Goal: Information Seeking & Learning: Check status

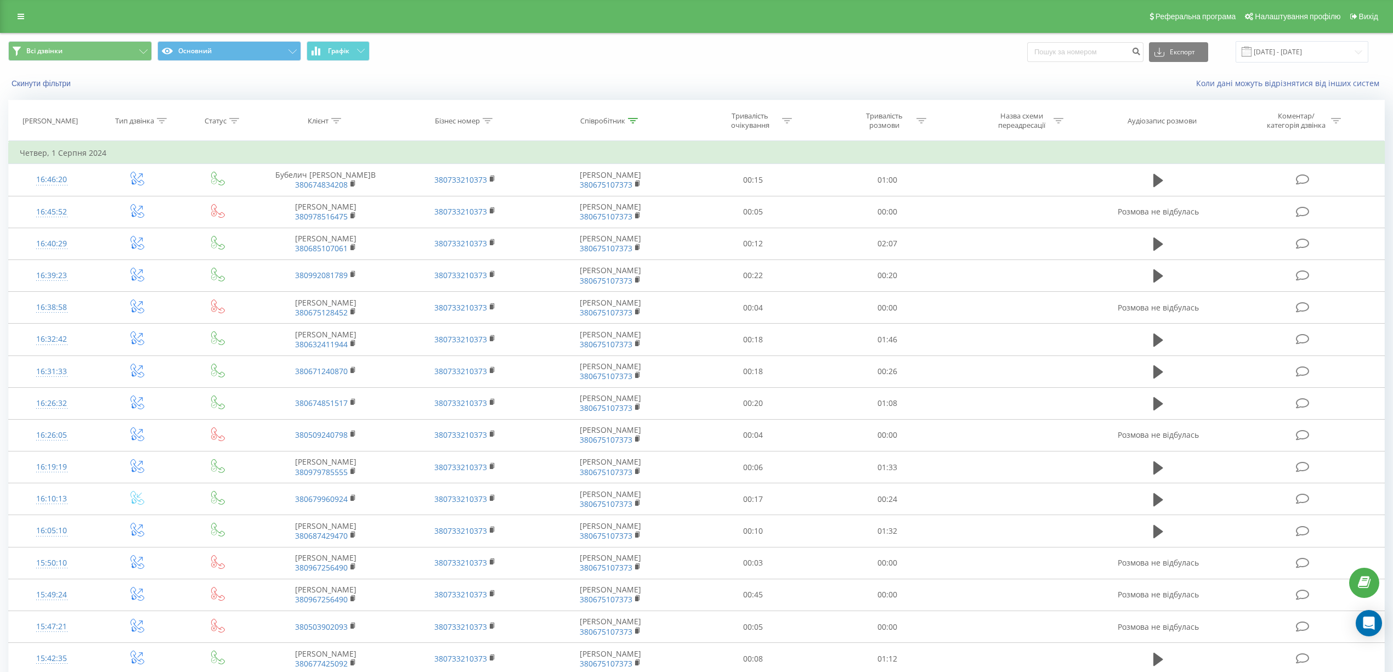
click at [629, 120] on icon at bounding box center [633, 120] width 10 height 5
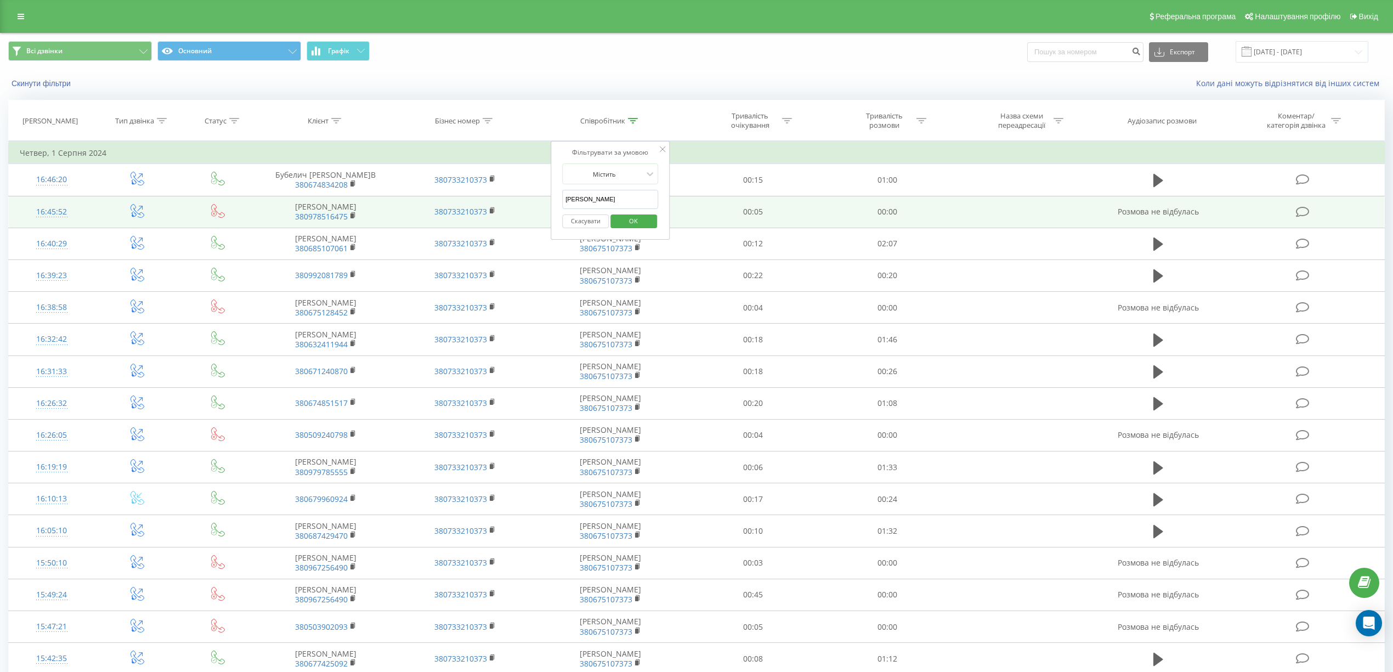
drag, startPoint x: 624, startPoint y: 200, endPoint x: 516, endPoint y: 214, distance: 108.4
click at [519, 213] on table "Фільтрувати за умовою Дорівнює Введіть значення Скасувати OK Фільтрувати за умо…" at bounding box center [696, 551] width 1376 height 821
type input "Рибалко"
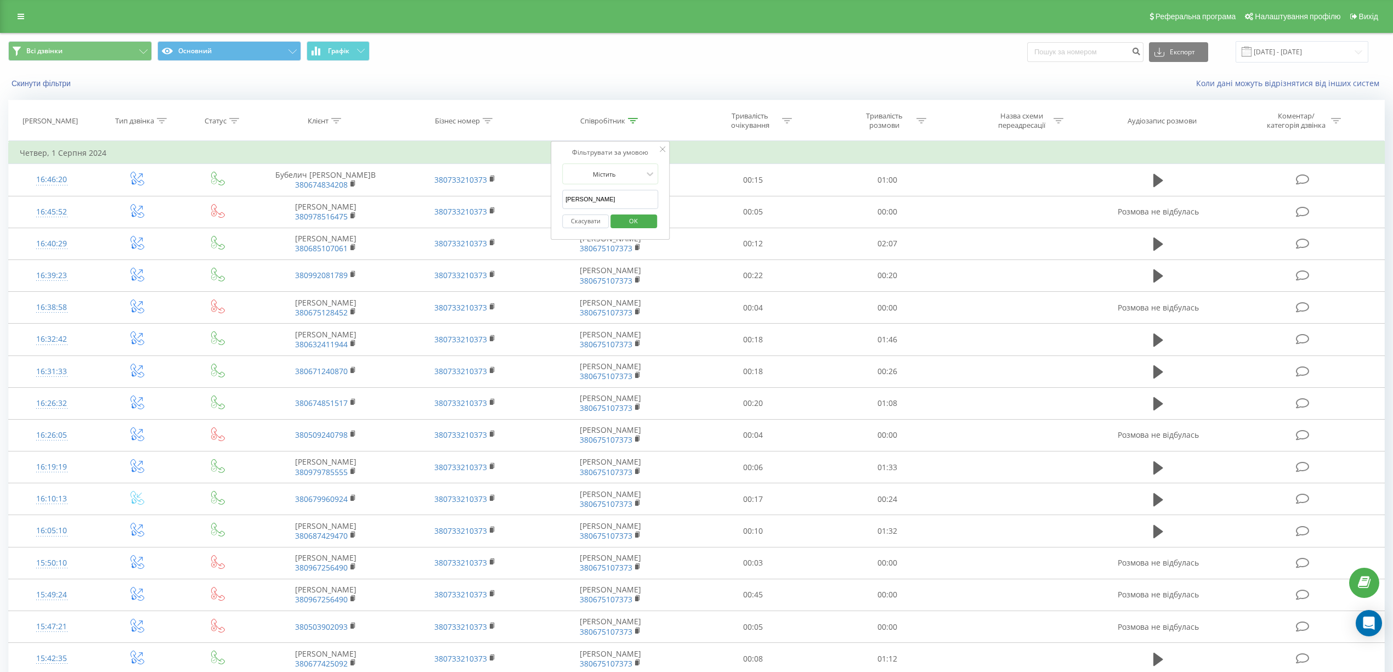
click at [623, 223] on span "OK" at bounding box center [633, 220] width 31 height 17
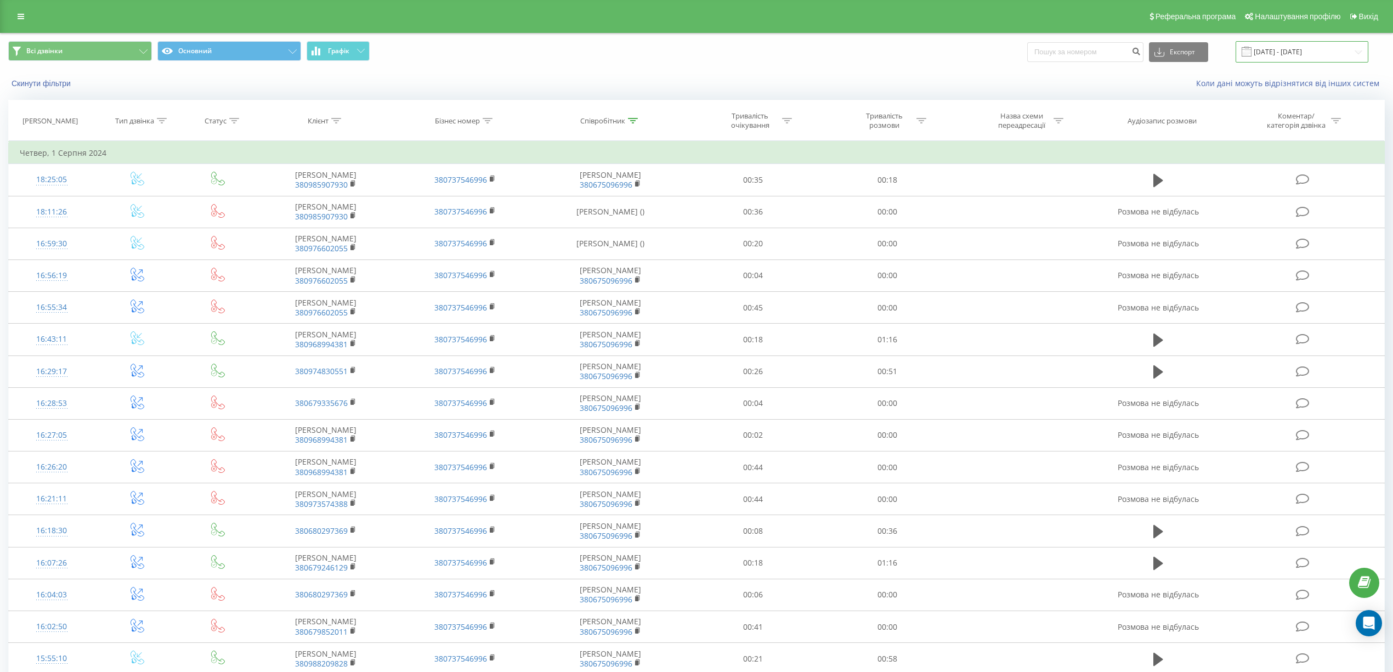
click at [1343, 54] on input "[DATE] - [DATE]" at bounding box center [1301, 51] width 133 height 21
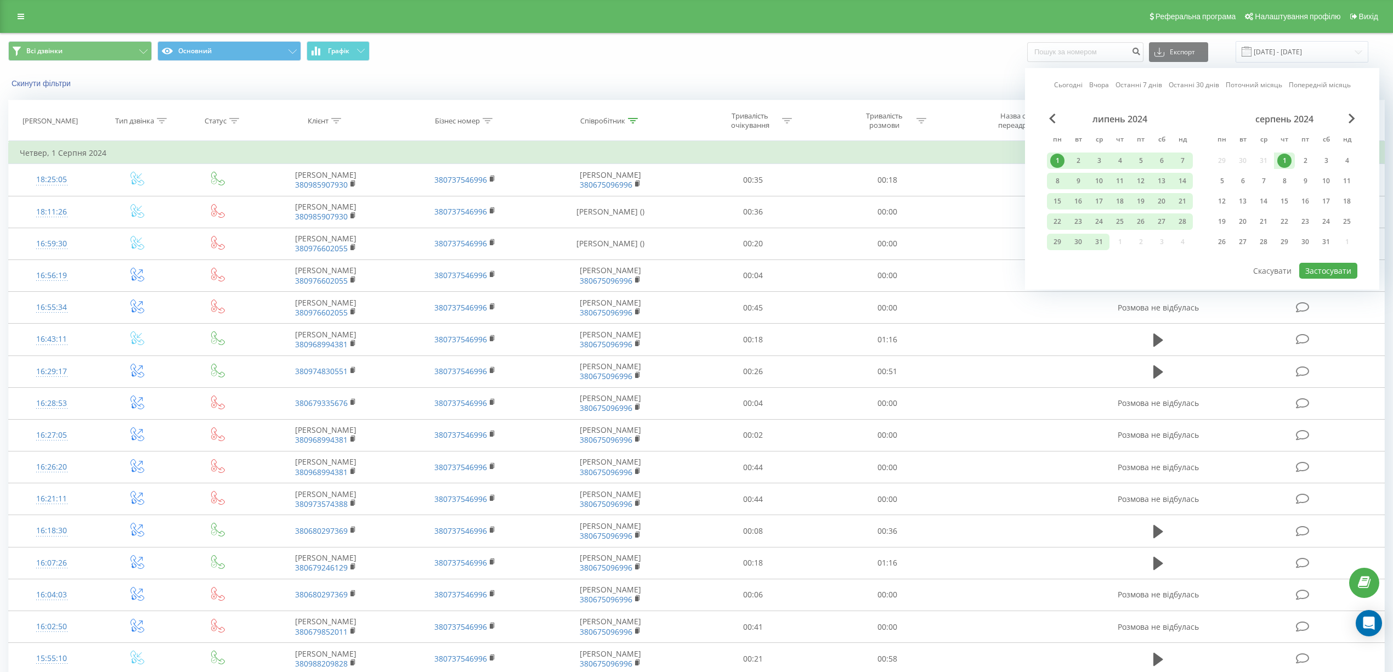
click at [1112, 83] on div "Сьогодні Вчора Останні 7 днів Останні 30 днів Поточний місяць Попередній місяць" at bounding box center [1202, 84] width 297 height 11
click at [1100, 84] on link "Вчора" at bounding box center [1099, 84] width 20 height 10
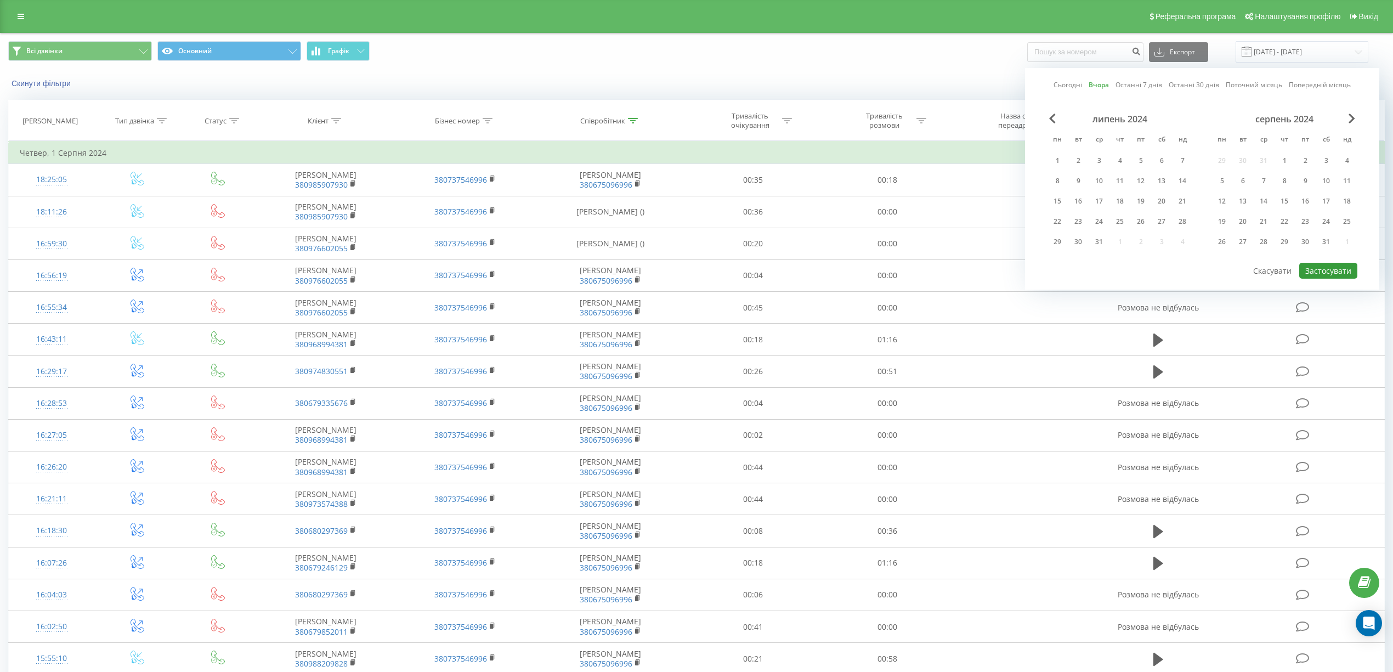
click at [1315, 270] on button "Застосувати" at bounding box center [1328, 271] width 58 height 16
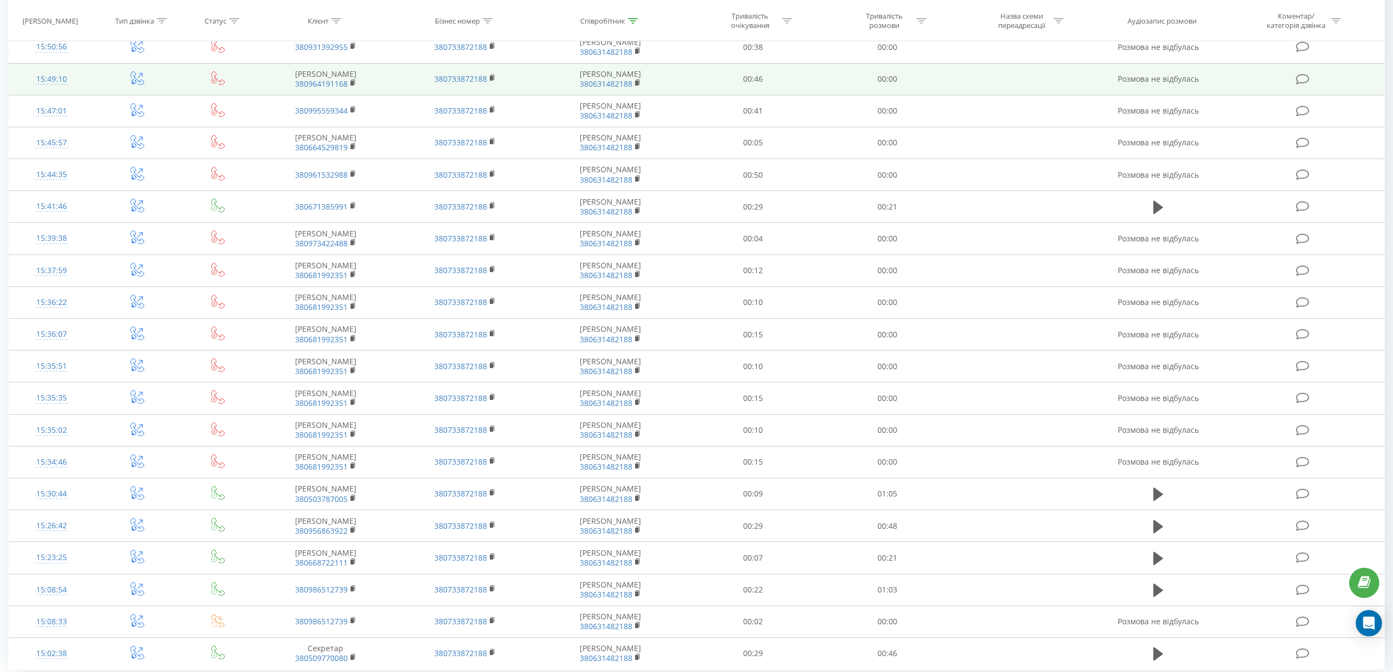
scroll to position [362, 0]
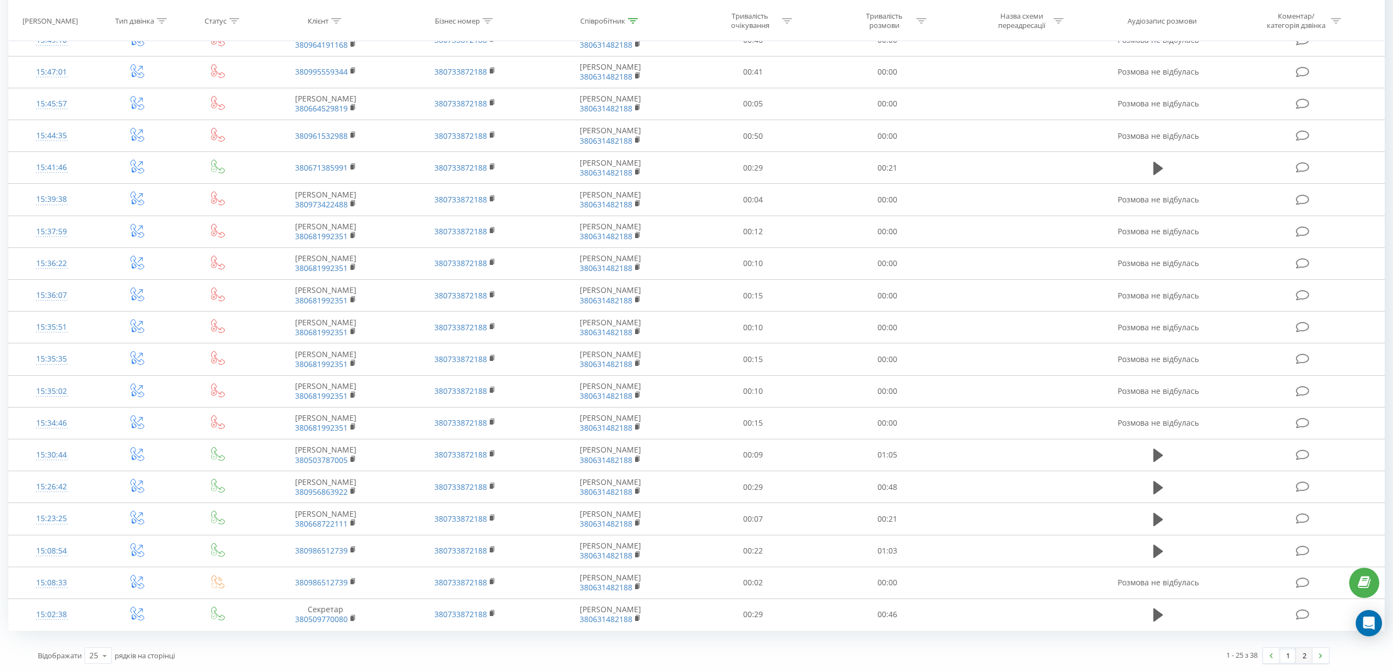
click at [1299, 652] on link "2" at bounding box center [1303, 654] width 16 height 15
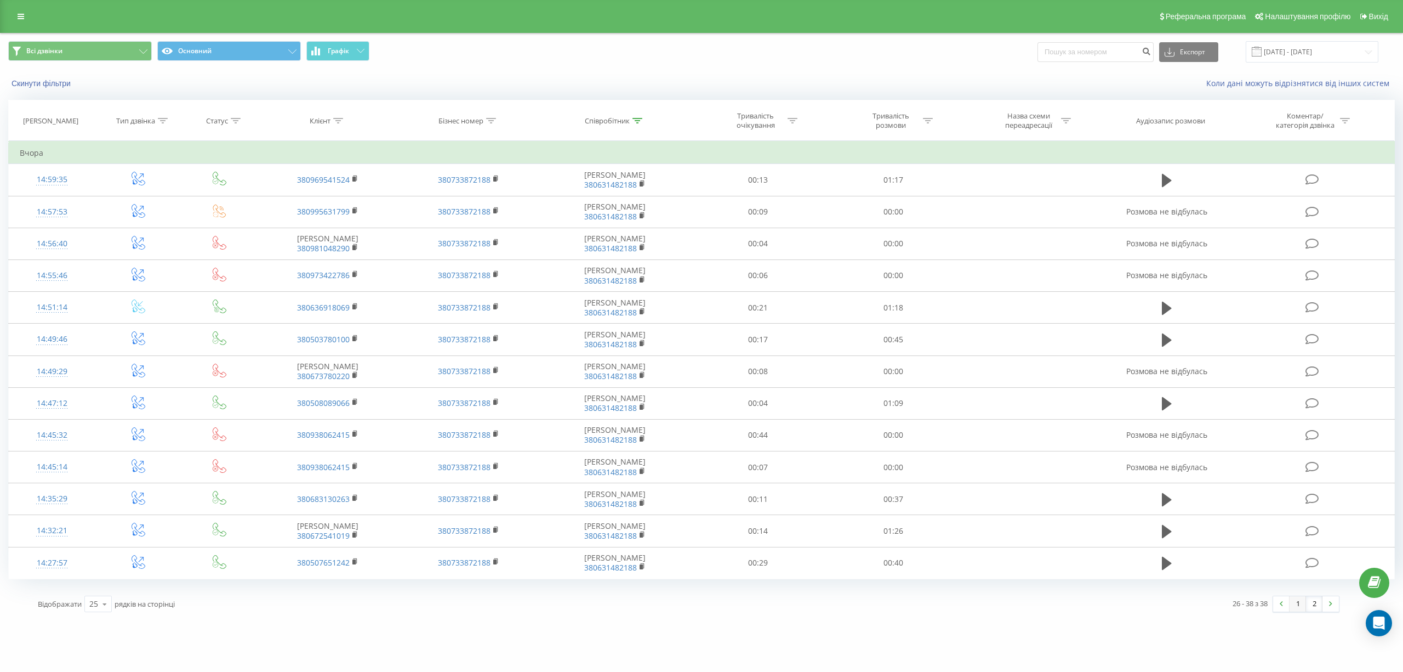
click at [1297, 605] on link "1" at bounding box center [1298, 603] width 16 height 15
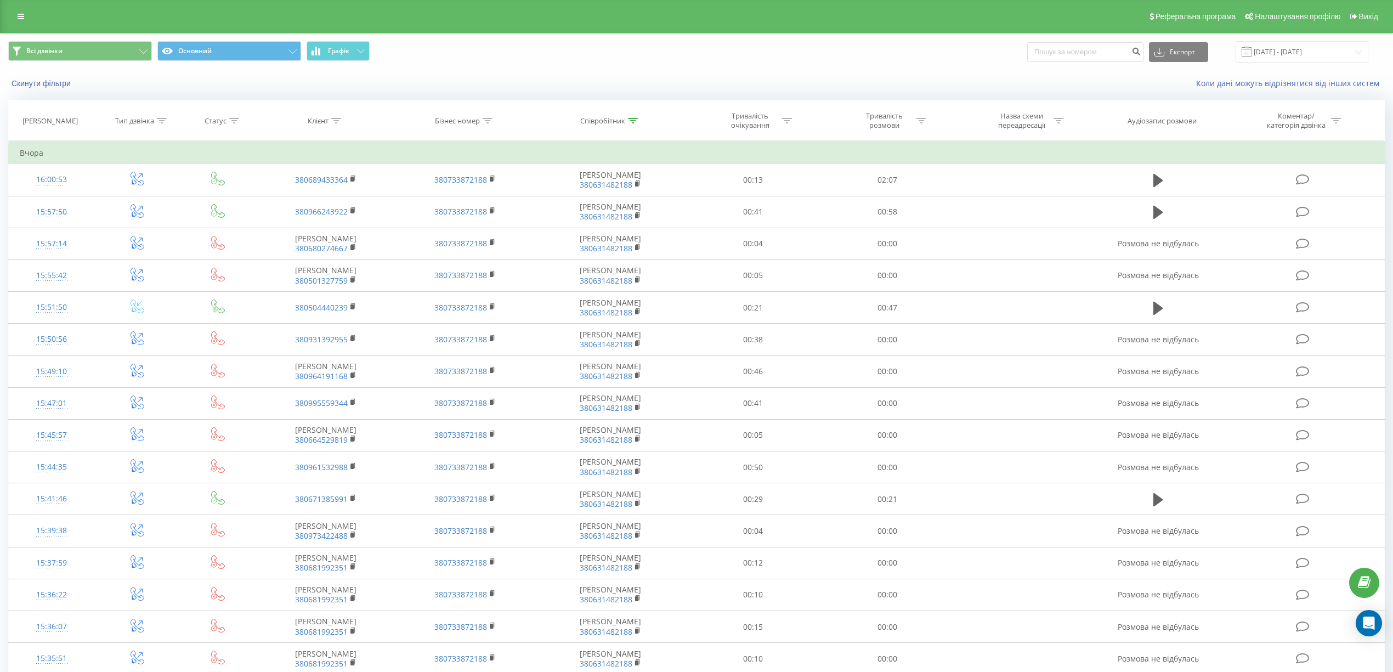
click at [235, 121] on icon at bounding box center [234, 120] width 10 height 5
click at [258, 198] on icon at bounding box center [257, 200] width 11 height 11
click at [217, 292] on div "Успішний" at bounding box center [217, 292] width 95 height 18
click at [242, 226] on span "OK" at bounding box center [241, 222] width 31 height 17
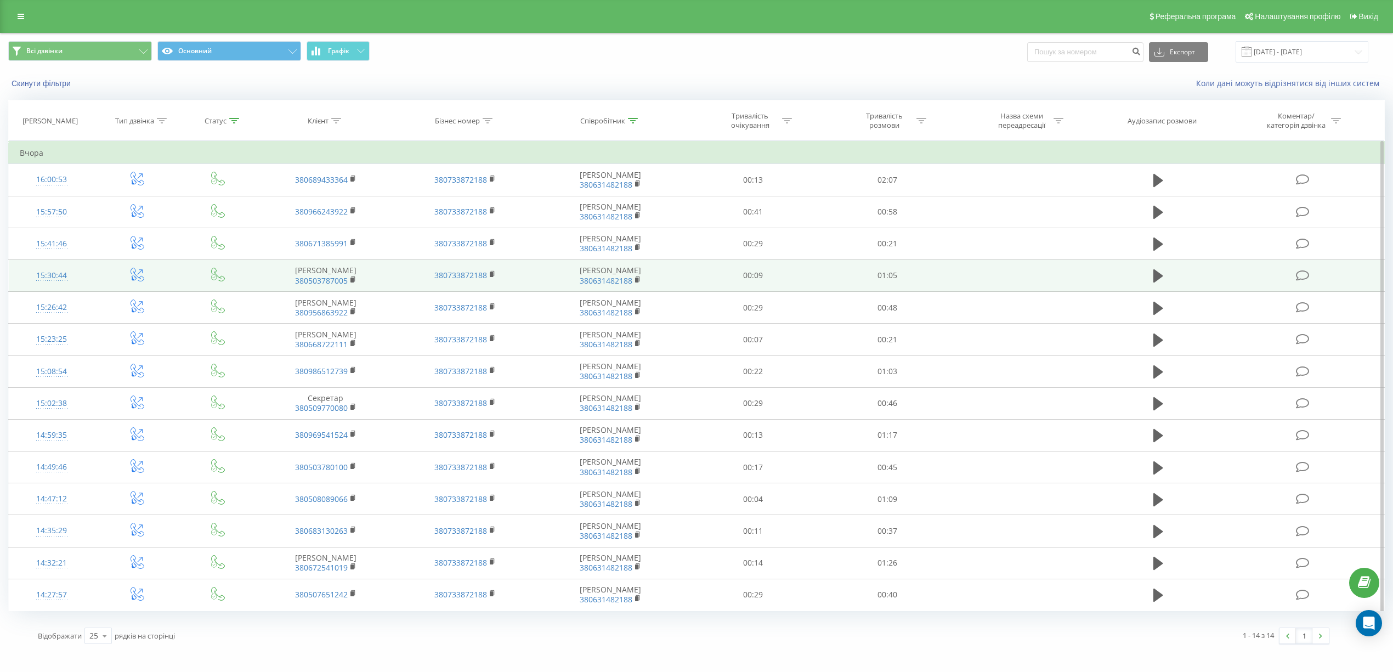
scroll to position [1, 0]
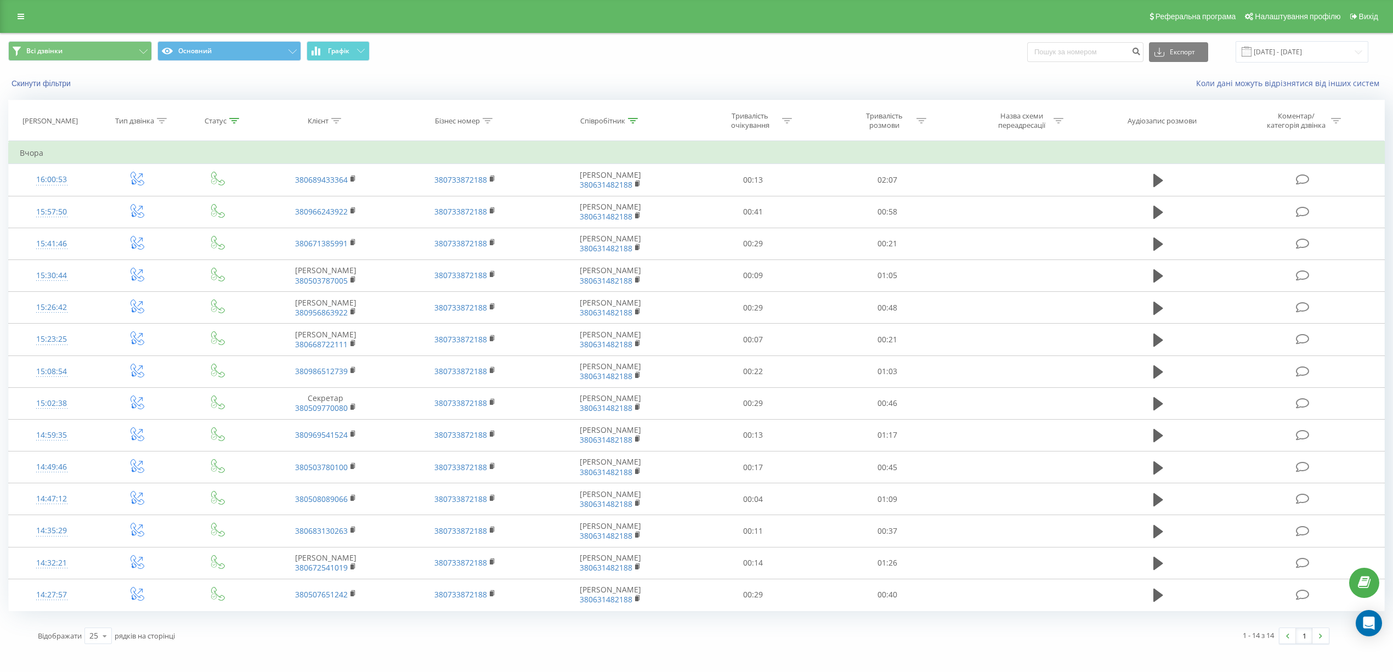
click at [231, 118] on icon at bounding box center [234, 120] width 10 height 5
click at [204, 223] on button "Скасувати" at bounding box center [193, 223] width 47 height 14
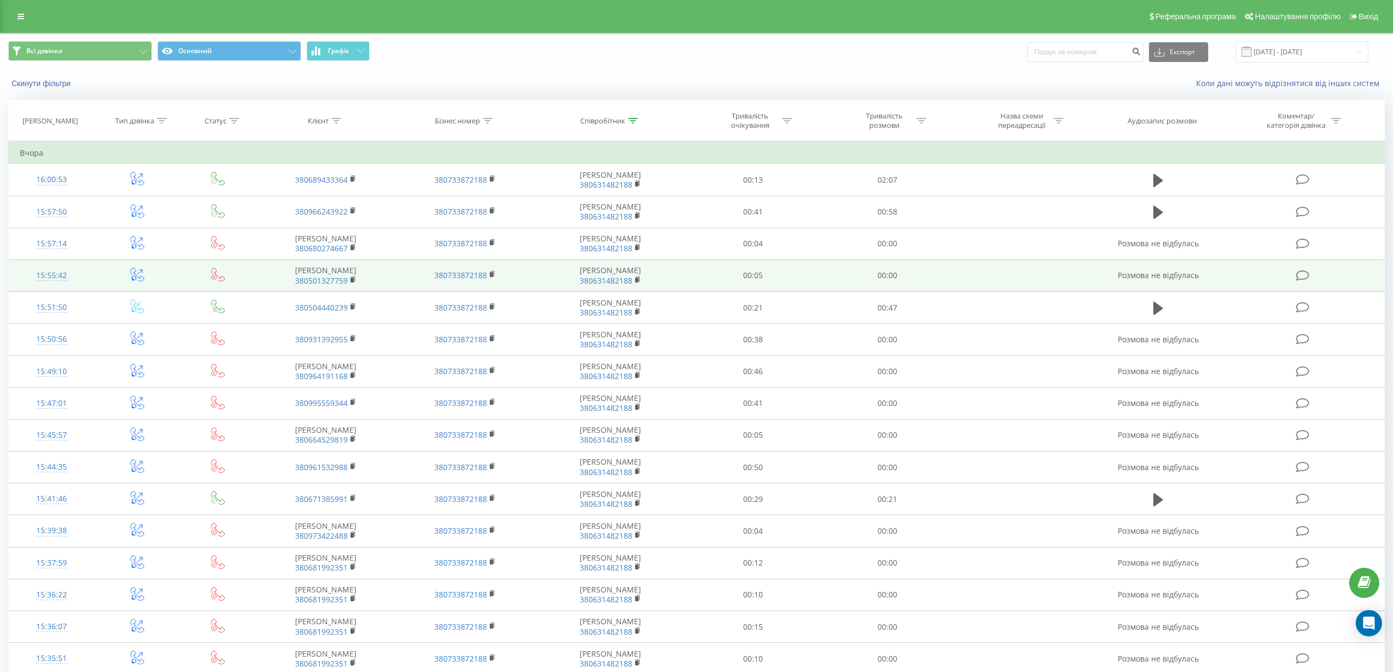
scroll to position [362, 0]
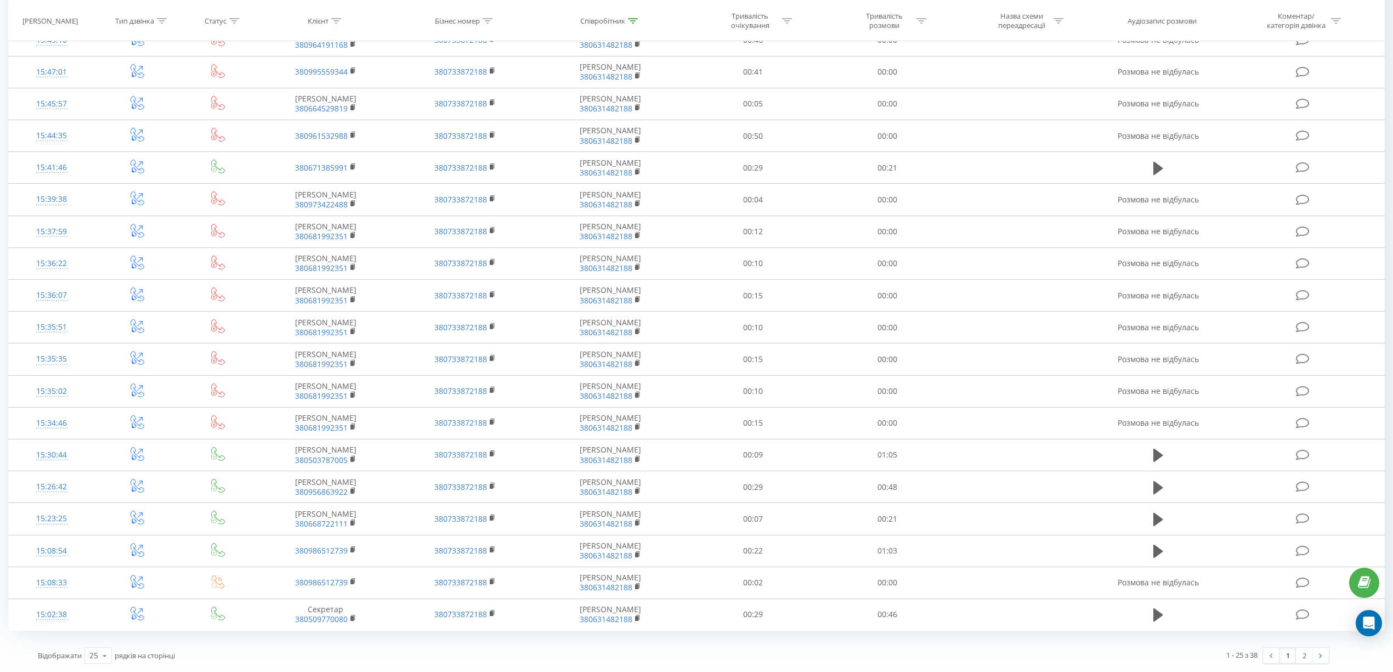
click at [1285, 655] on link "1" at bounding box center [1287, 654] width 16 height 15
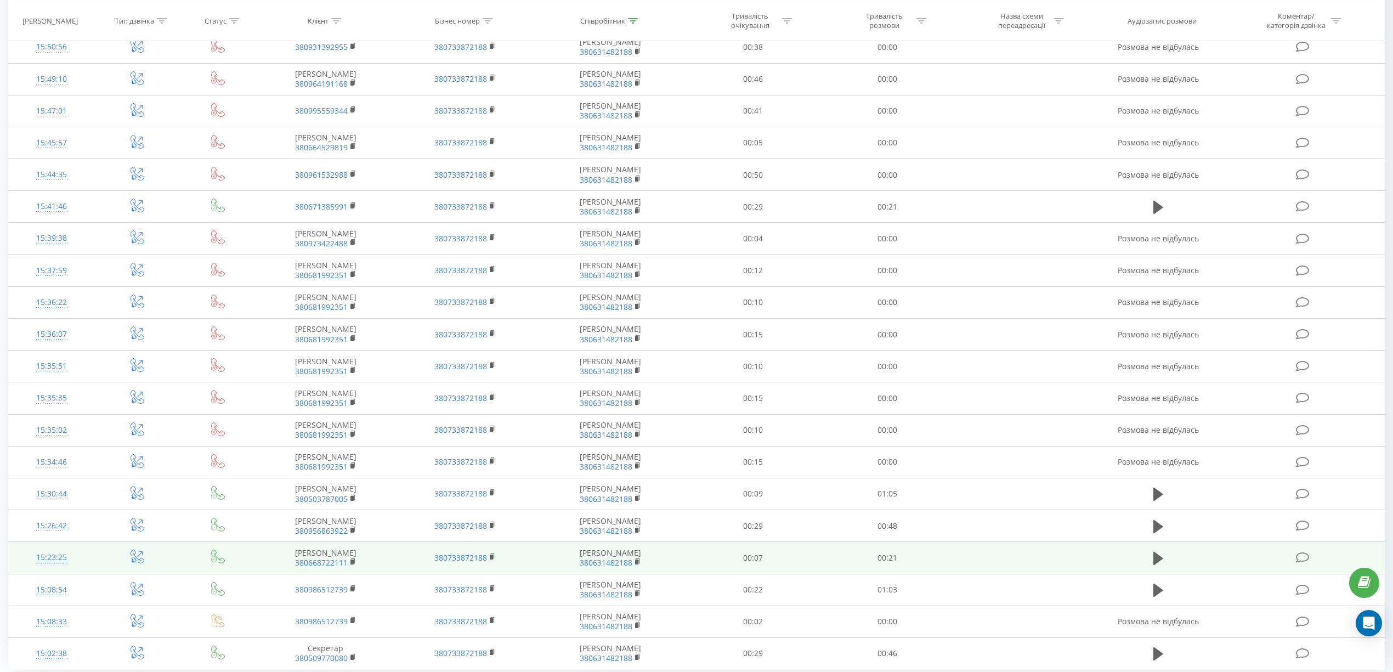
scroll to position [362, 0]
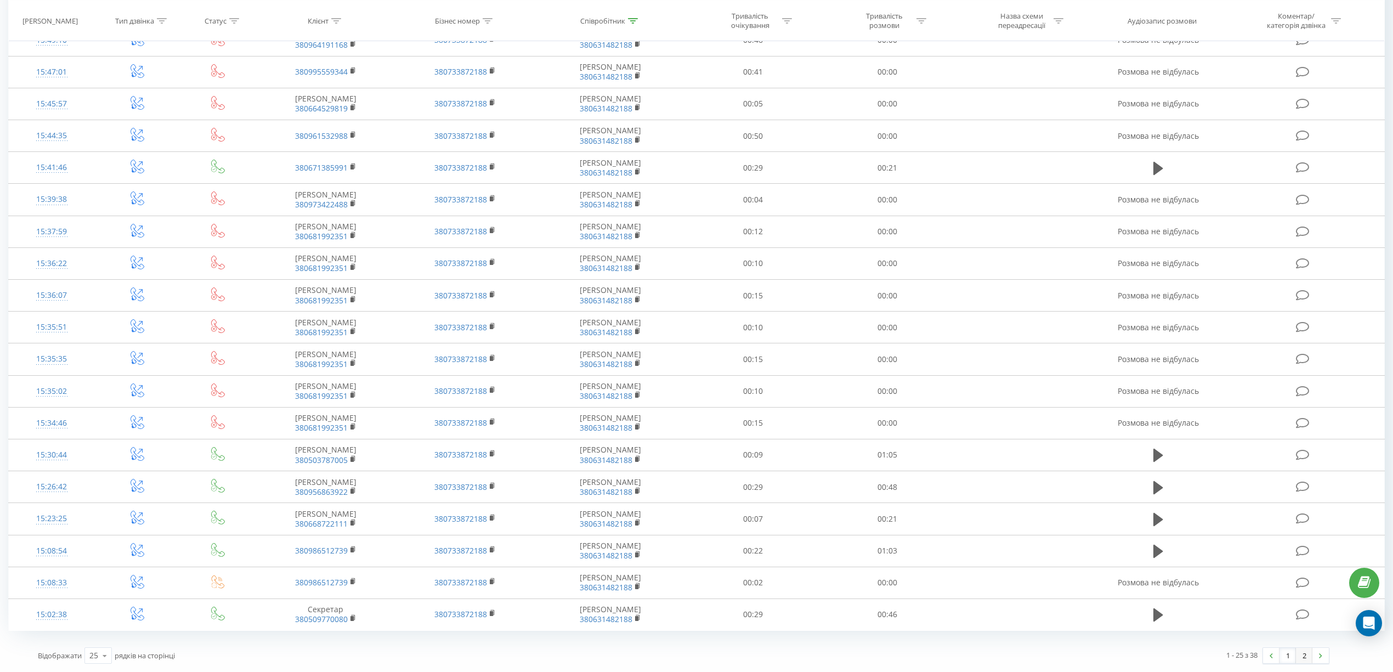
click at [1306, 655] on link "2" at bounding box center [1303, 654] width 16 height 15
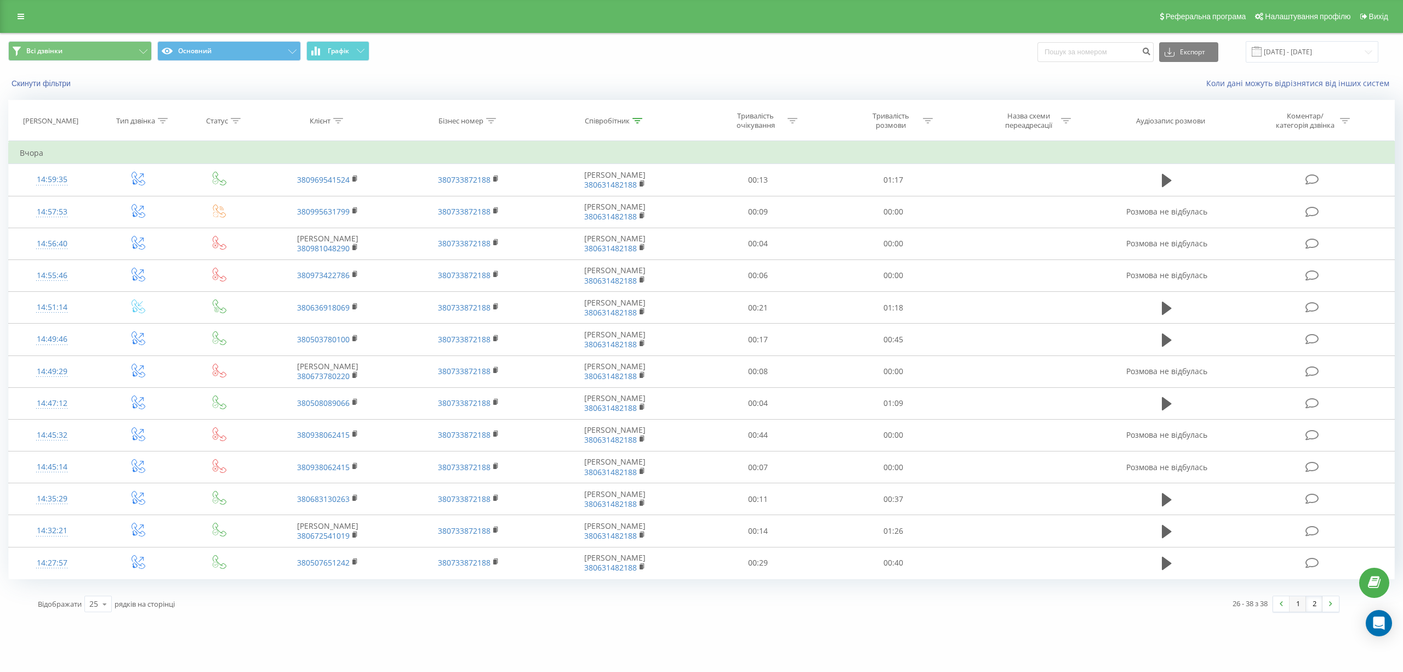
click at [1297, 607] on link "1" at bounding box center [1298, 603] width 16 height 15
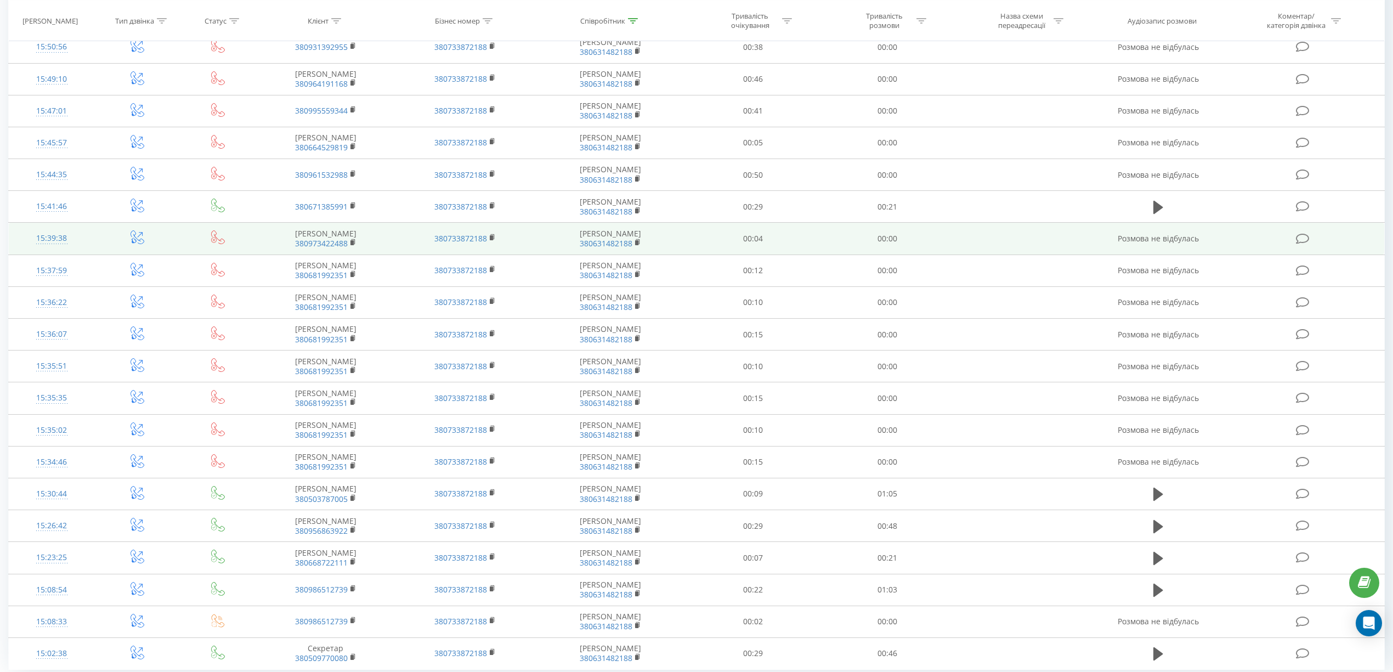
scroll to position [362, 0]
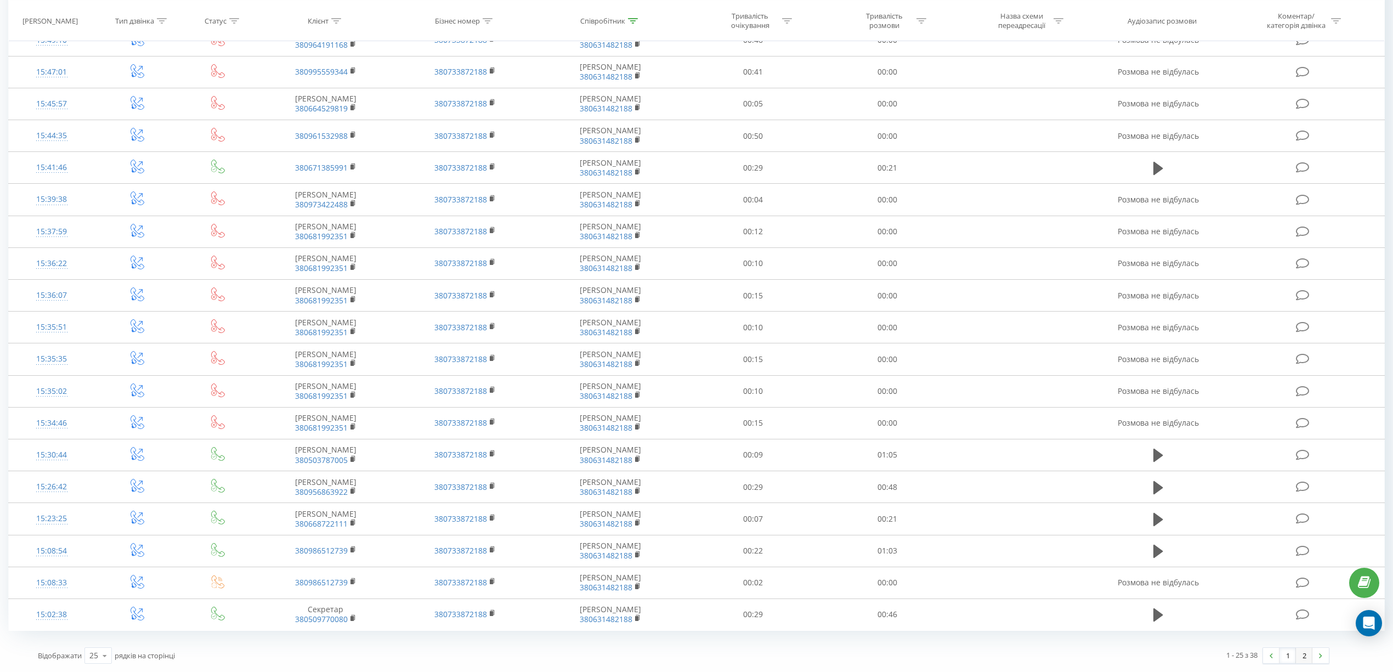
click at [1302, 656] on link "2" at bounding box center [1303, 654] width 16 height 15
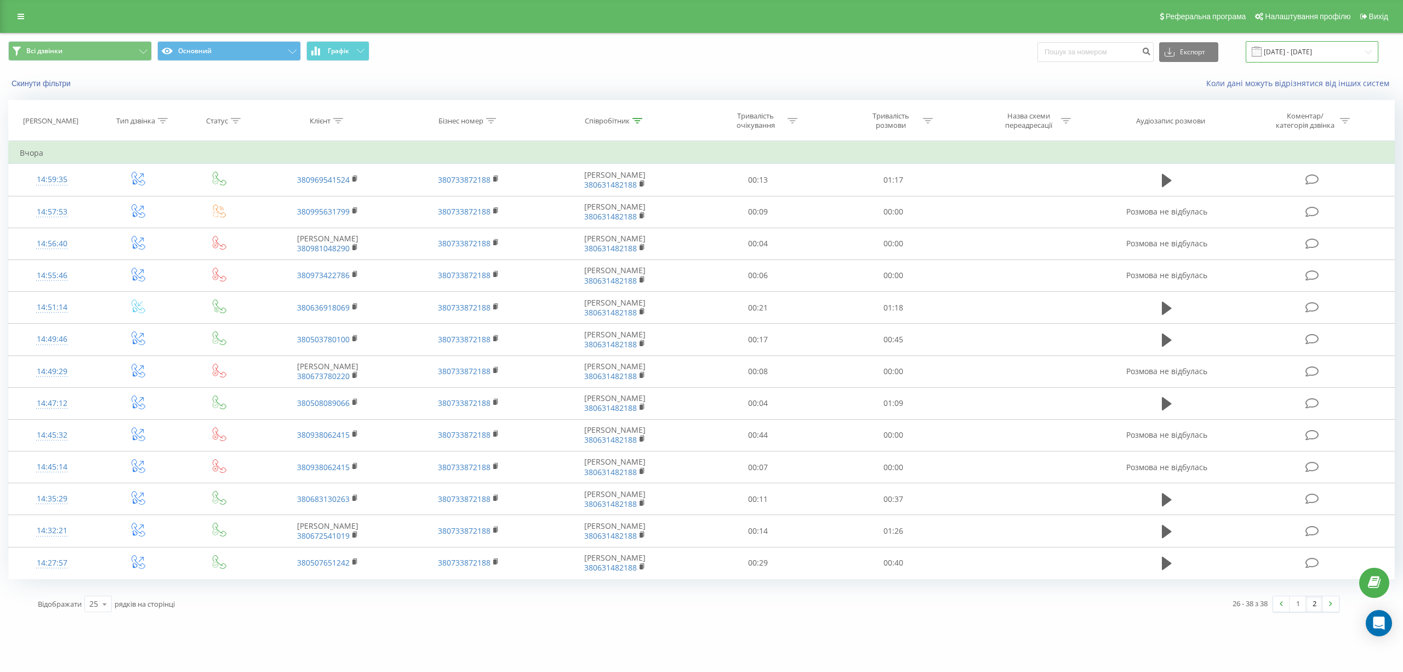
click at [1367, 46] on input "[DATE] - [DATE]" at bounding box center [1312, 51] width 133 height 21
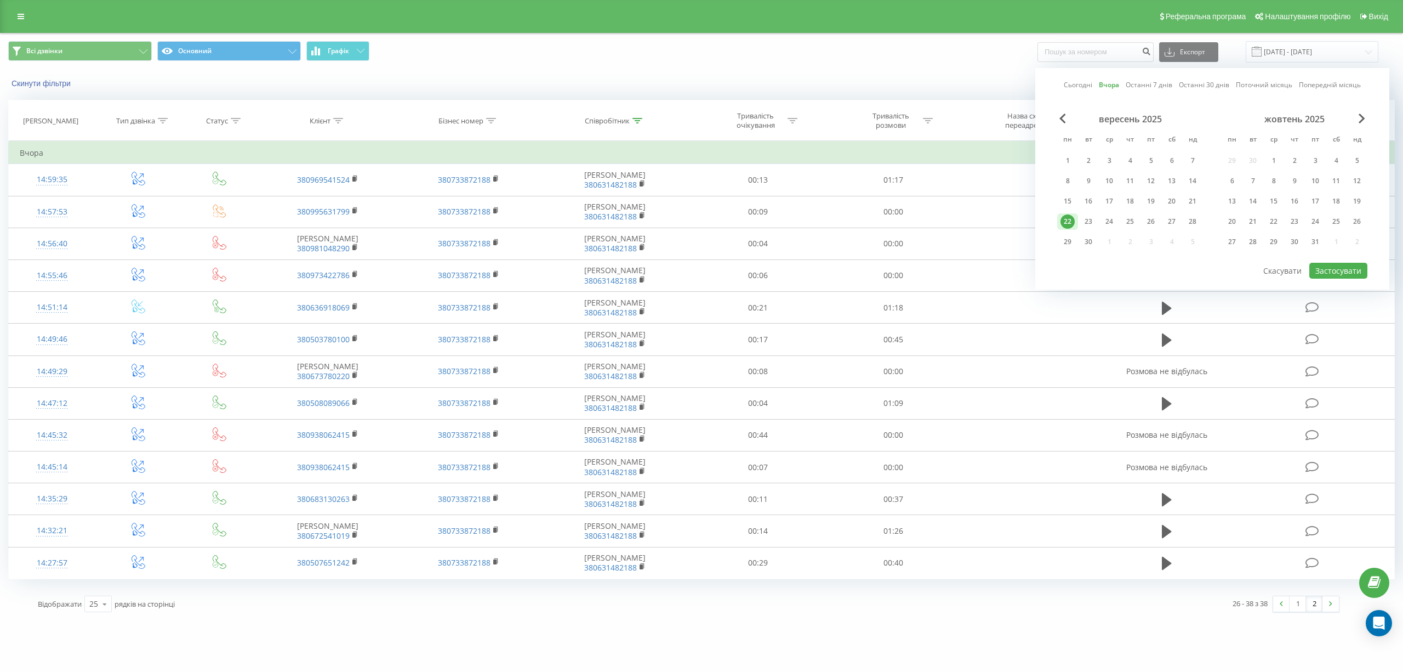
click at [1082, 84] on link "Сьогодні" at bounding box center [1078, 84] width 29 height 10
click at [1340, 270] on button "Застосувати" at bounding box center [1339, 271] width 58 height 16
type input "[DATE] - [DATE]"
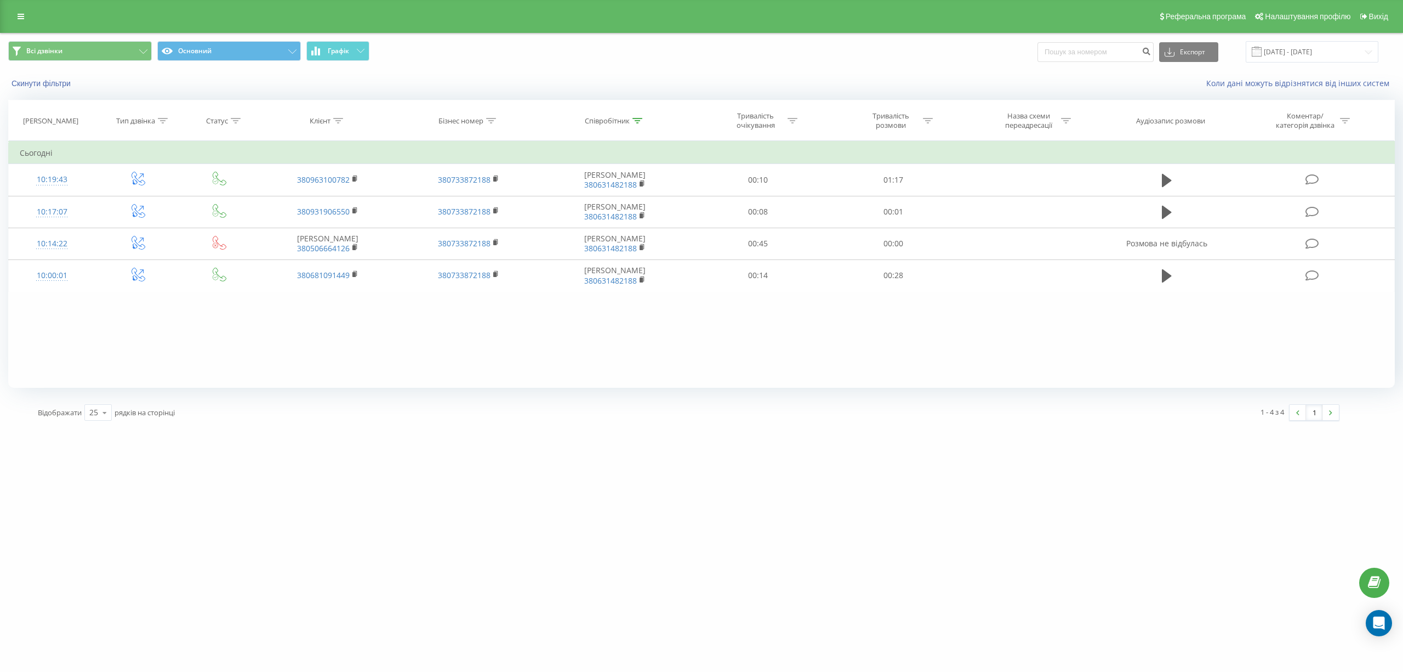
click at [634, 117] on div at bounding box center [638, 120] width 10 height 9
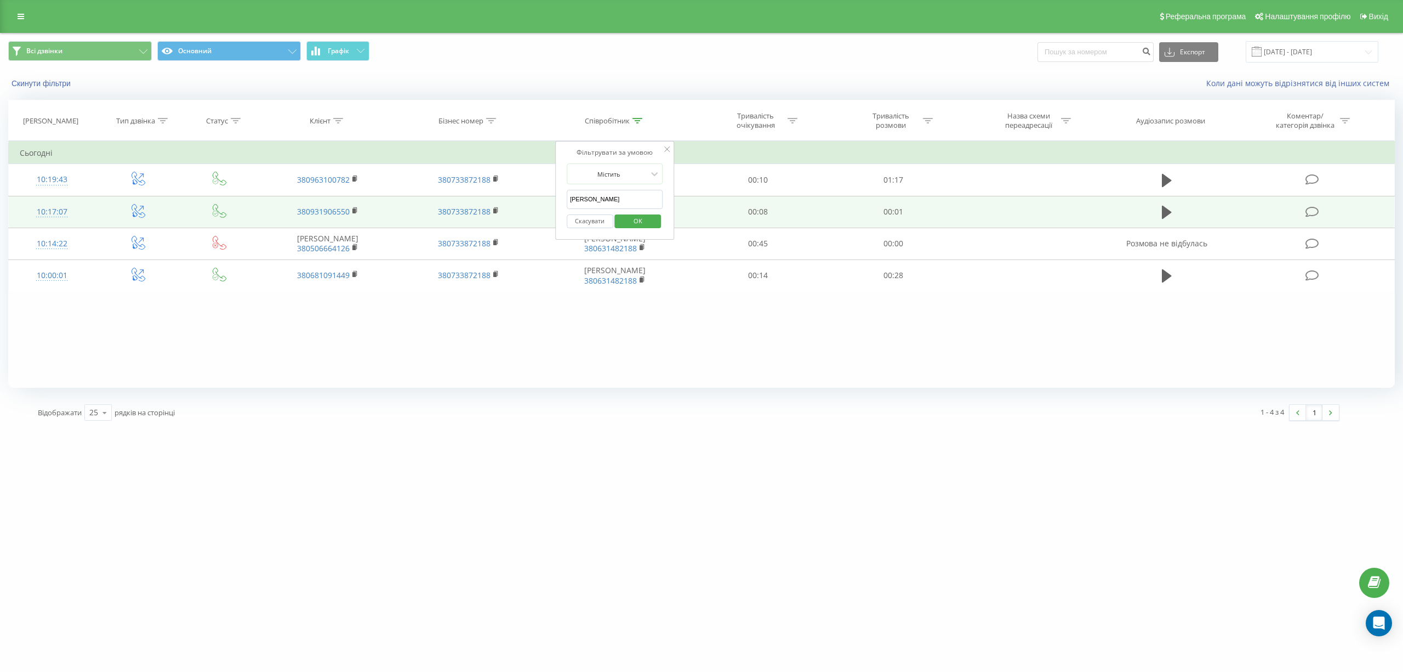
drag, startPoint x: 601, startPoint y: 202, endPoint x: 518, endPoint y: 204, distance: 83.9
click at [520, 206] on table "Фільтрувати за умовою Дорівнює Введіть значення Скасувати OK Фільтрувати за умо…" at bounding box center [701, 216] width 1387 height 151
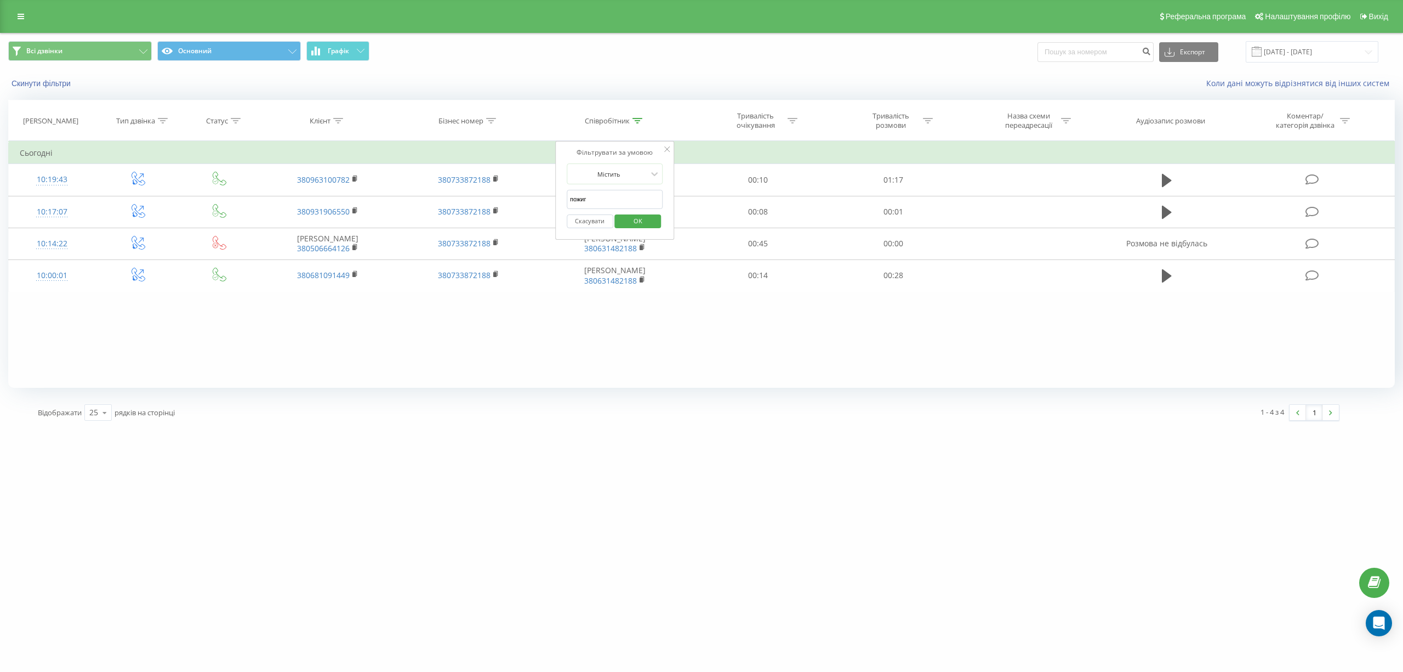
type input "Пожиган"
click at [634, 224] on span "OK" at bounding box center [638, 220] width 31 height 17
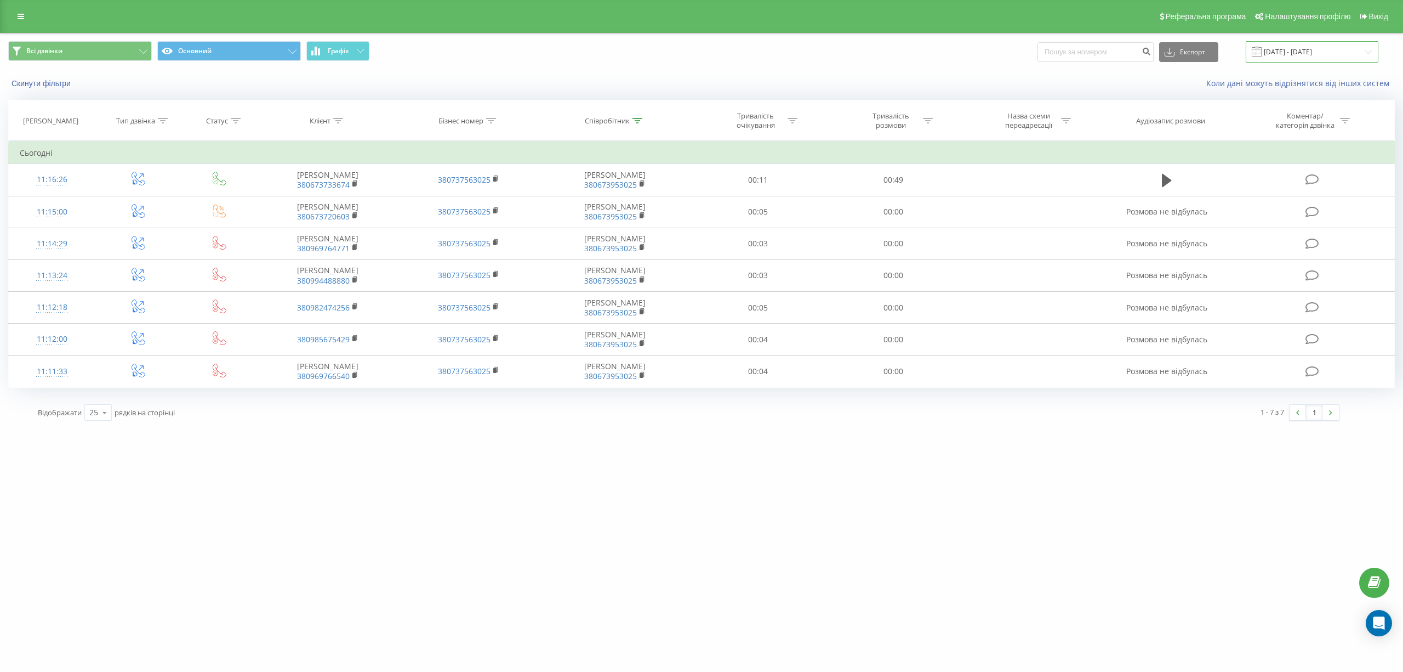
click at [1312, 49] on input "[DATE] - [DATE]" at bounding box center [1312, 51] width 133 height 21
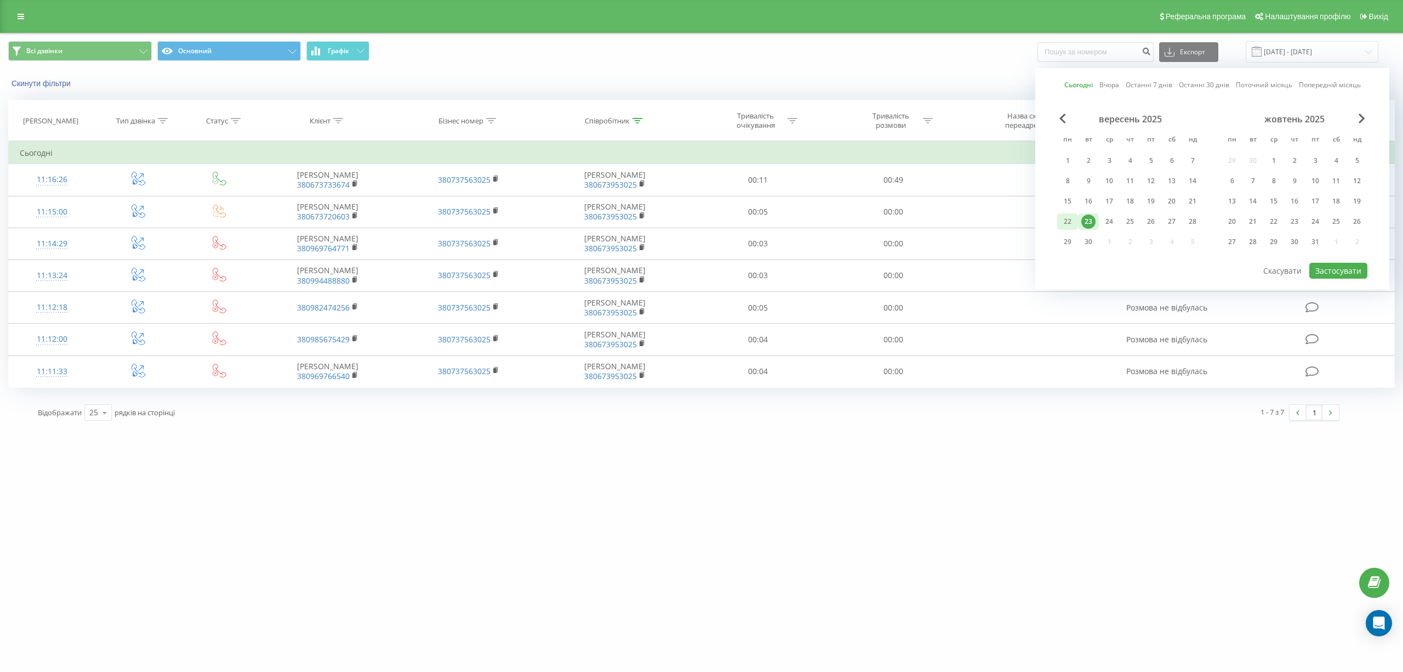
click at [1066, 220] on div "22" at bounding box center [1068, 221] width 14 height 14
click at [1332, 268] on button "Застосувати" at bounding box center [1339, 271] width 58 height 16
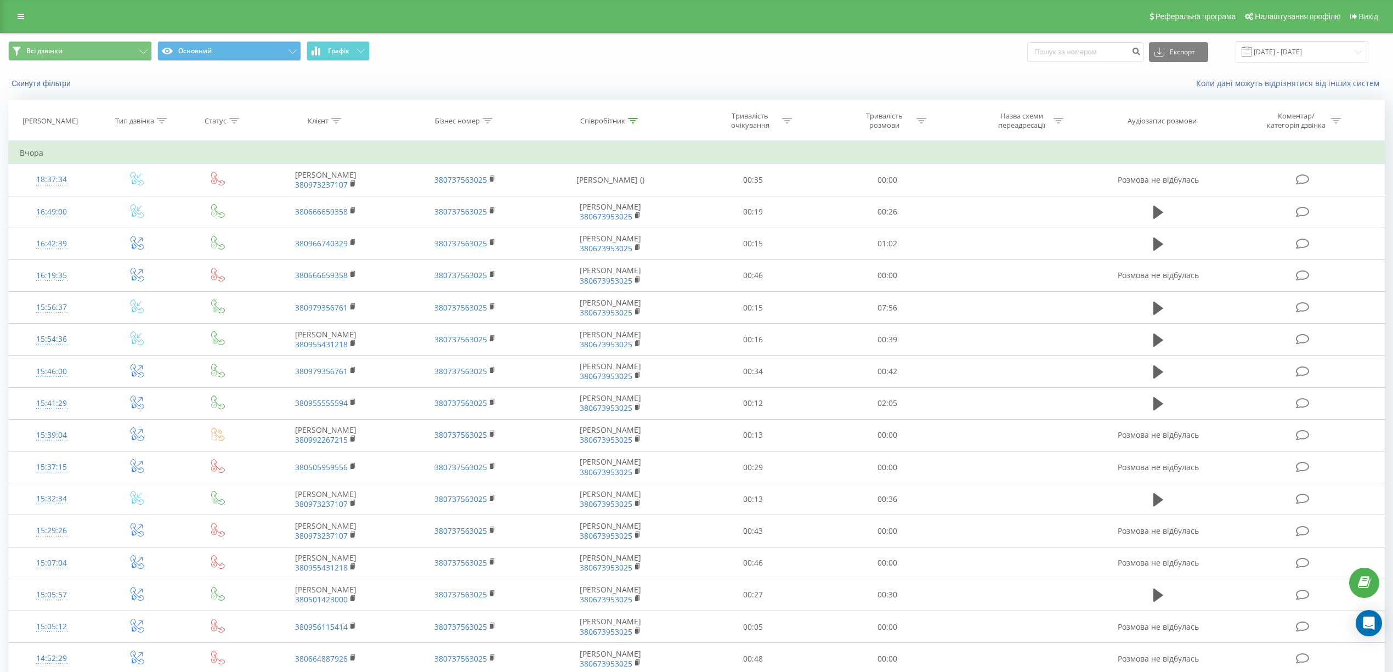
click at [234, 118] on icon at bounding box center [234, 120] width 10 height 5
click at [255, 201] on icon at bounding box center [258, 200] width 7 height 4
click at [224, 293] on div "Успішний" at bounding box center [217, 292] width 95 height 18
click at [242, 223] on span "OK" at bounding box center [241, 222] width 31 height 17
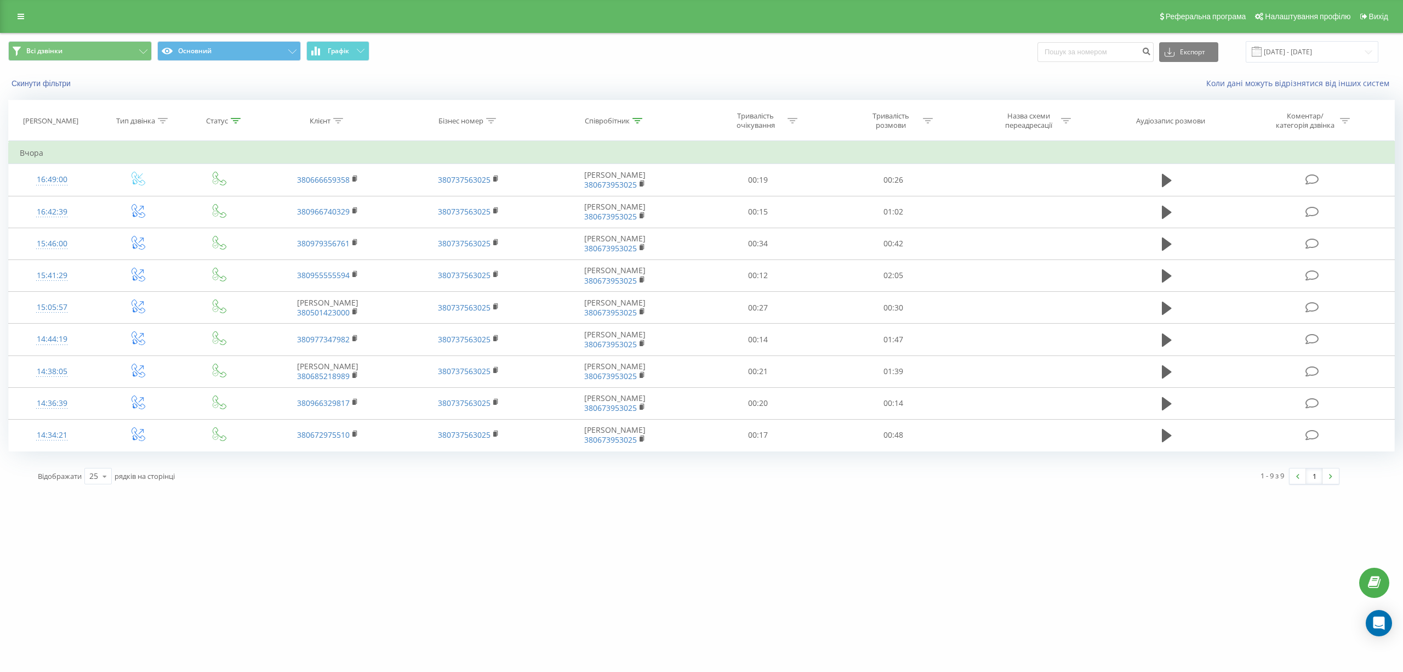
click at [235, 120] on icon at bounding box center [236, 120] width 10 height 5
click at [183, 224] on button "Скасувати" at bounding box center [195, 223] width 47 height 14
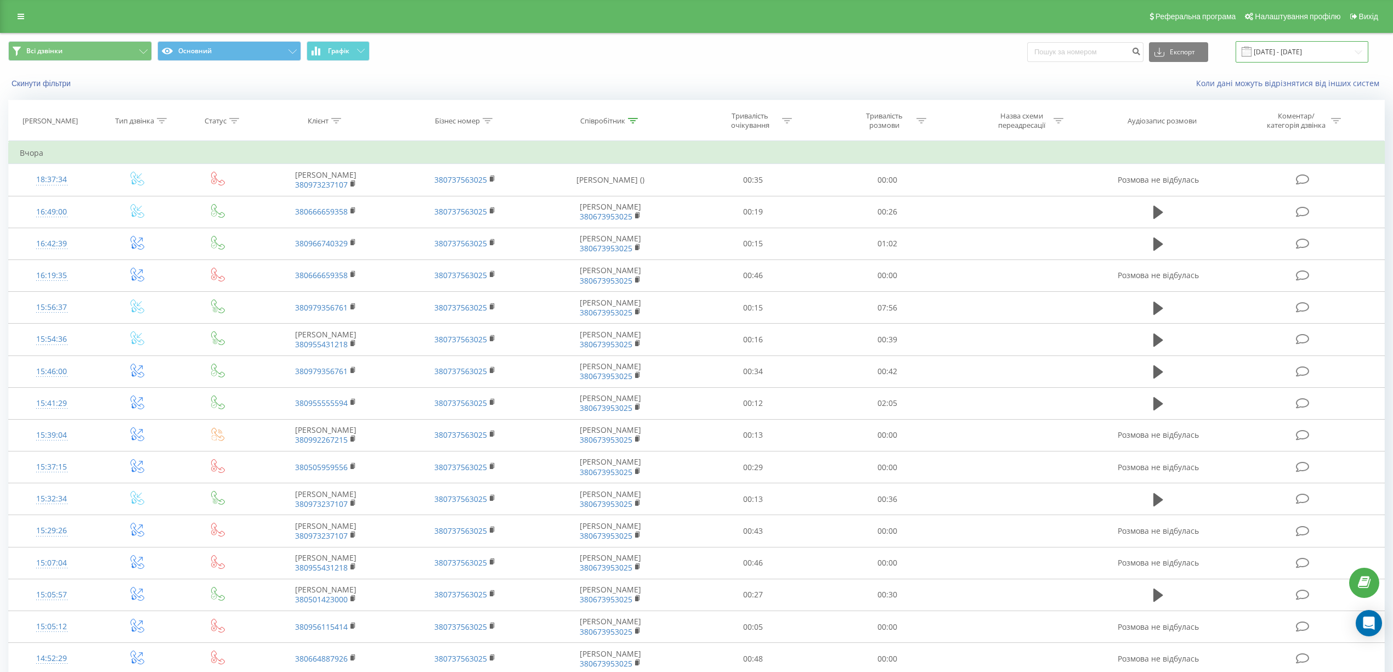
click at [1362, 53] on input "[DATE] - [DATE]" at bounding box center [1301, 51] width 133 height 21
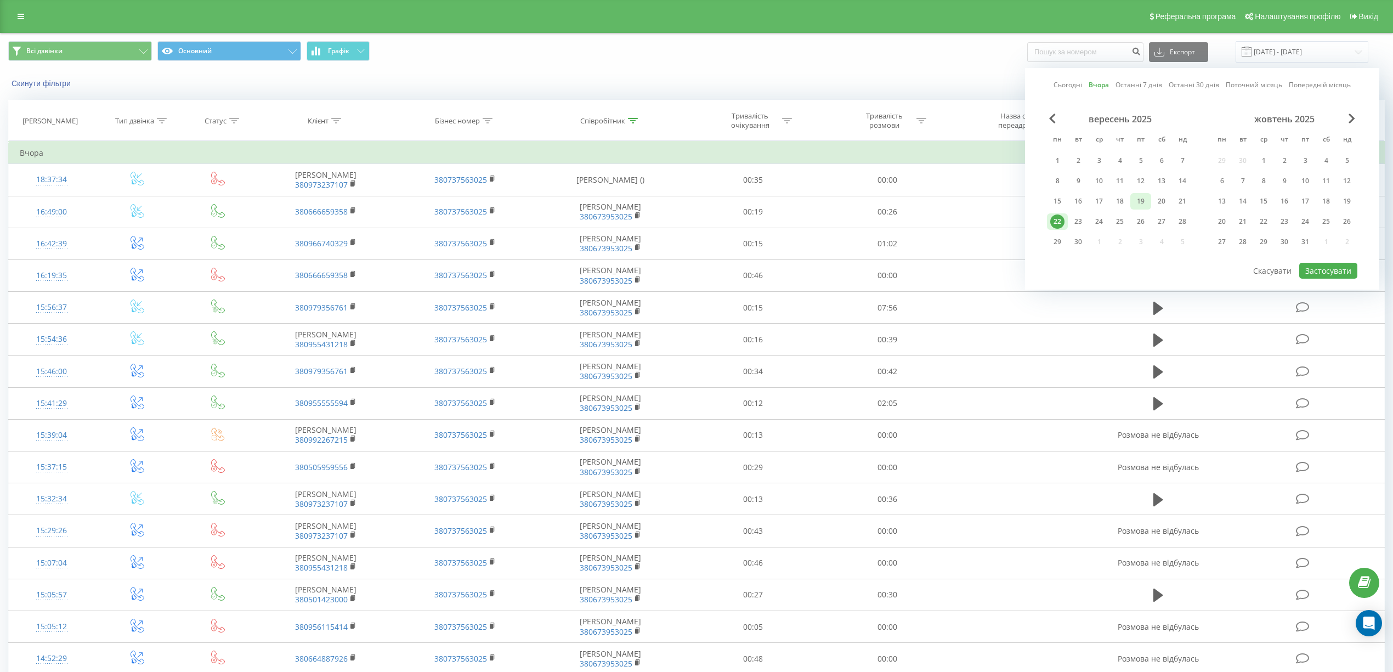
click at [1141, 202] on div "19" at bounding box center [1140, 201] width 14 height 14
click at [1323, 272] on button "Застосувати" at bounding box center [1328, 271] width 58 height 16
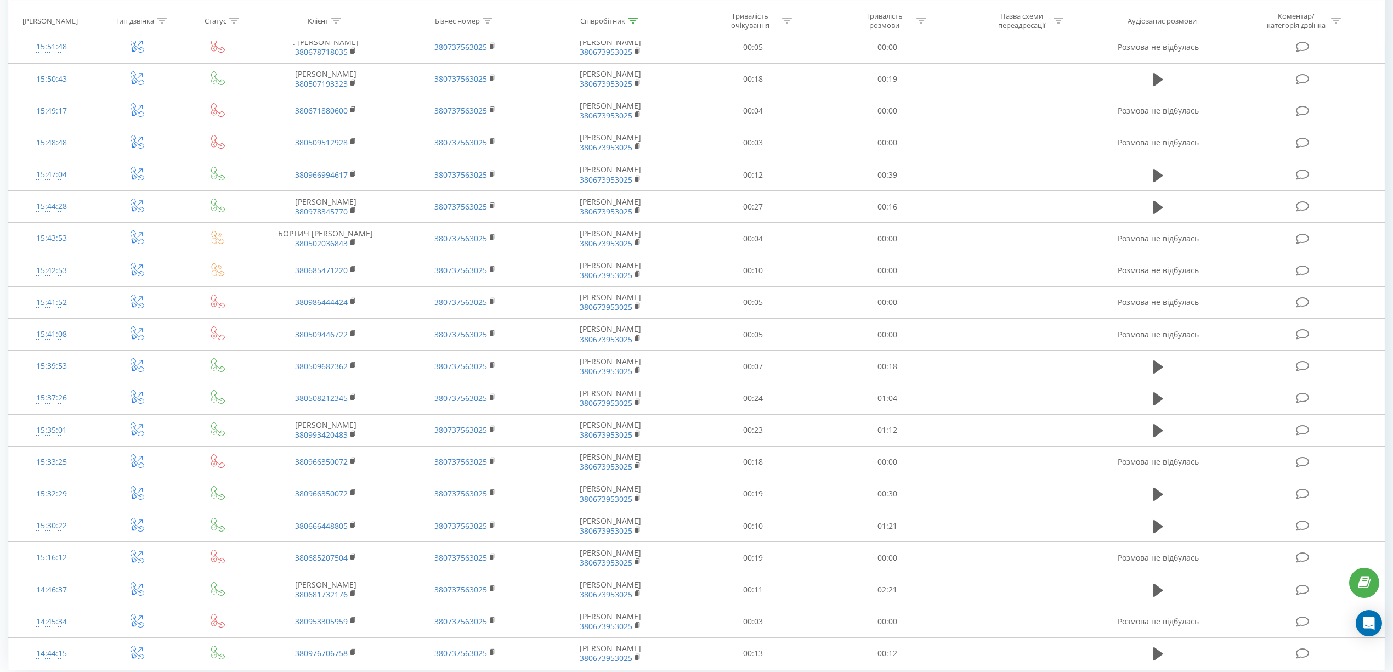
scroll to position [345, 0]
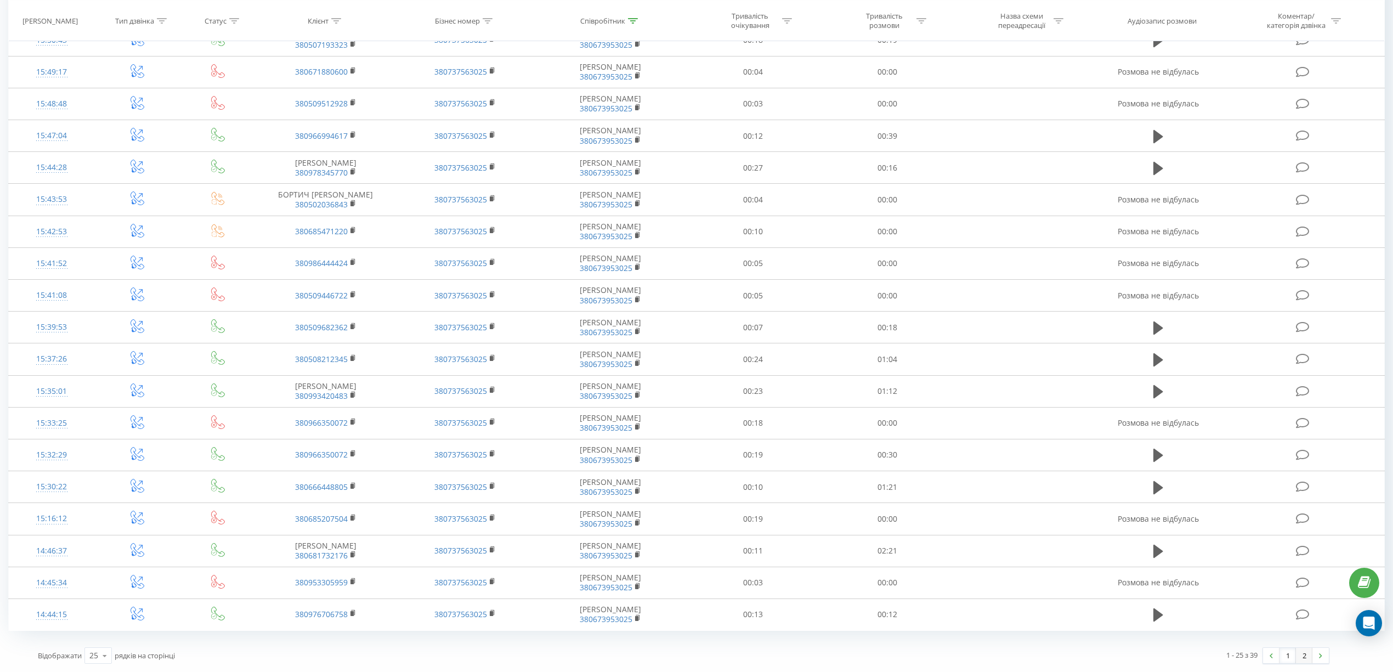
click at [1304, 655] on link "2" at bounding box center [1303, 654] width 16 height 15
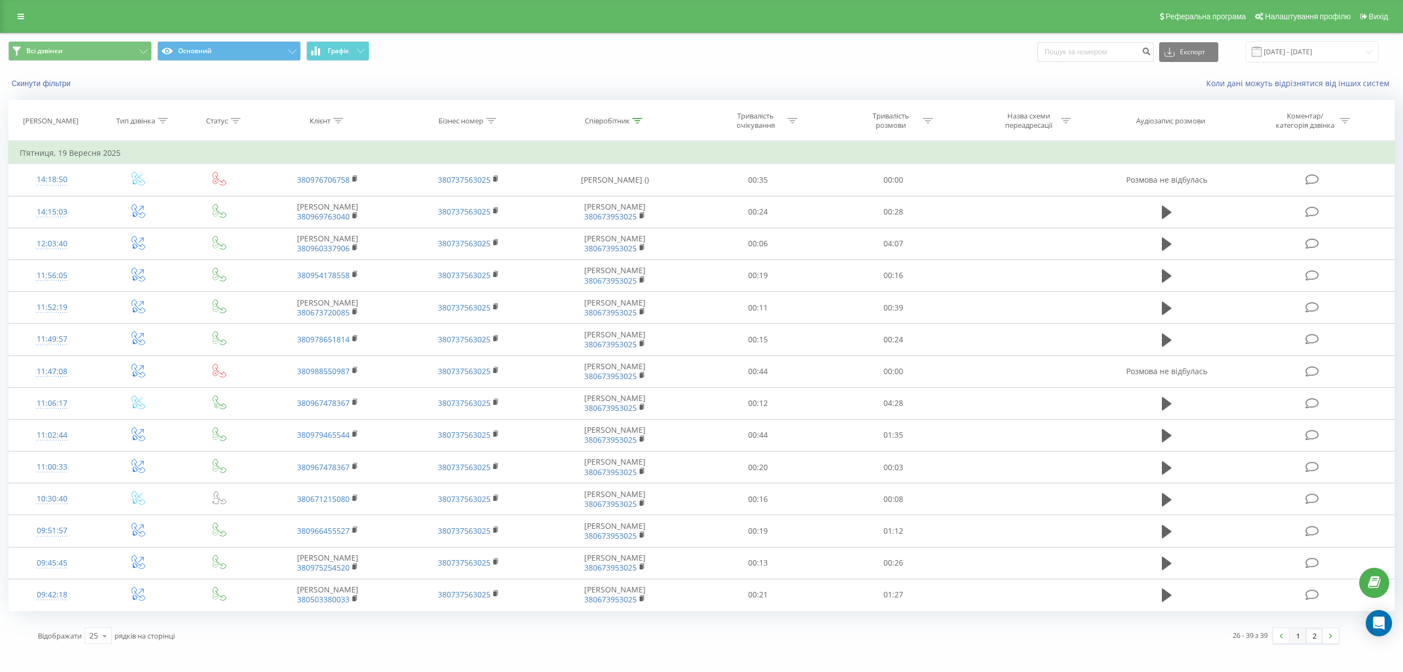
click at [1296, 643] on link "1" at bounding box center [1298, 635] width 16 height 15
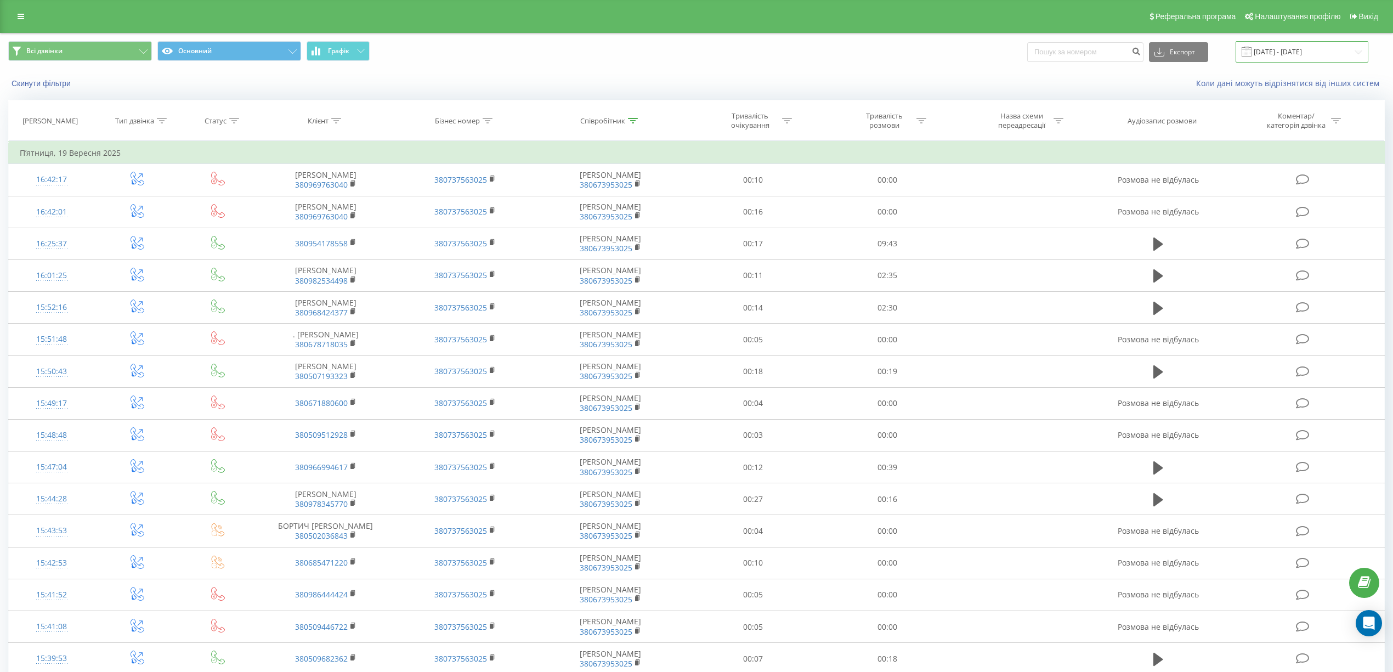
click at [1355, 51] on input "[DATE] - [DATE]" at bounding box center [1301, 51] width 133 height 21
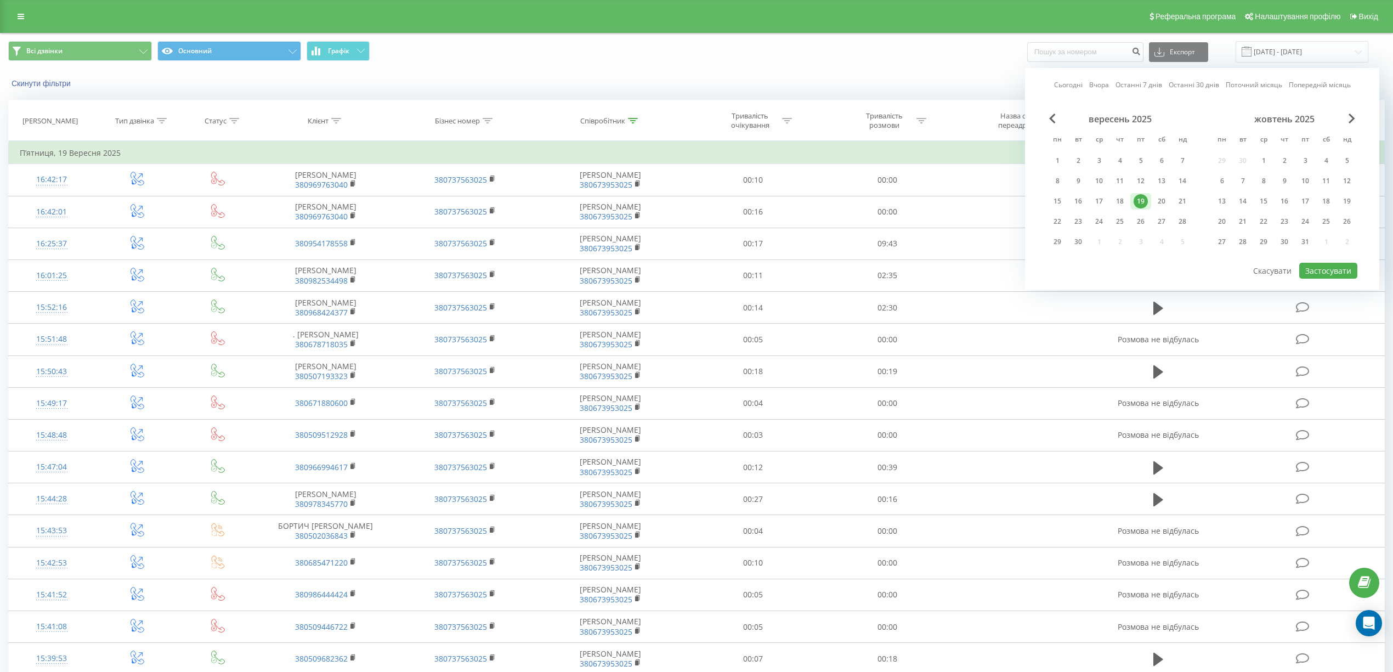
click at [1073, 84] on link "Сьогодні" at bounding box center [1068, 84] width 29 height 10
click at [1311, 266] on button "Застосувати" at bounding box center [1328, 271] width 58 height 16
type input "[DATE] - [DATE]"
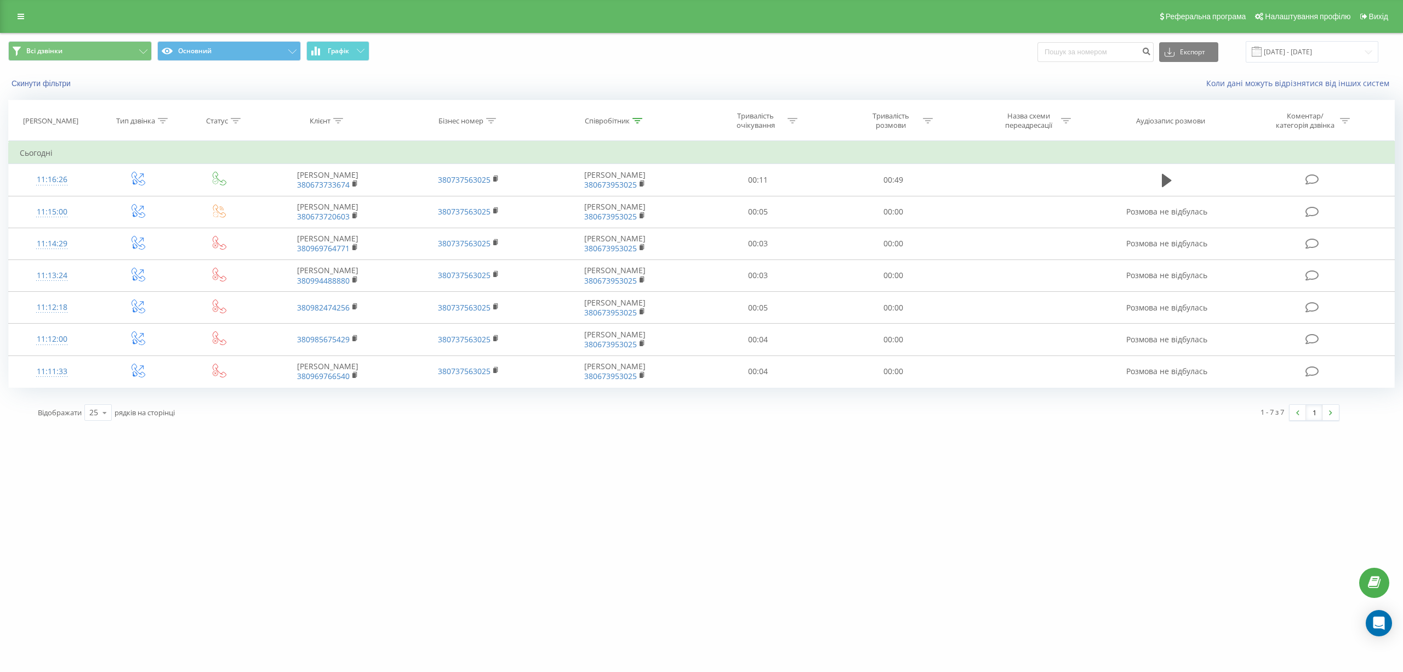
click at [638, 122] on icon at bounding box center [638, 120] width 10 height 5
click at [593, 202] on input "Пожиган" at bounding box center [615, 199] width 96 height 19
click at [604, 198] on input "Пожиган" at bounding box center [615, 199] width 96 height 19
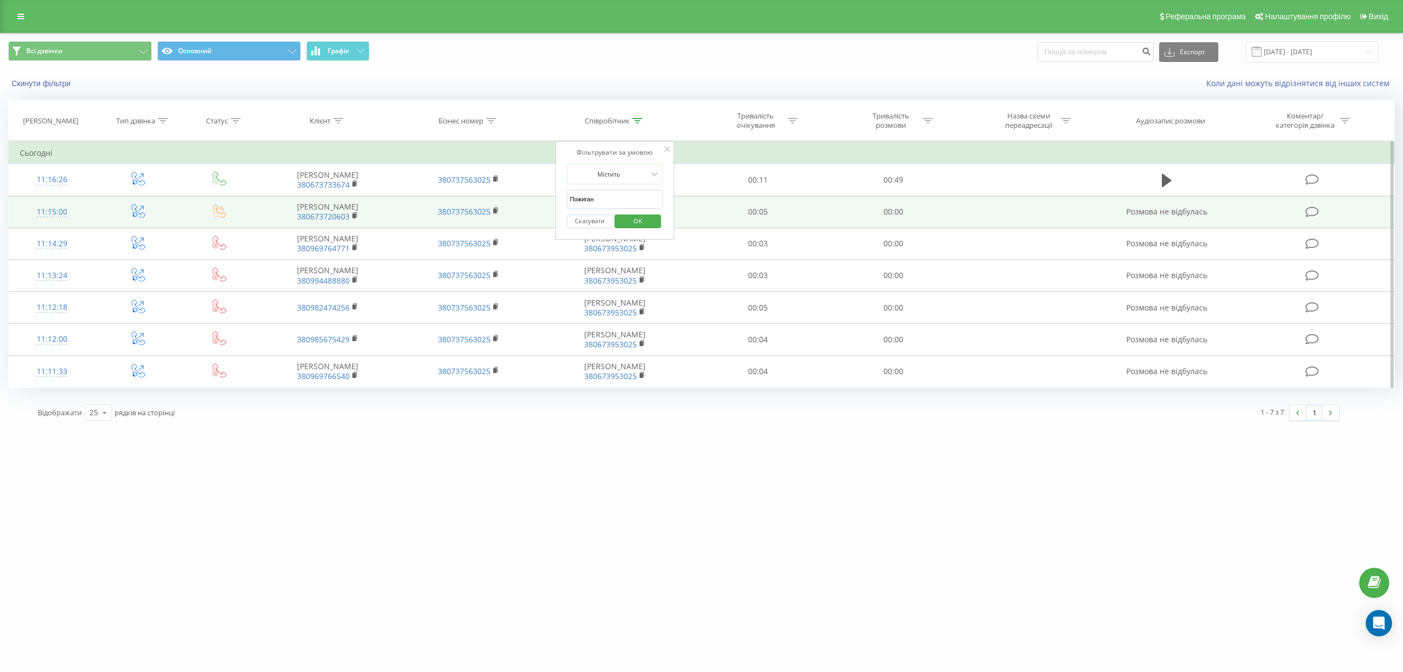
drag, startPoint x: 605, startPoint y: 198, endPoint x: 521, endPoint y: 209, distance: 85.1
click at [521, 209] on table "Фільтрувати за умовою Дорівнює Введіть значення Скасувати OK Фільтрувати за умо…" at bounding box center [701, 264] width 1387 height 247
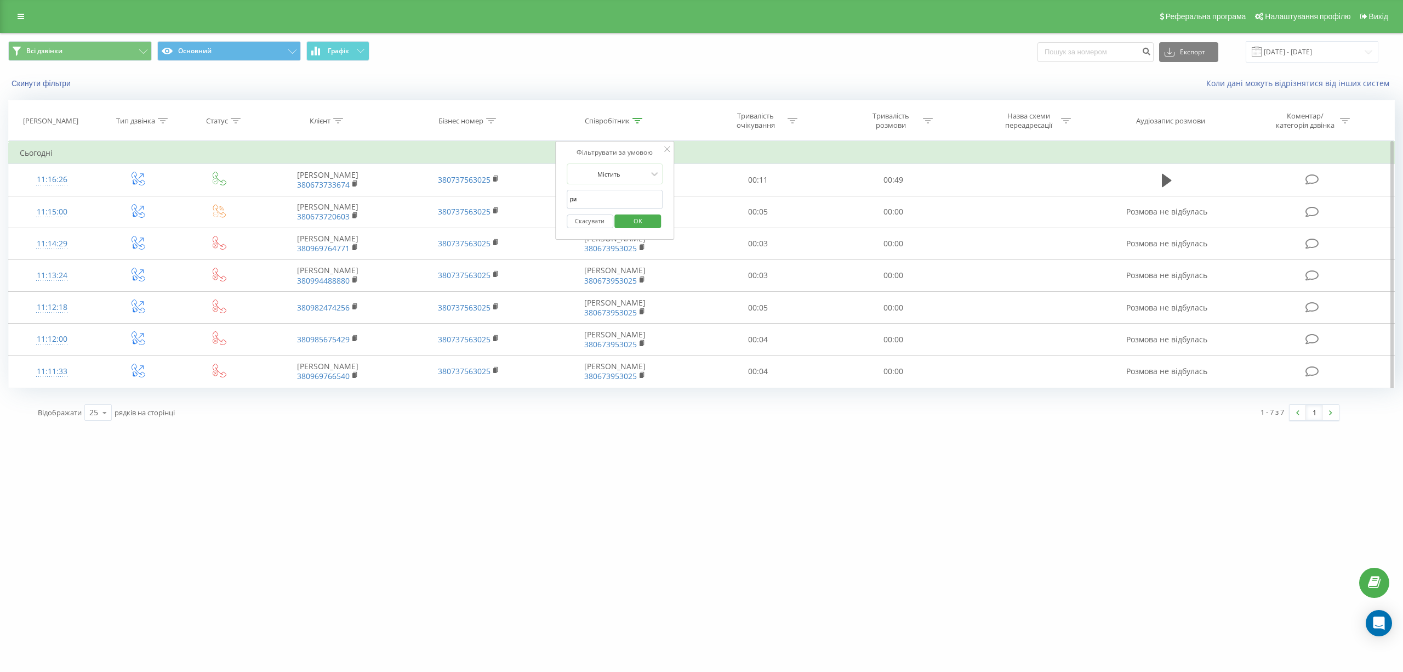
type input "Рибалко"
click at [649, 219] on span "OK" at bounding box center [638, 220] width 31 height 17
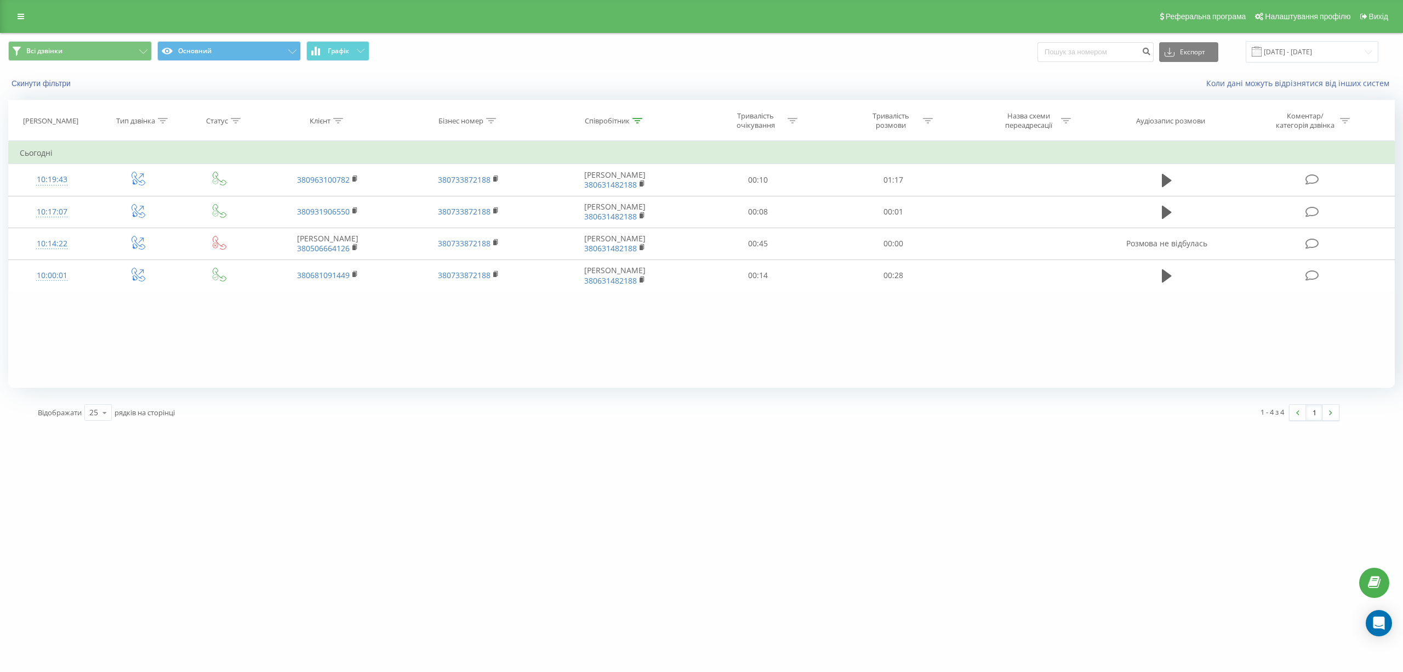
click at [522, 70] on div "Скинути фільтри Коли дані можуть відрізнятися вiд інших систем" at bounding box center [702, 83] width 1402 height 26
click at [1369, 51] on input "[DATE] - [DATE]" at bounding box center [1312, 51] width 133 height 21
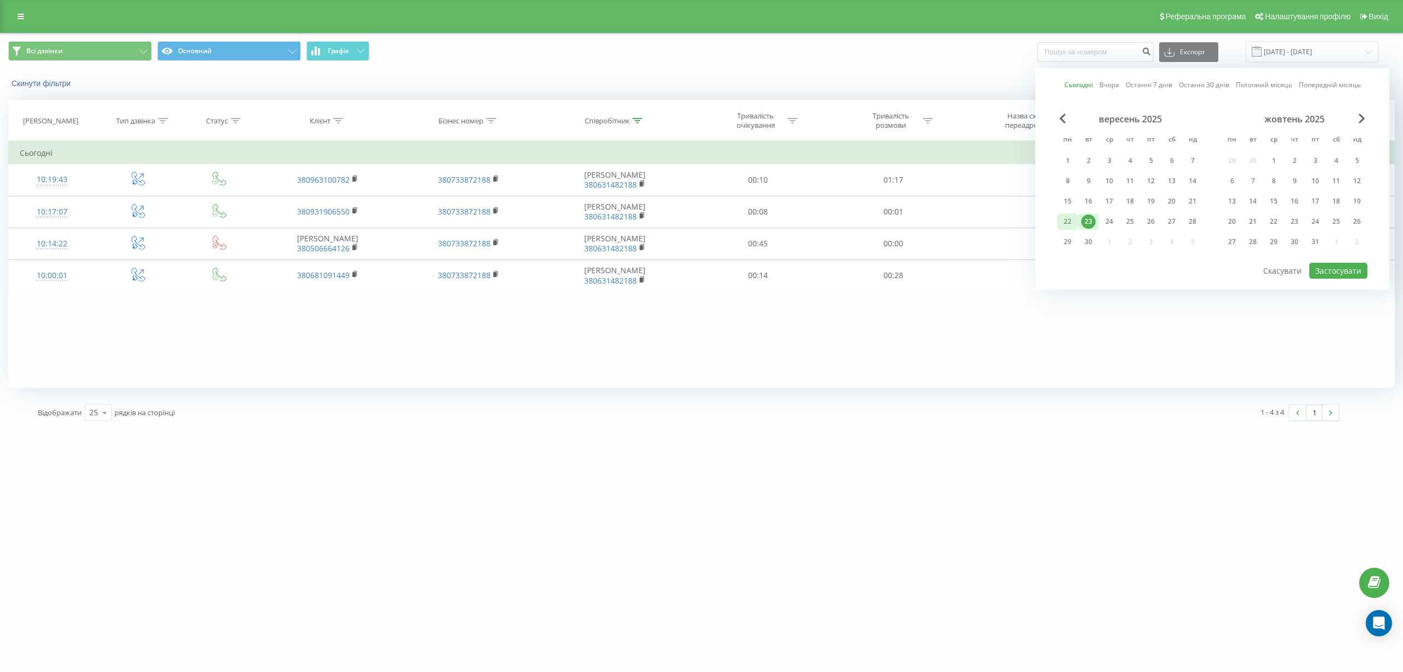
click at [1065, 219] on div "22" at bounding box center [1068, 221] width 14 height 14
click at [1325, 268] on button "Застосувати" at bounding box center [1339, 271] width 58 height 16
type input "[DATE] - [DATE]"
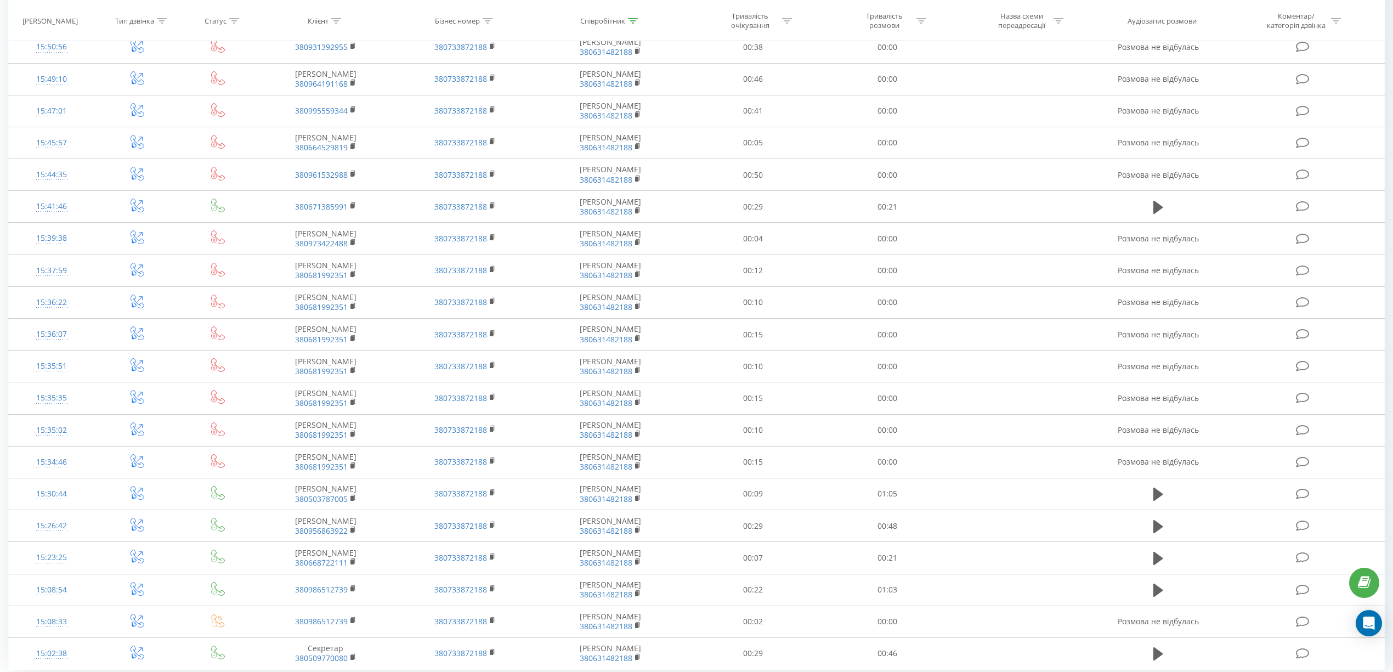
scroll to position [362, 0]
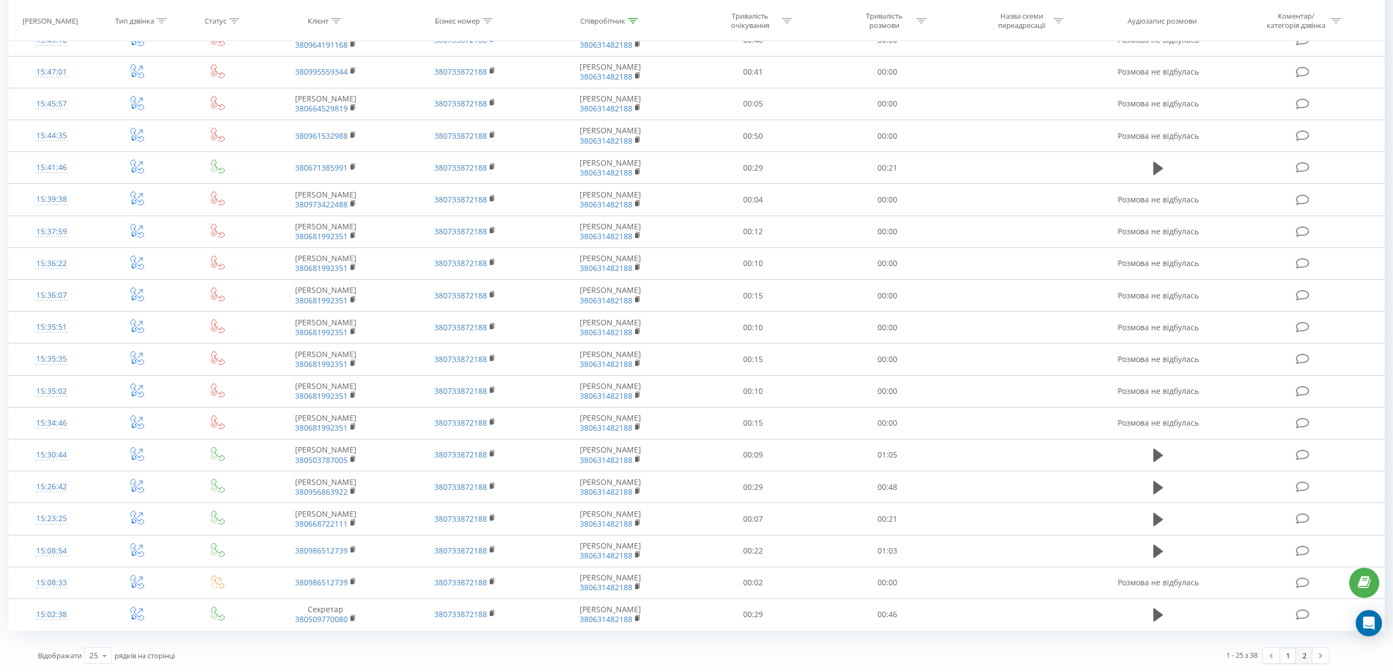
click at [1301, 657] on link "2" at bounding box center [1303, 654] width 16 height 15
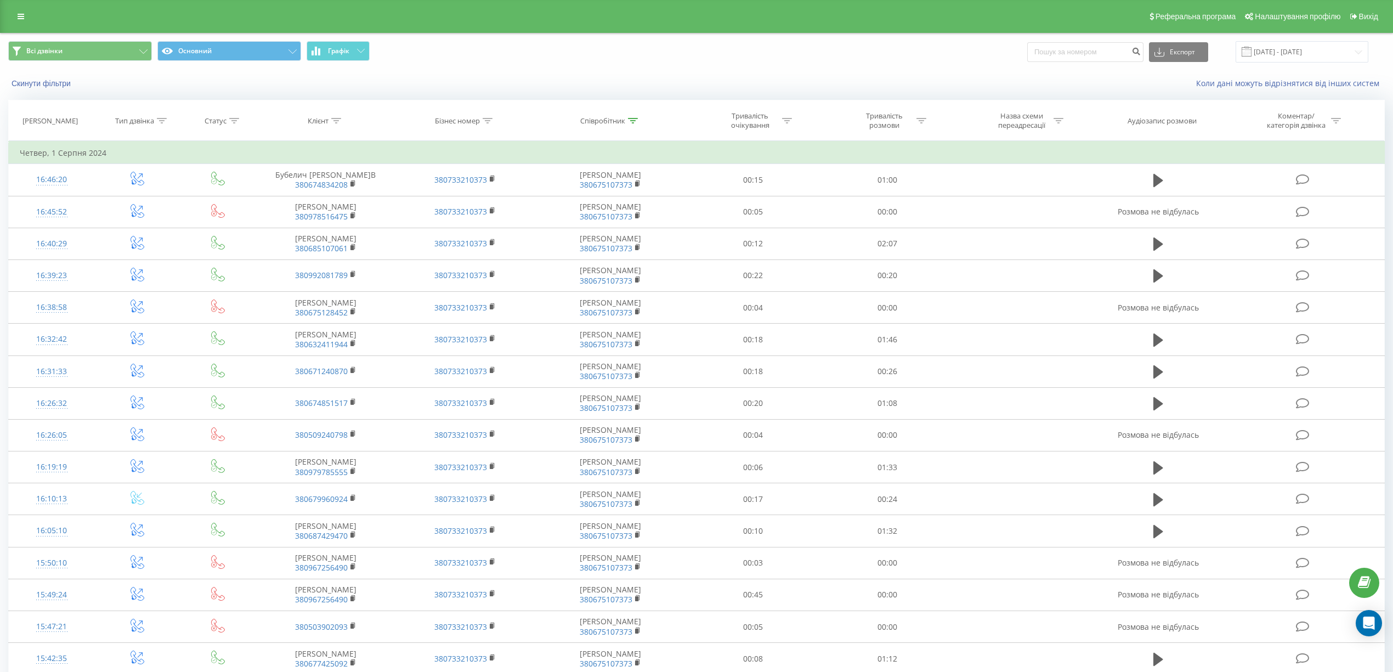
click at [632, 120] on icon at bounding box center [633, 120] width 10 height 5
click at [607, 196] on input "[PERSON_NAME]" at bounding box center [610, 199] width 96 height 19
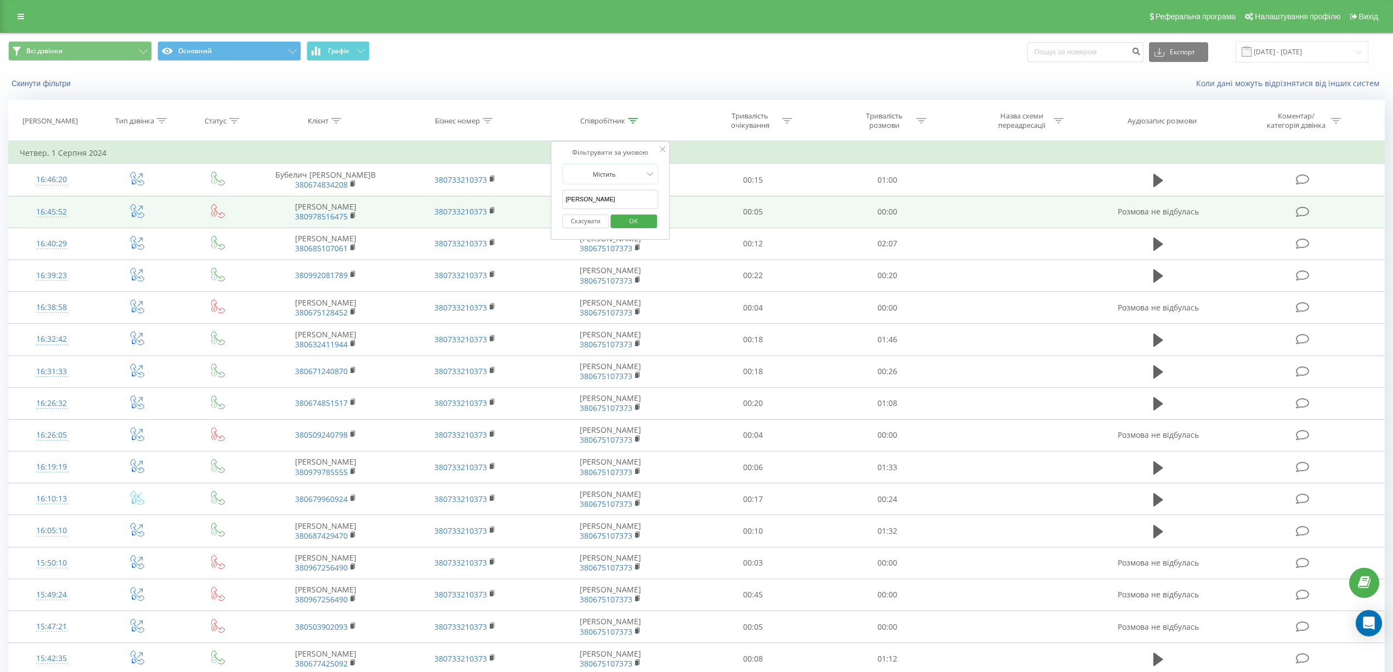
drag, startPoint x: 616, startPoint y: 198, endPoint x: 516, endPoint y: 215, distance: 101.2
click at [516, 215] on table "Фільтрувати за умовою Дорівнює Введіть значення Скасувати OK Фільтрувати за умо…" at bounding box center [696, 551] width 1376 height 821
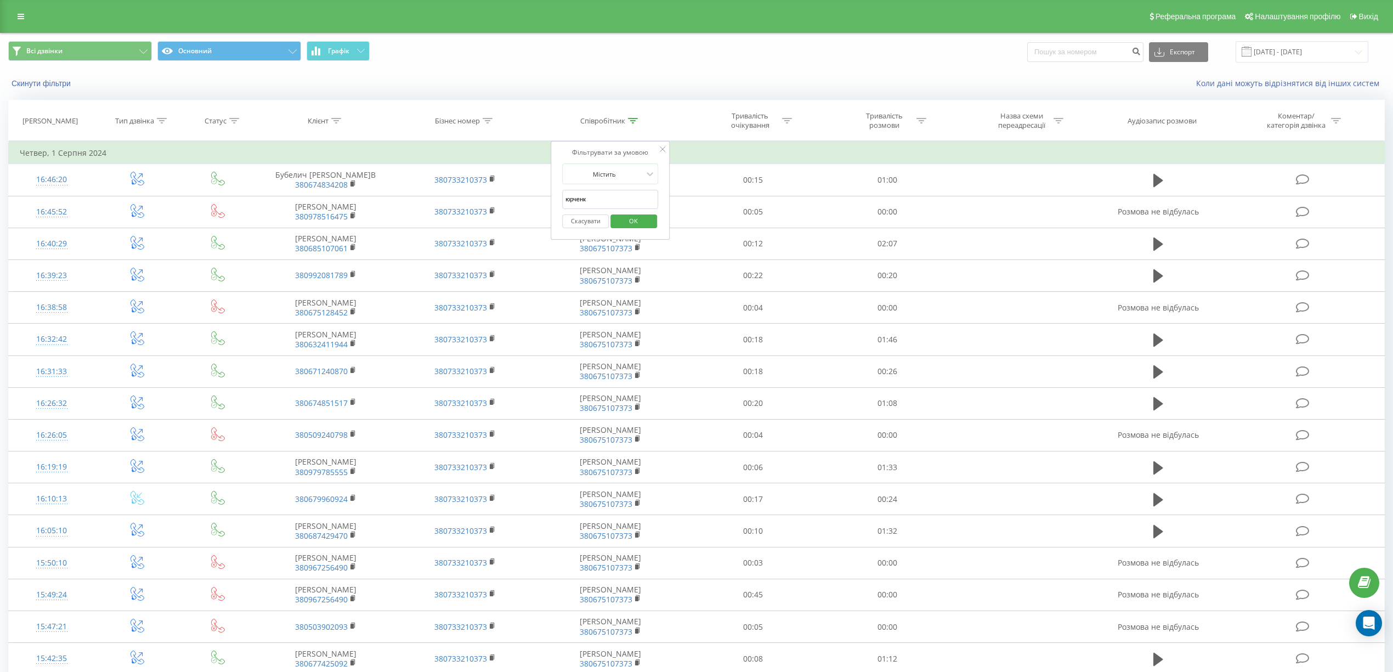
type input "[PERSON_NAME]"
click at [617, 217] on button "OK" at bounding box center [633, 221] width 47 height 14
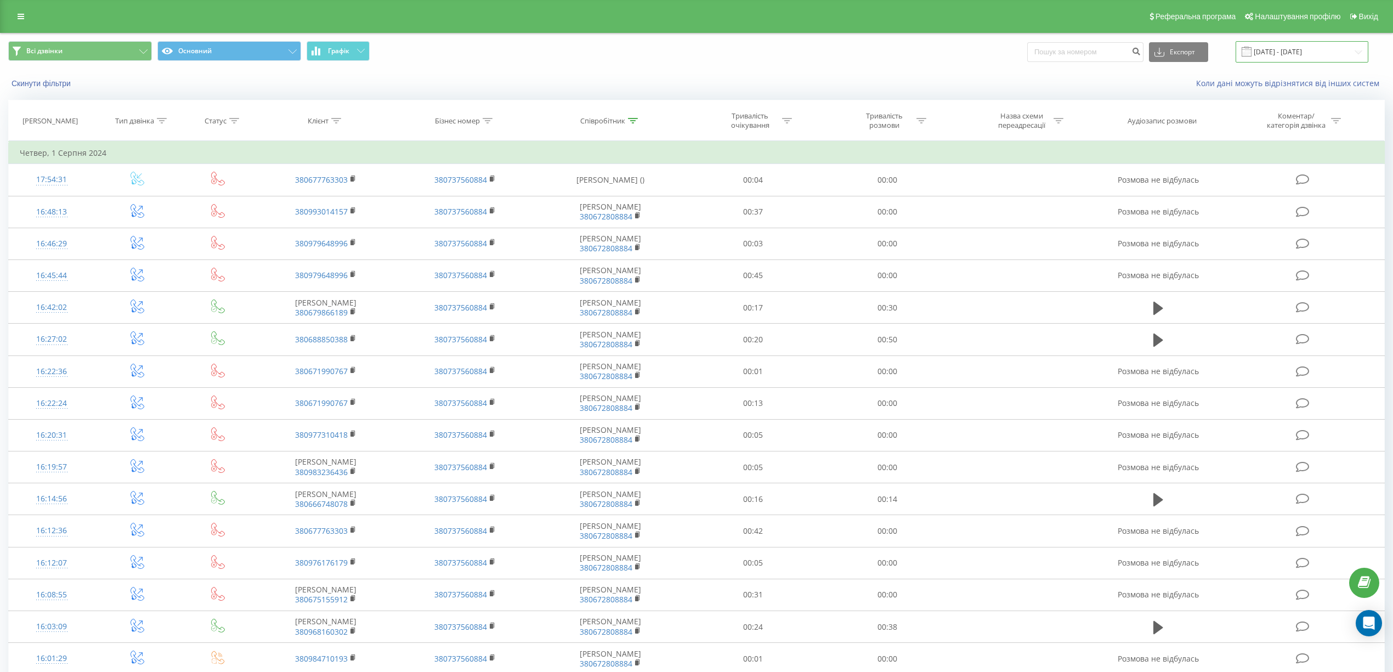
click at [1358, 49] on input "[DATE] - [DATE]" at bounding box center [1301, 51] width 133 height 21
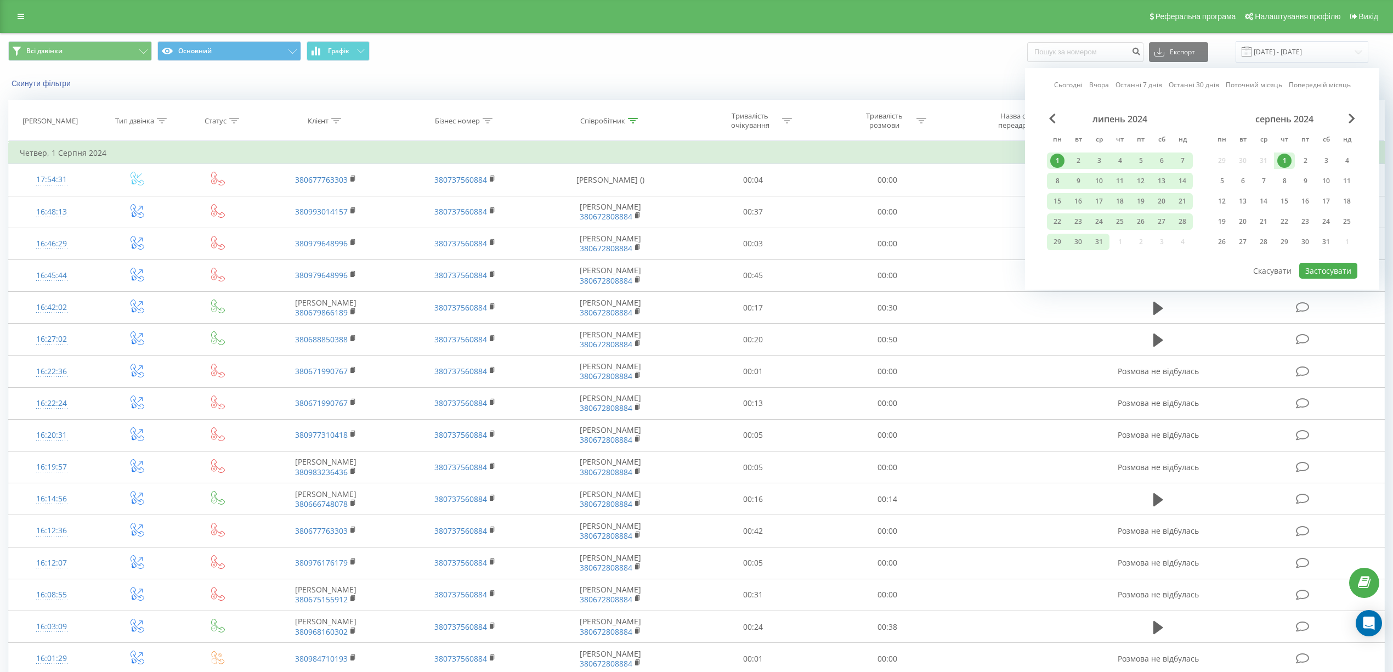
click at [1070, 86] on link "Сьогодні" at bounding box center [1068, 84] width 29 height 10
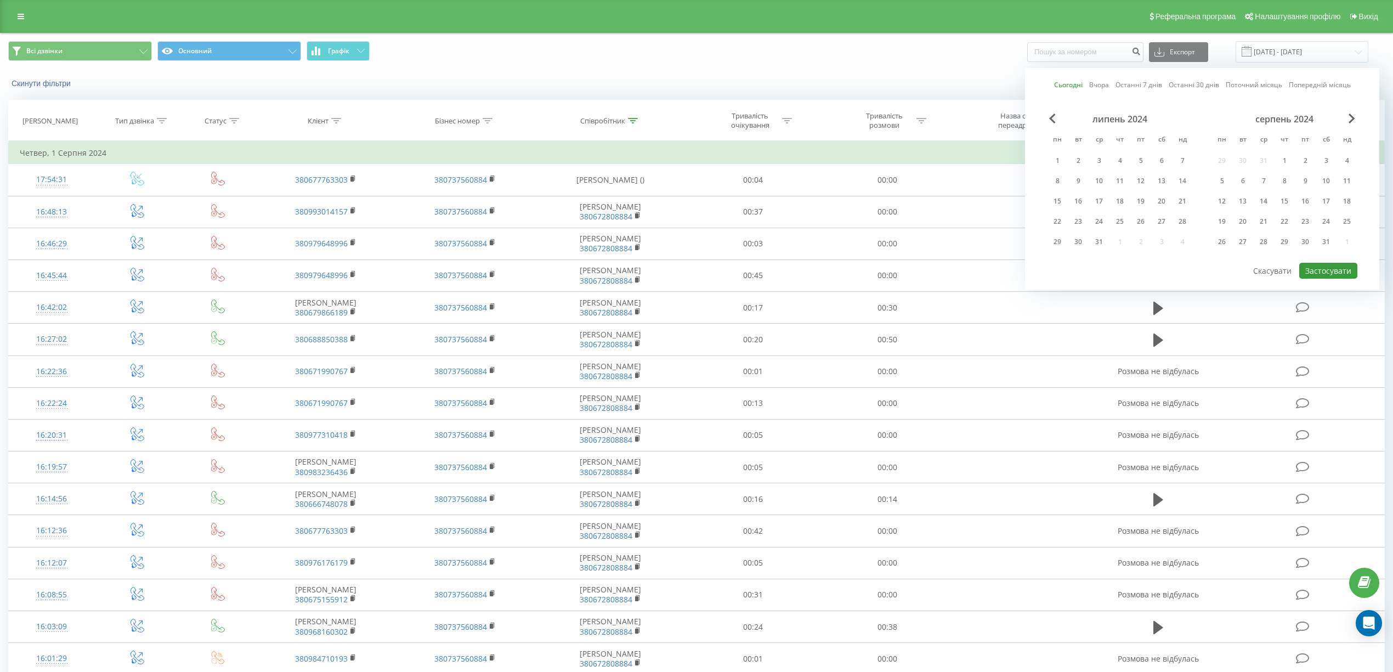
click at [1307, 268] on button "Застосувати" at bounding box center [1328, 271] width 58 height 16
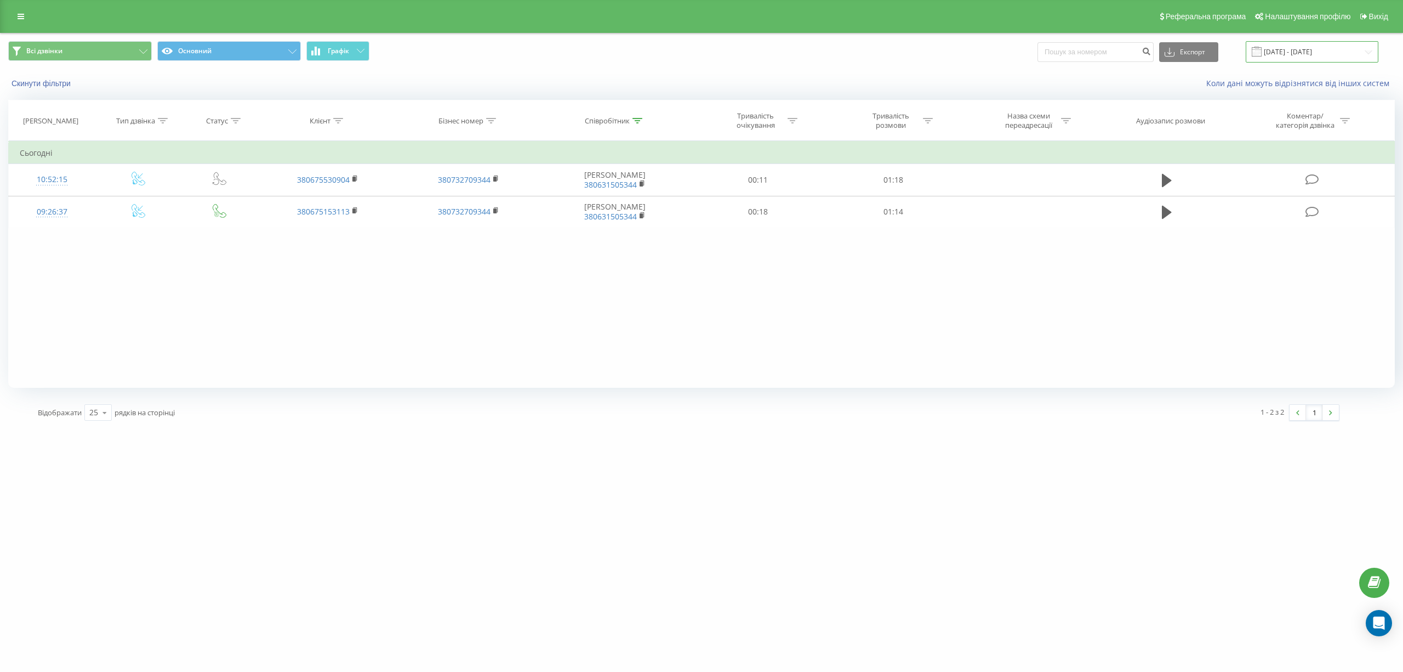
click at [1358, 52] on input "[DATE] - [DATE]" at bounding box center [1312, 51] width 133 height 21
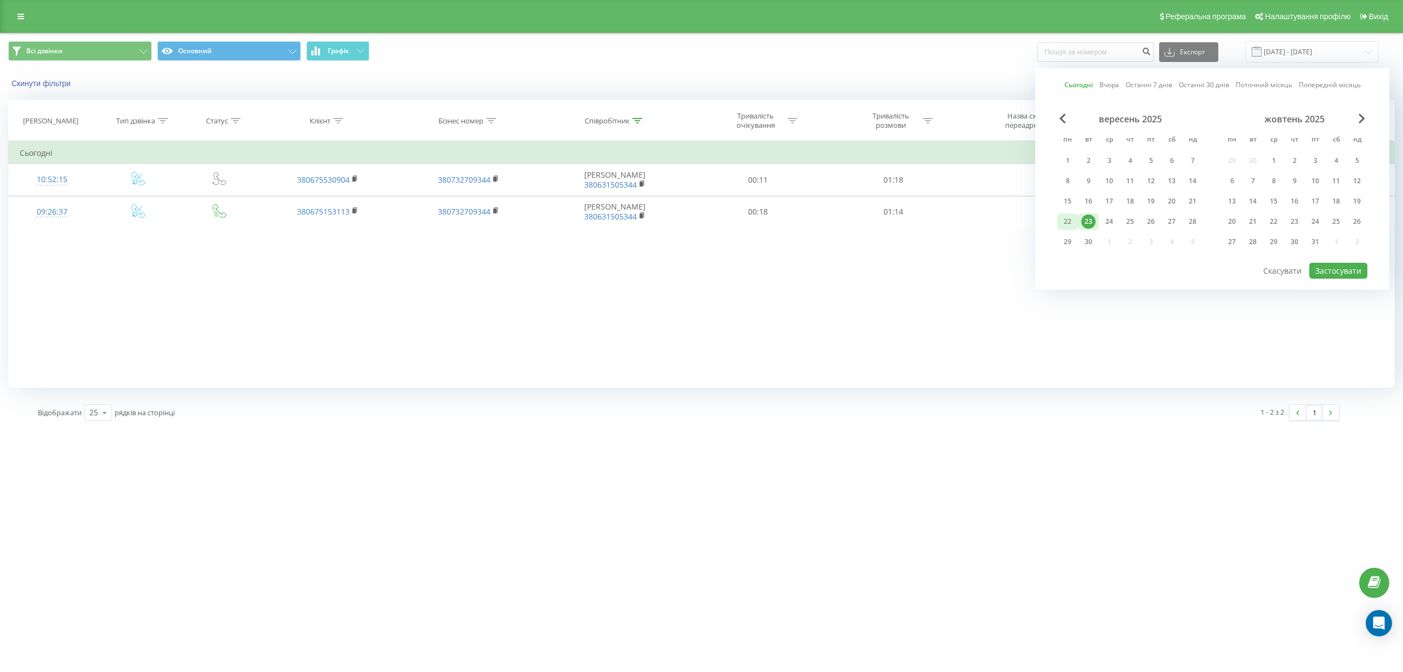
click at [1066, 221] on div "22" at bounding box center [1068, 221] width 14 height 14
click at [1329, 269] on button "Застосувати" at bounding box center [1339, 271] width 58 height 16
type input "[DATE] - [DATE]"
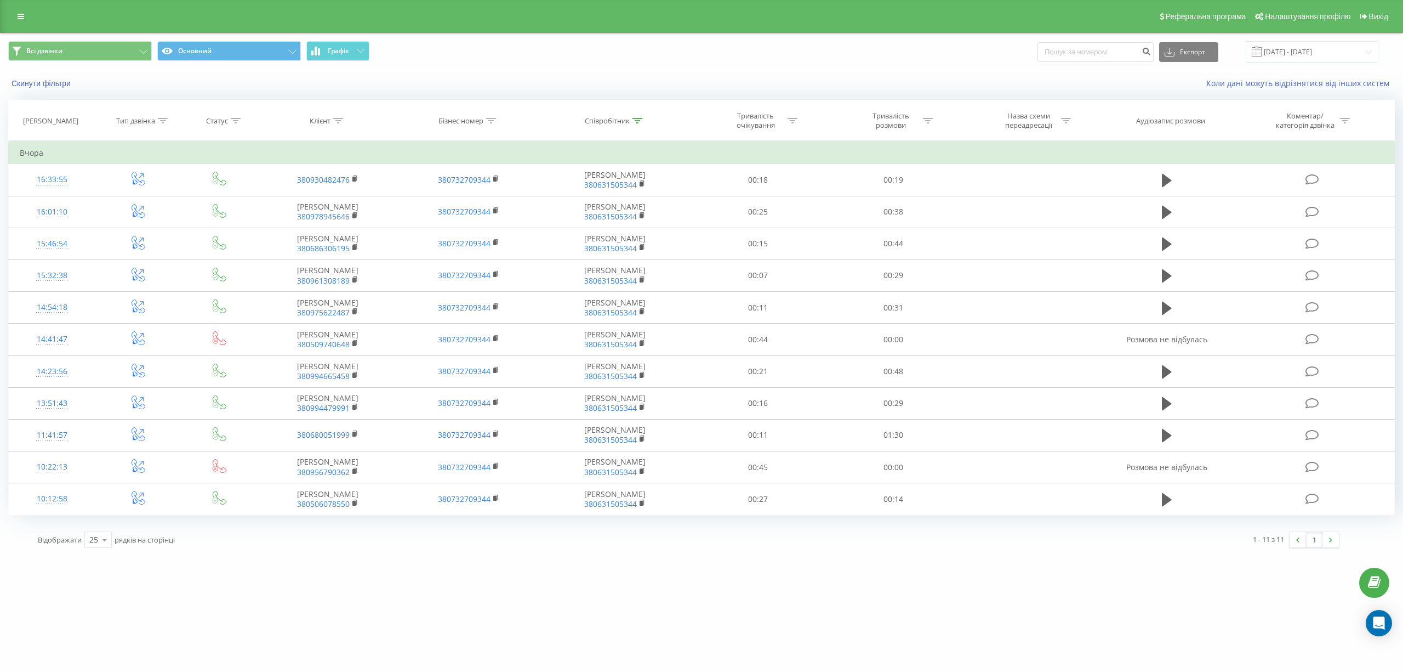
click at [799, 69] on div "Всі дзвінки Основний Графік Експорт .csv .xls .xlsx [DATE] - [DATE]" at bounding box center [702, 51] width 1402 height 37
click at [795, 58] on div "Всі дзвінки Основний Графік Експорт .csv .xls .xlsx [DATE] - [DATE]" at bounding box center [701, 51] width 1387 height 21
click at [840, 54] on div "Всі дзвінки Основний Графік Експорт .csv .xls .xlsx [DATE] - [DATE]" at bounding box center [701, 51] width 1387 height 21
click at [890, 607] on div "[DOMAIN_NAME] Проекти [DOMAIN_NAME] Дашборд Центр звернень Журнал дзвінків Журн…" at bounding box center [701, 336] width 1403 height 672
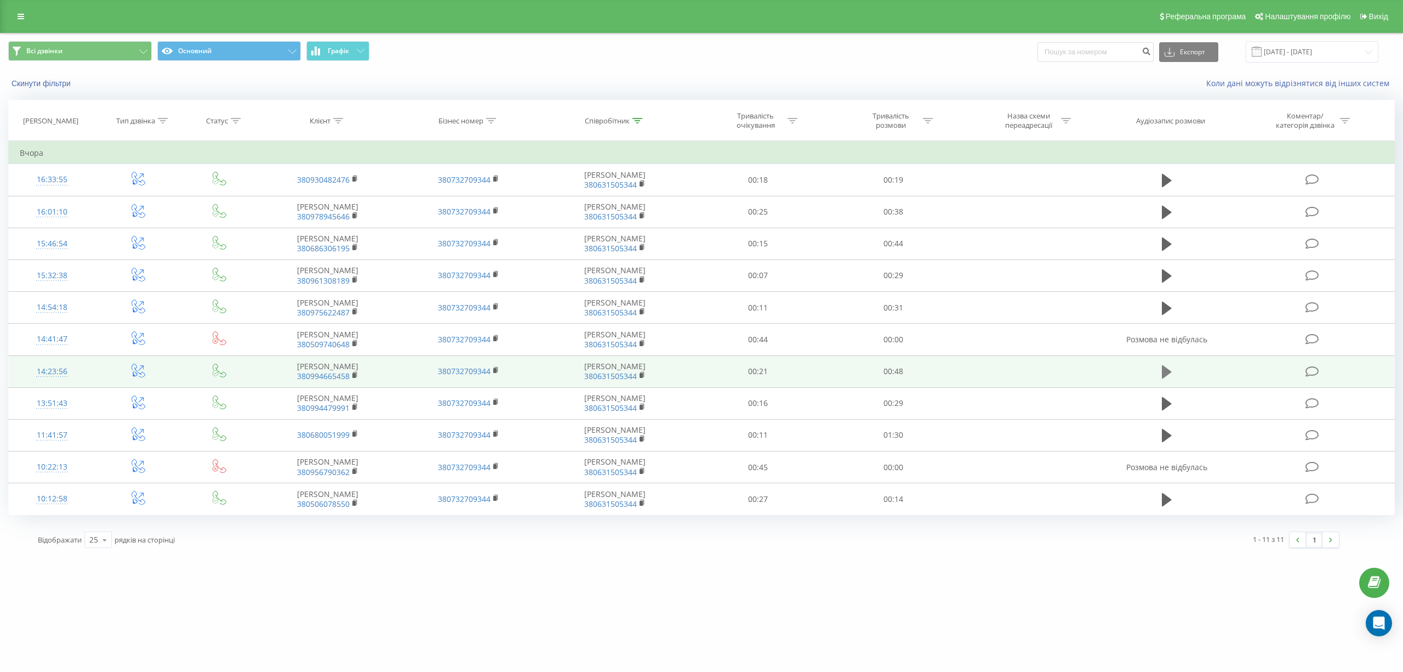
click at [1163, 378] on icon at bounding box center [1167, 371] width 10 height 13
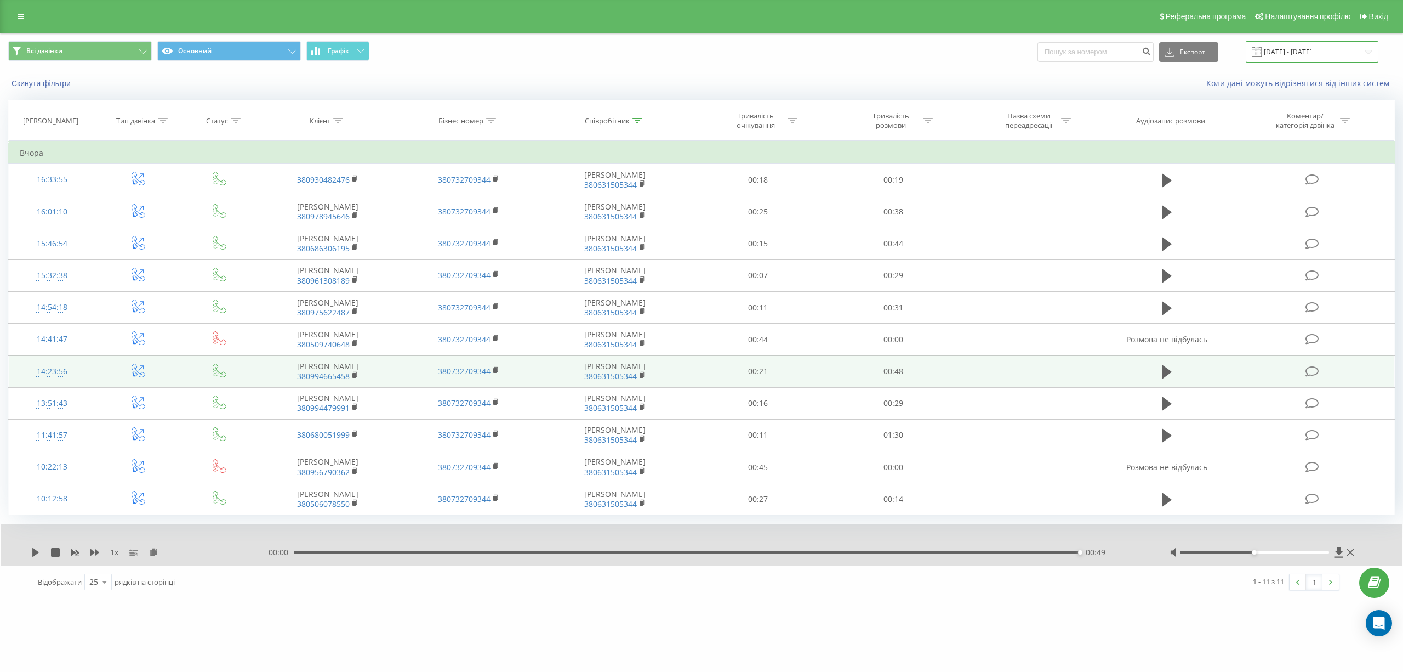
click at [1349, 51] on input "[DATE] - [DATE]" at bounding box center [1312, 51] width 133 height 21
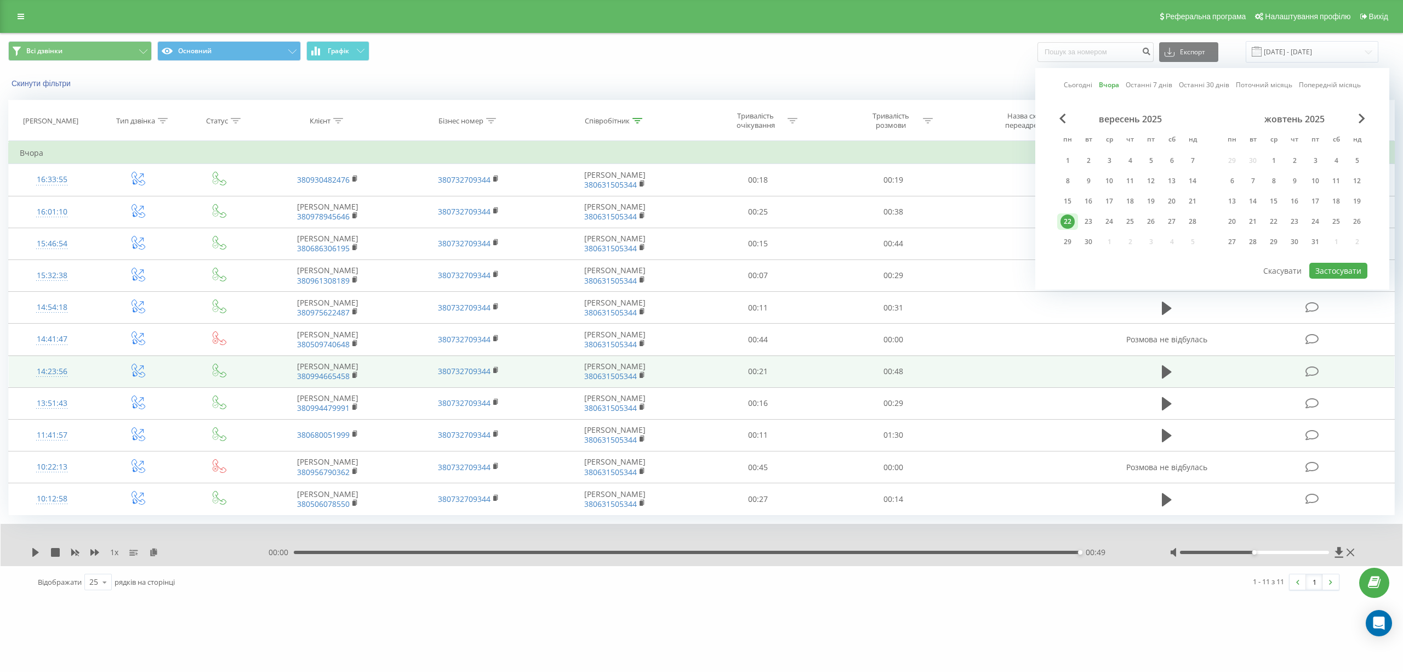
click at [757, 59] on div "Всі дзвінки Основний Графік Експорт .csv .xls .xlsx [DATE] - [DATE] Сьогодні Вч…" at bounding box center [701, 51] width 1387 height 21
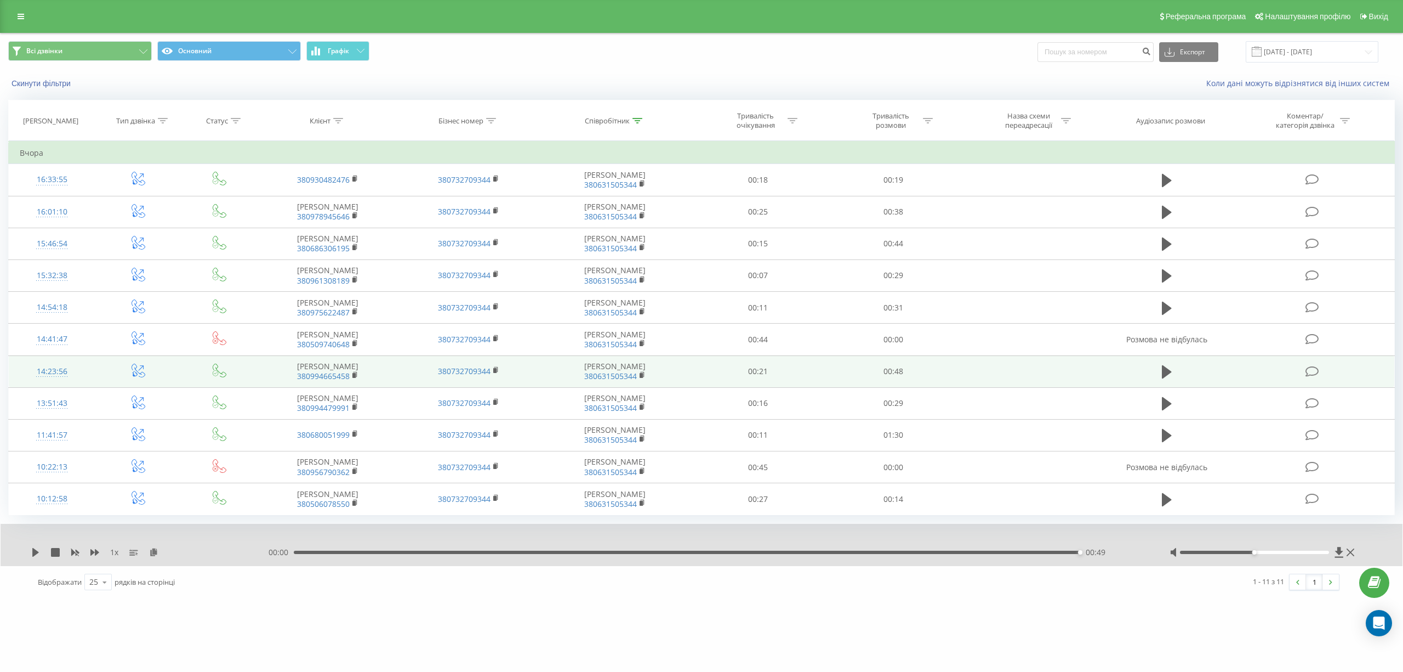
click at [639, 118] on icon at bounding box center [638, 120] width 10 height 5
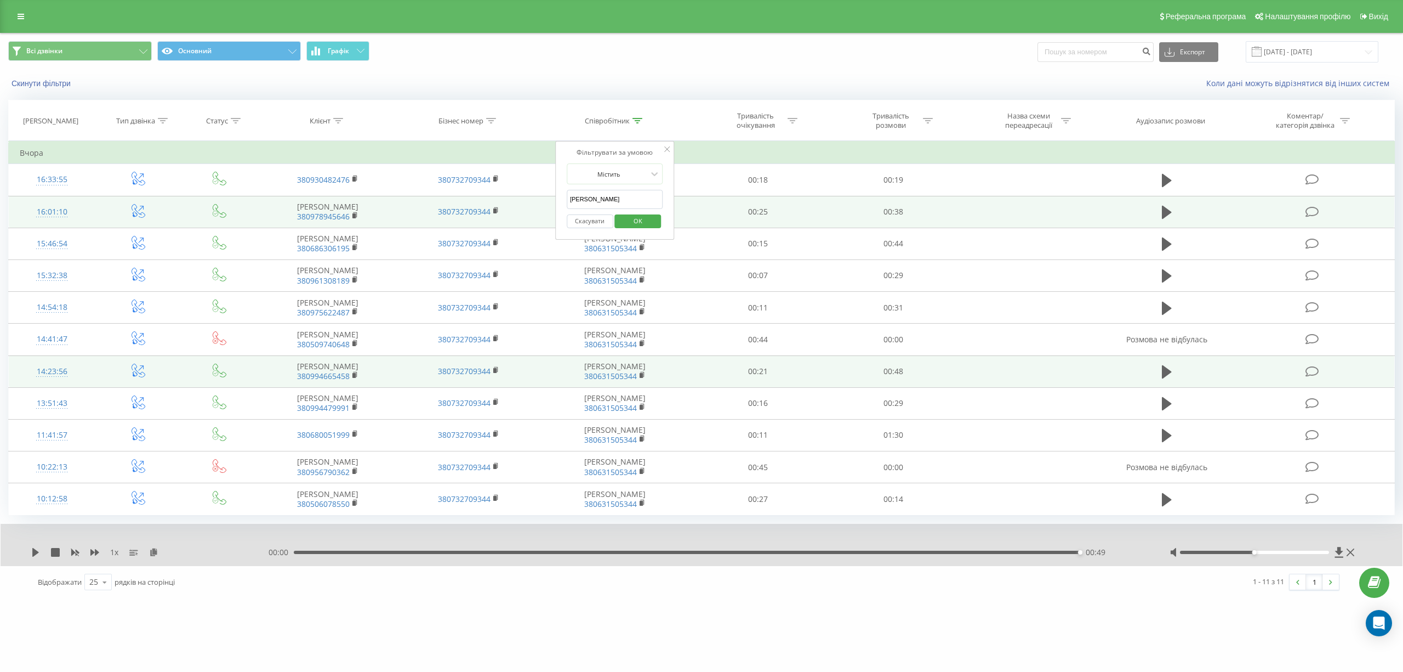
drag, startPoint x: 632, startPoint y: 197, endPoint x: 503, endPoint y: 217, distance: 130.9
click at [503, 217] on table "Фільтрувати за умовою Дорівнює Введіть значення Скасувати OK Фільтрувати за умо…" at bounding box center [701, 328] width 1387 height 374
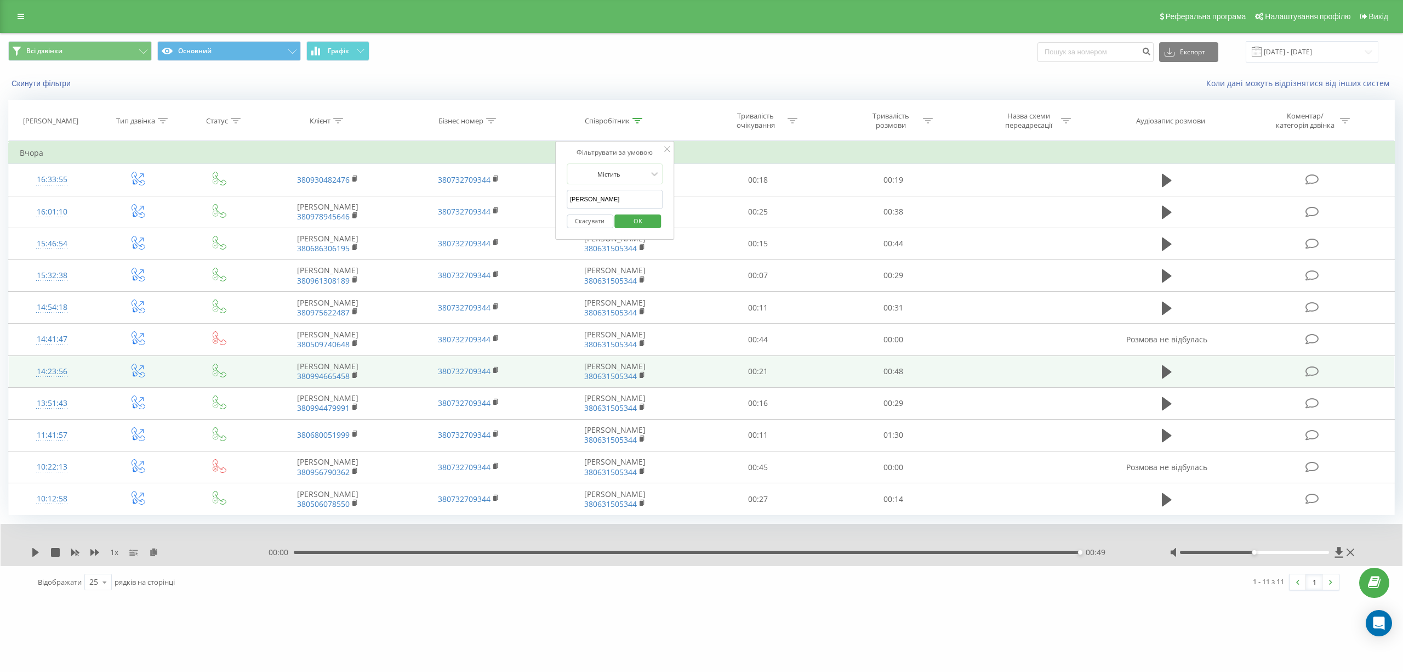
click at [627, 224] on span "OK" at bounding box center [638, 220] width 31 height 17
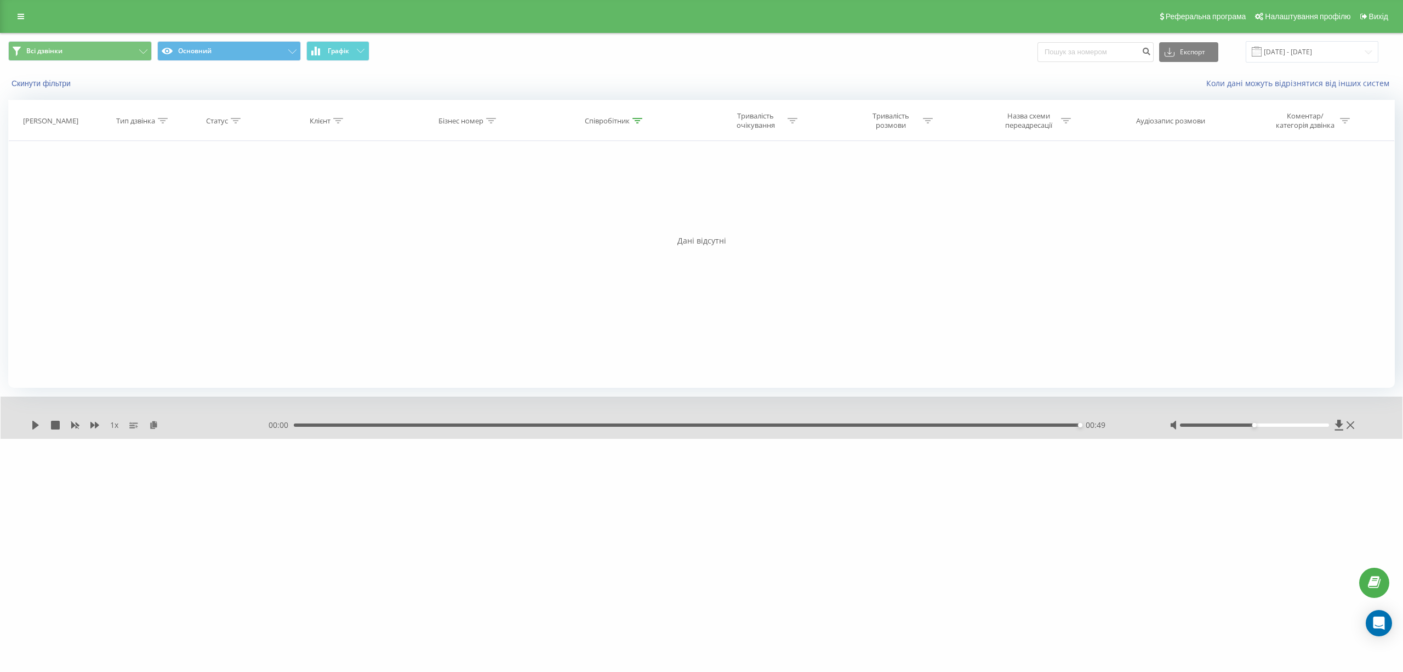
click at [638, 118] on icon at bounding box center [638, 120] width 10 height 5
click at [626, 200] on input "[PERSON_NAME]" at bounding box center [615, 199] width 96 height 19
drag, startPoint x: 617, startPoint y: 201, endPoint x: 600, endPoint y: 201, distance: 17.5
click at [600, 201] on input "[PERSON_NAME]" at bounding box center [615, 199] width 96 height 19
type input "[PERSON_NAME]"
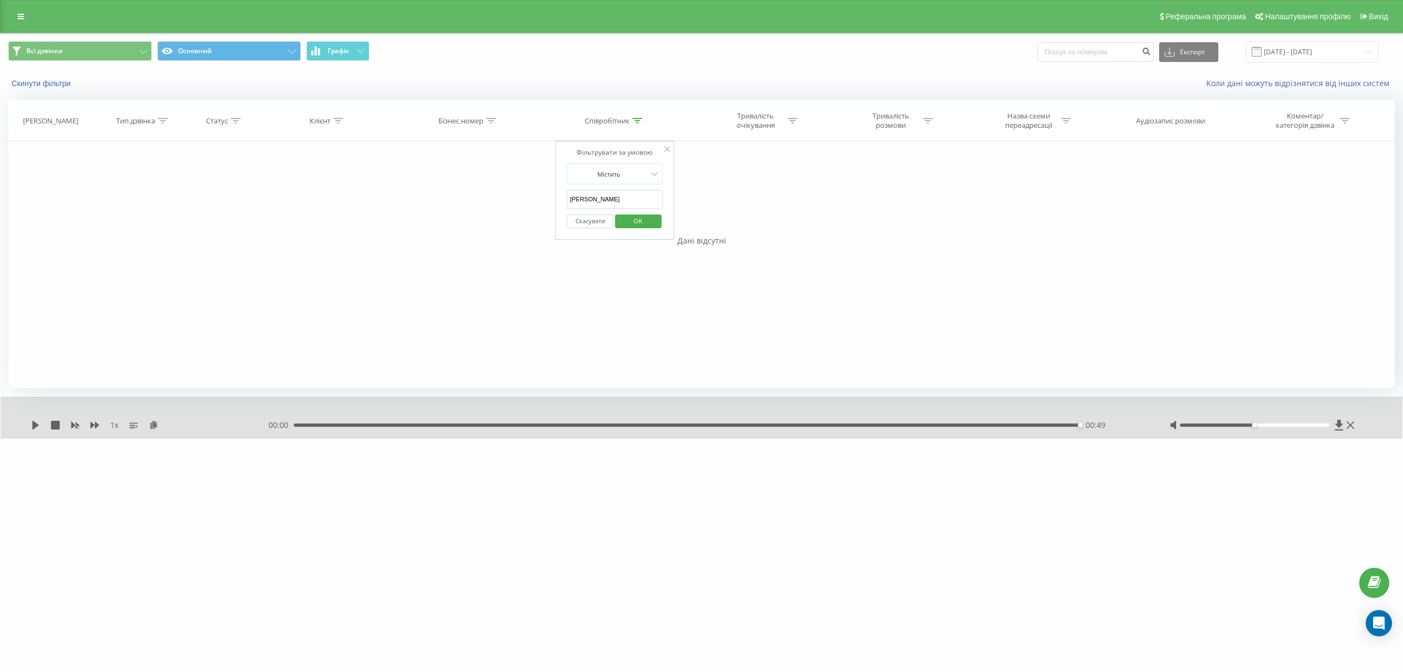
click at [640, 229] on span "OK" at bounding box center [638, 220] width 31 height 17
click at [1354, 53] on input "[DATE] - [DATE]" at bounding box center [1312, 51] width 133 height 21
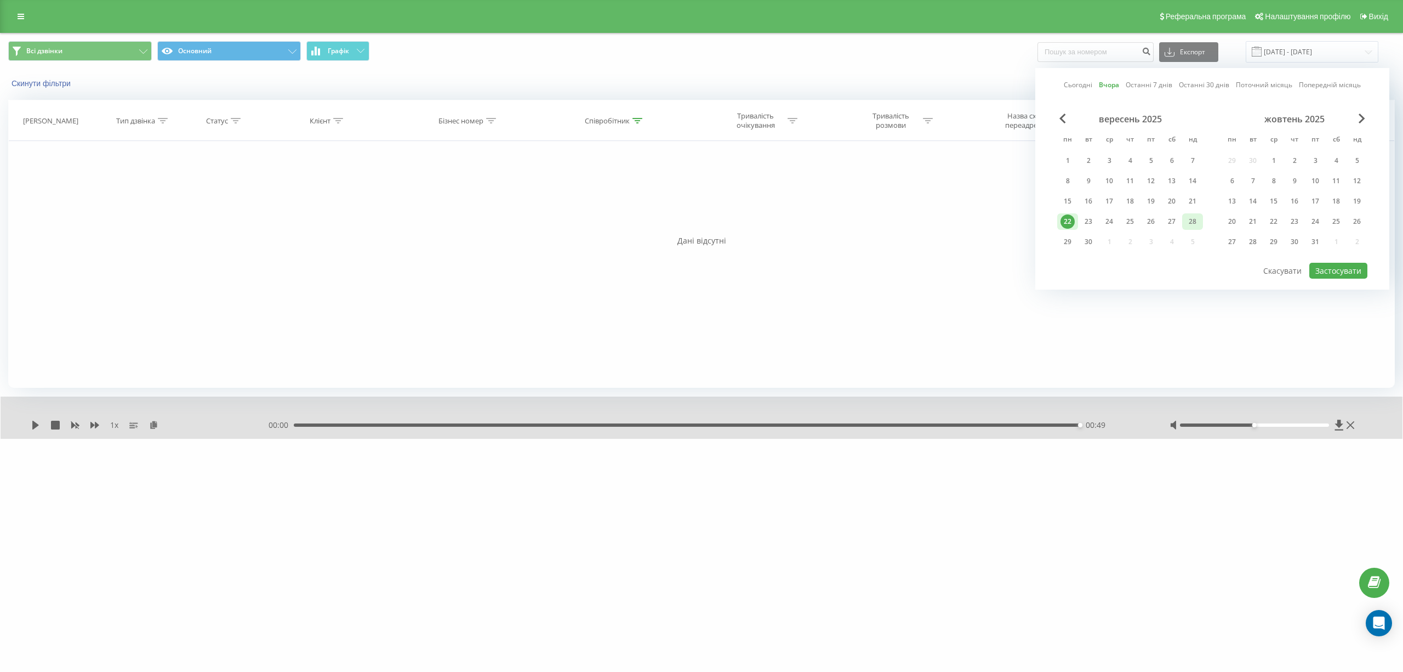
drag, startPoint x: 1075, startPoint y: 82, endPoint x: 1197, endPoint y: 223, distance: 186.1
click at [1077, 81] on link "Сьогодні" at bounding box center [1078, 84] width 29 height 10
click at [1334, 276] on button "Застосувати" at bounding box center [1339, 271] width 58 height 16
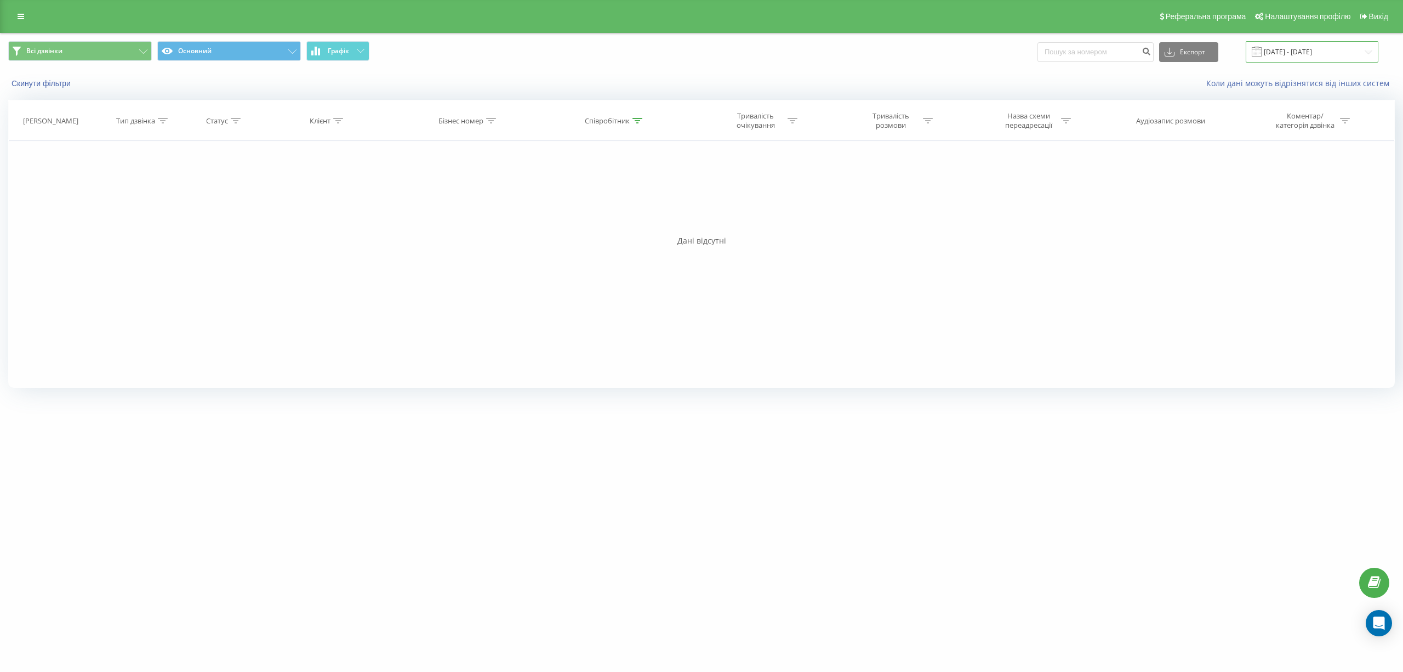
click at [1365, 50] on input "[DATE] - [DATE]" at bounding box center [1312, 51] width 133 height 21
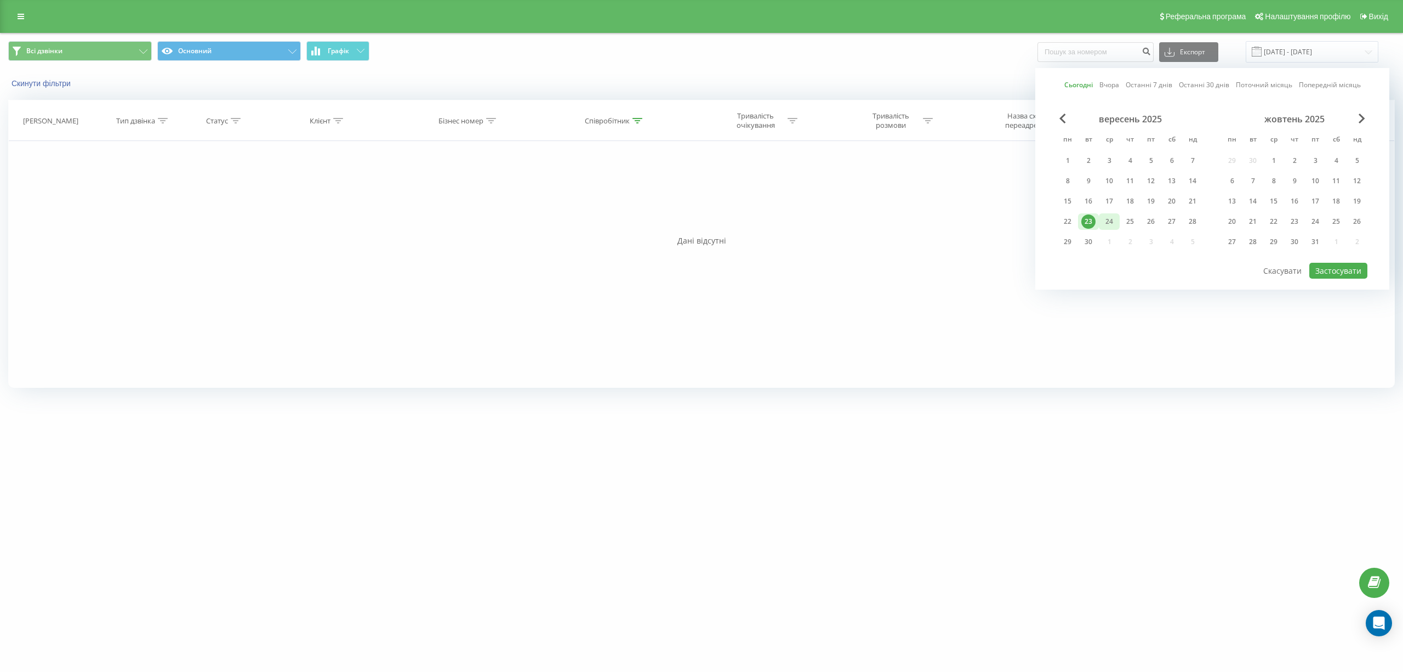
click at [1112, 225] on div "24" at bounding box center [1109, 221] width 14 height 14
click at [1345, 270] on button "Застосувати" at bounding box center [1339, 271] width 58 height 16
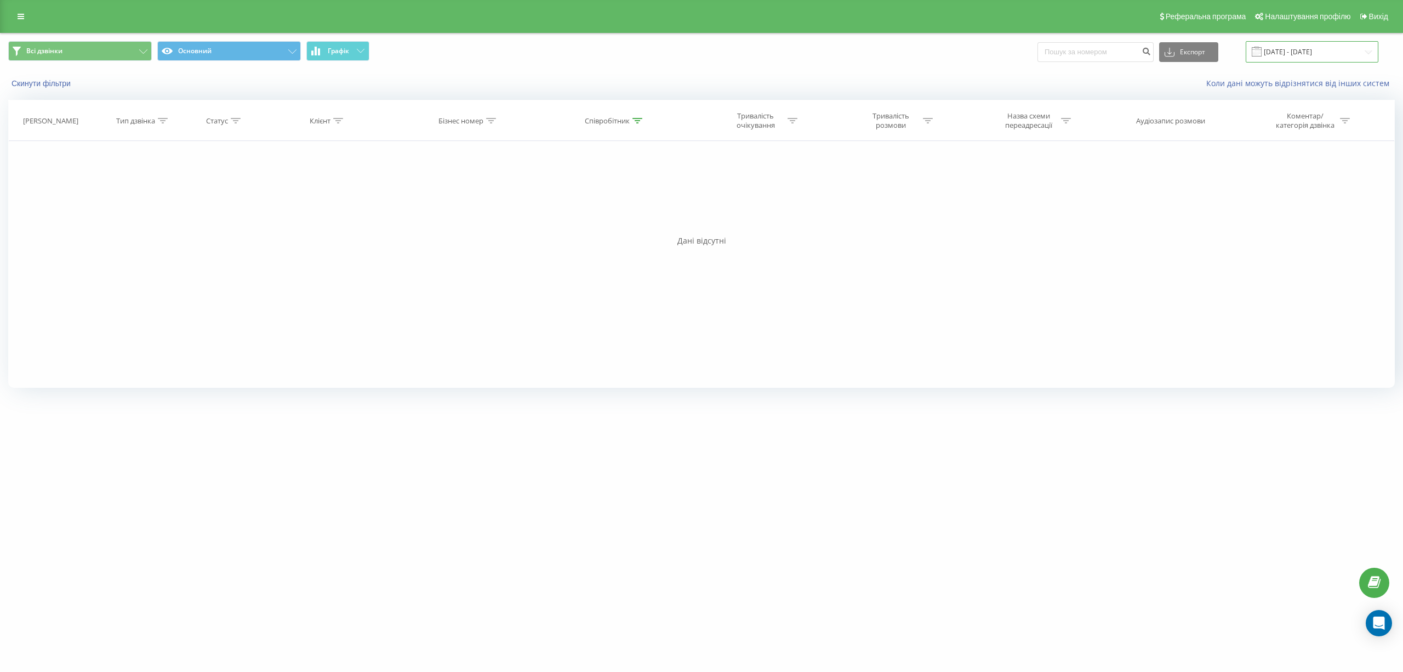
click at [1360, 55] on input "[DATE] - [DATE]" at bounding box center [1312, 51] width 133 height 21
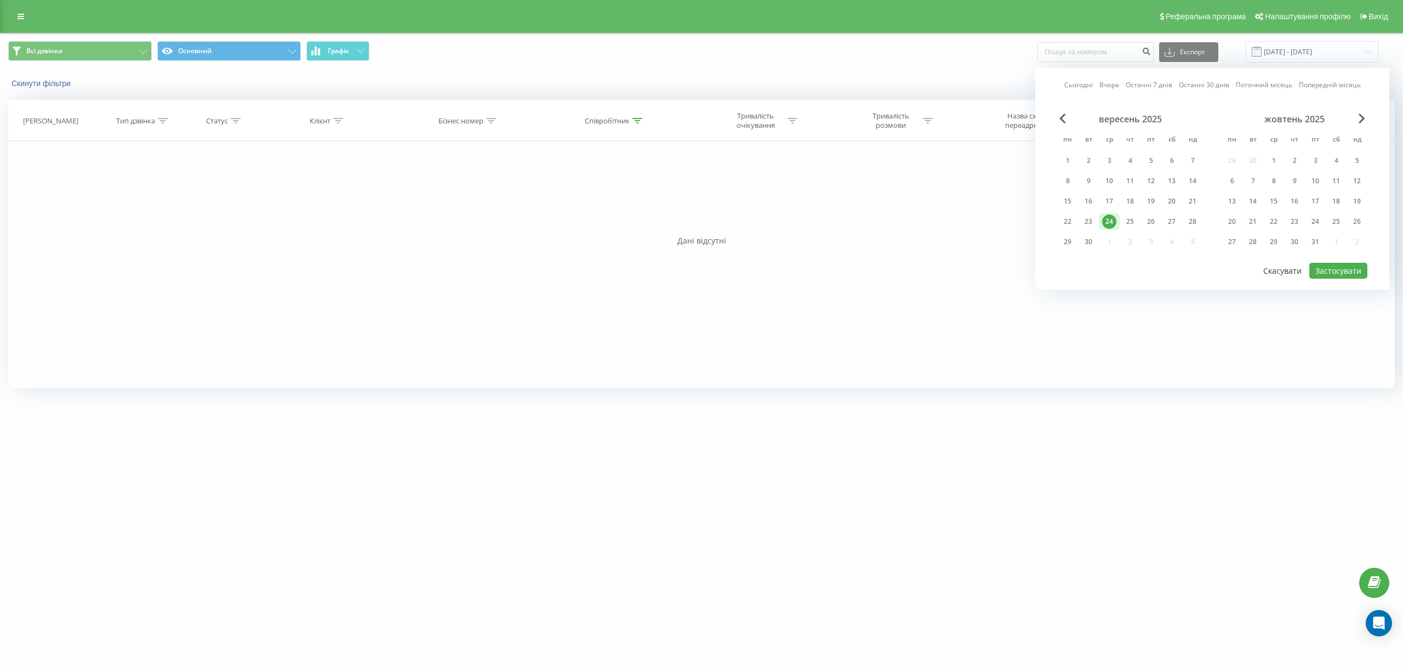
click at [1282, 264] on button "Скасувати" at bounding box center [1283, 271] width 50 height 16
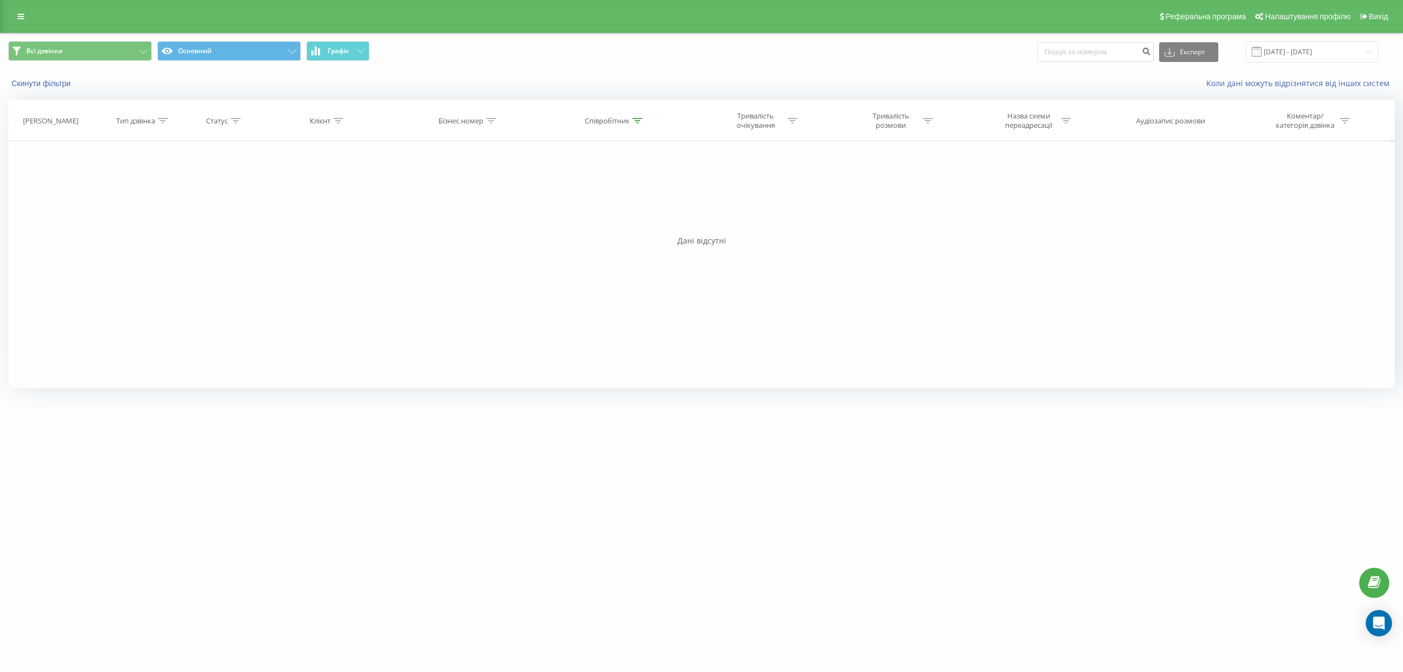
click at [791, 323] on div "Фільтрувати за умовою Дорівнює Введіть значення Скасувати OK Фільтрувати за умо…" at bounding box center [701, 264] width 1387 height 247
click at [734, 477] on div "[DOMAIN_NAME] Проекти [DOMAIN_NAME] Дашборд Центр звернень Журнал дзвінків Журн…" at bounding box center [701, 336] width 1403 height 672
click at [698, 62] on div "Всі дзвінки Основний Графік Експорт .csv .xls .xlsx [DATE] - [DATE]" at bounding box center [701, 51] width 1387 height 21
click at [640, 123] on div at bounding box center [638, 120] width 10 height 9
click at [1307, 53] on input "[DATE] - [DATE]" at bounding box center [1312, 51] width 133 height 21
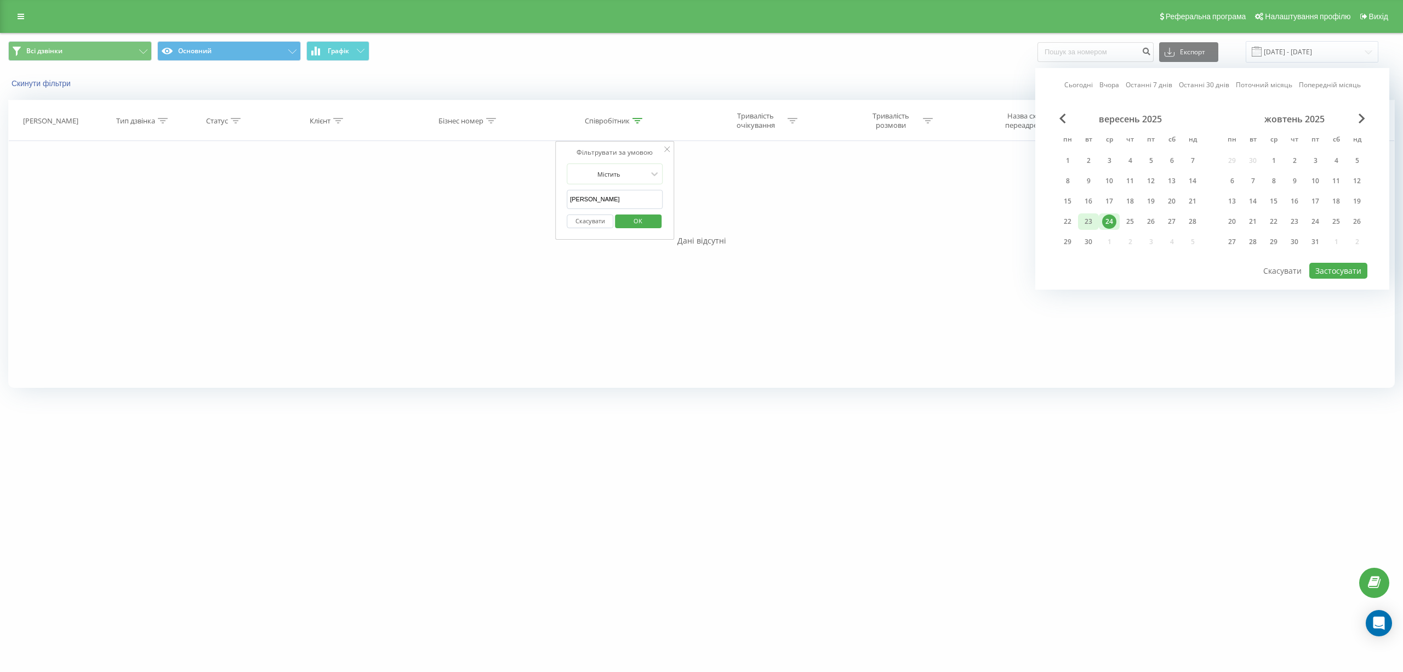
click at [1084, 220] on div "23" at bounding box center [1089, 221] width 14 height 14
click at [1327, 272] on button "Застосувати" at bounding box center [1339, 271] width 58 height 16
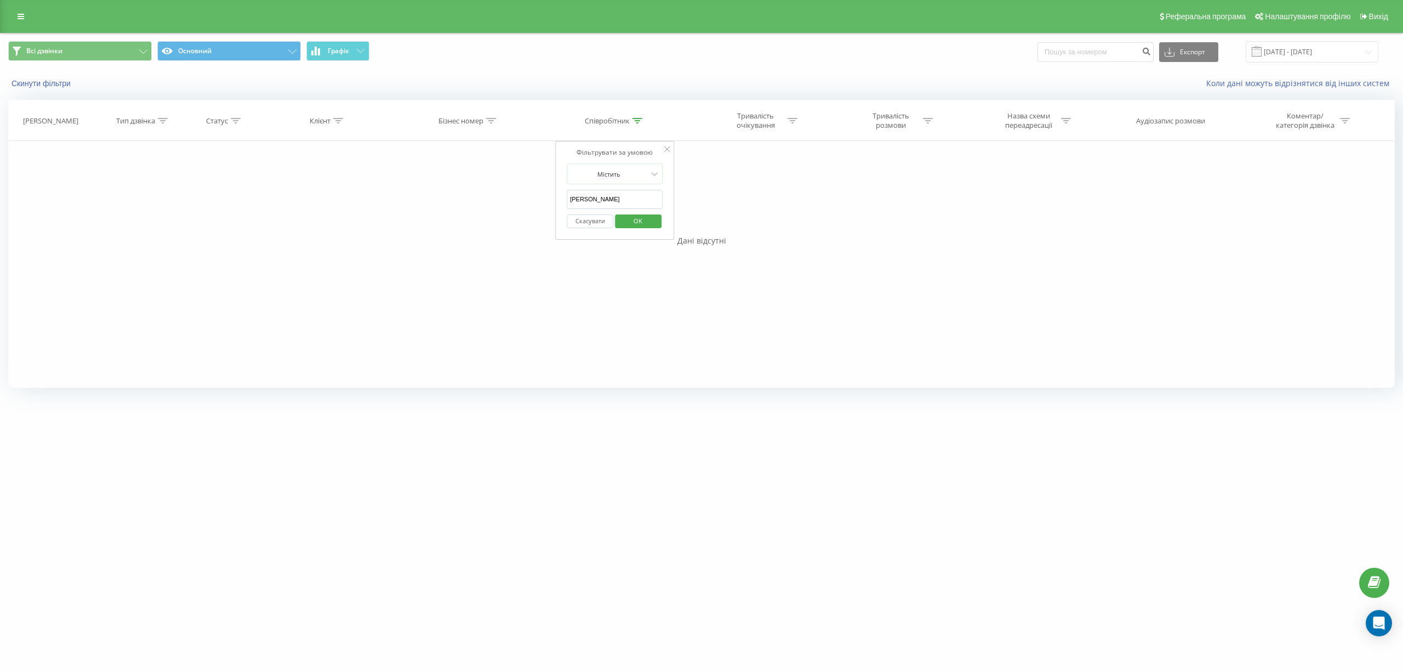
click at [650, 222] on span "OK" at bounding box center [638, 220] width 31 height 17
click at [1354, 53] on input "[DATE] - [DATE]" at bounding box center [1312, 51] width 133 height 21
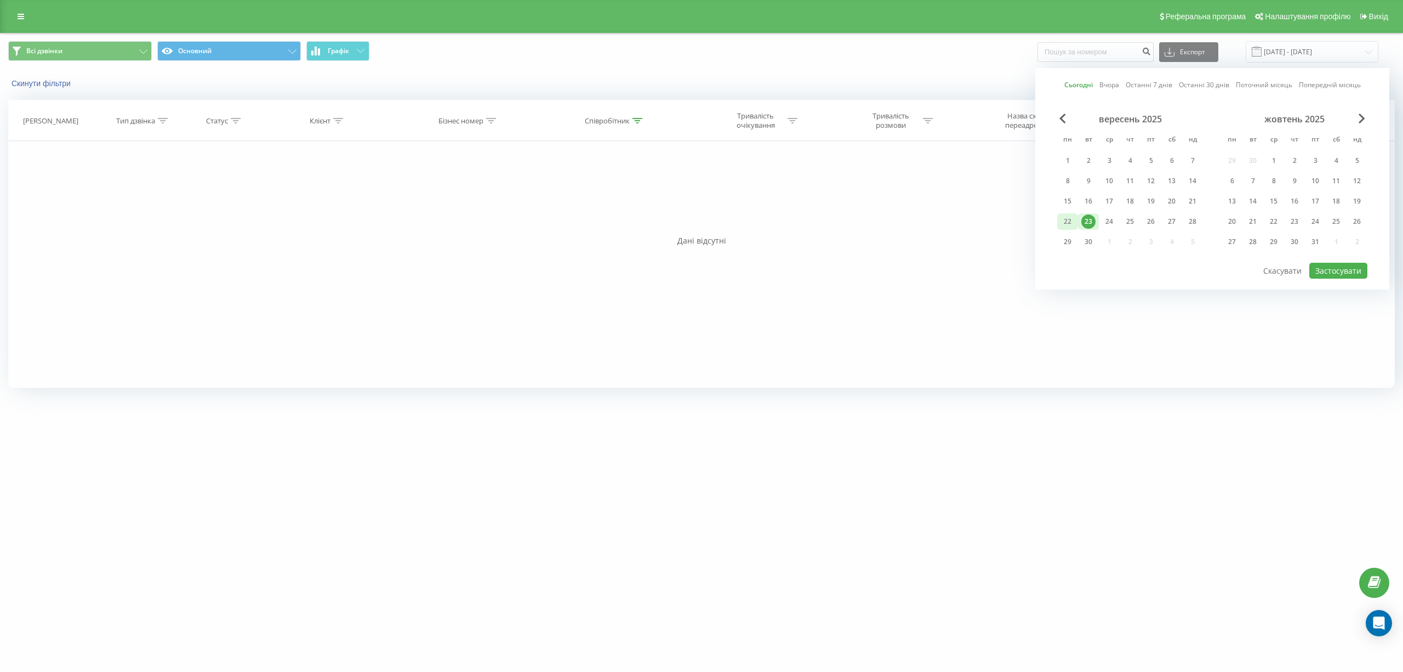
click at [1069, 218] on div "22" at bounding box center [1068, 221] width 14 height 14
click at [1155, 202] on div "19" at bounding box center [1151, 201] width 14 height 14
click at [1325, 266] on button "Застосувати" at bounding box center [1339, 271] width 58 height 16
type input "[DATE] - [DATE]"
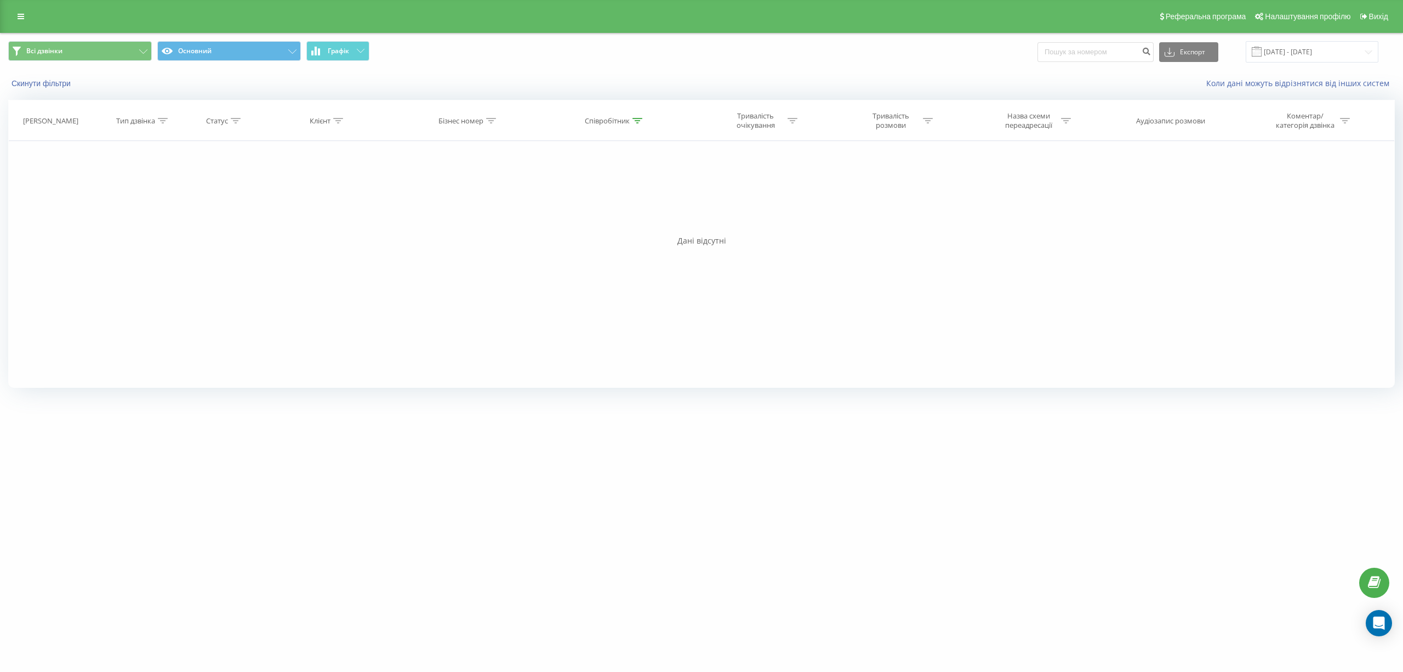
click at [236, 119] on icon at bounding box center [236, 120] width 10 height 5
click at [237, 121] on icon at bounding box center [236, 120] width 10 height 5
click at [634, 119] on icon at bounding box center [638, 120] width 10 height 5
click at [599, 200] on input "[PERSON_NAME]" at bounding box center [615, 199] width 96 height 19
drag, startPoint x: 599, startPoint y: 200, endPoint x: 619, endPoint y: 195, distance: 20.2
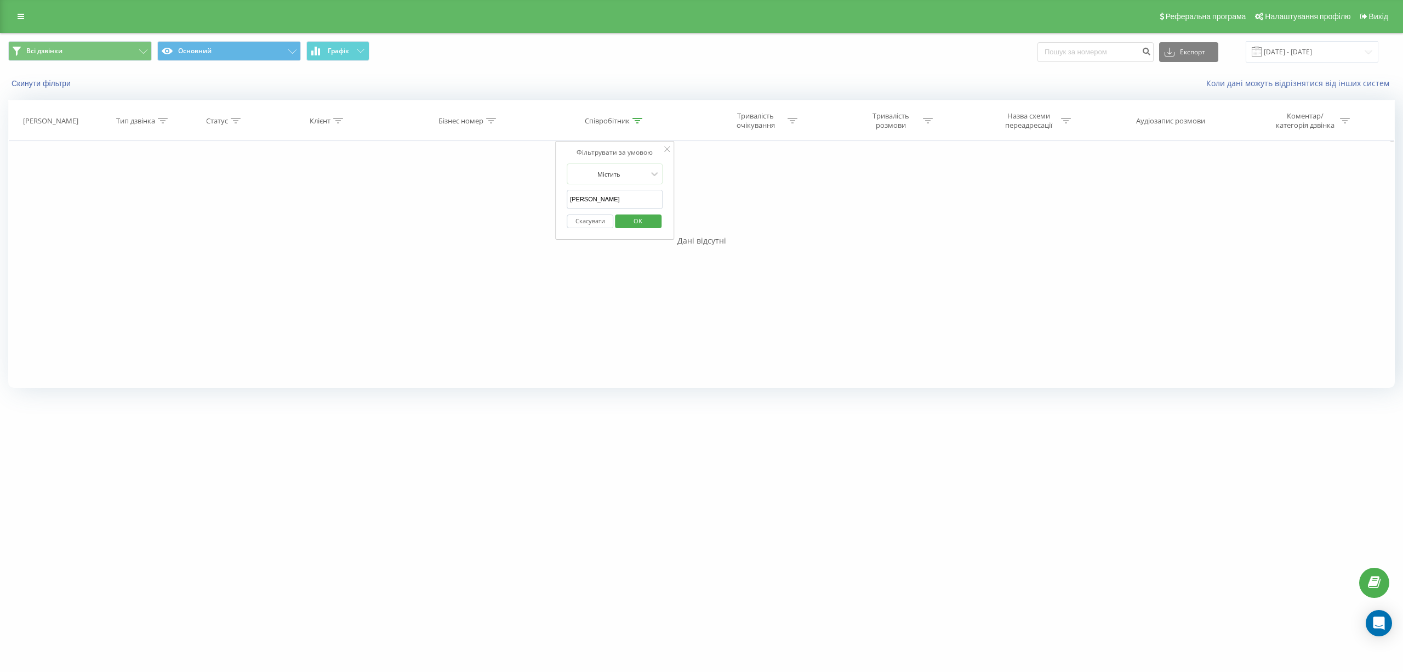
click at [619, 195] on input "[PERSON_NAME]" at bounding box center [615, 199] width 96 height 19
type input "[PERSON_NAME]"
click button "OK" at bounding box center [638, 221] width 47 height 14
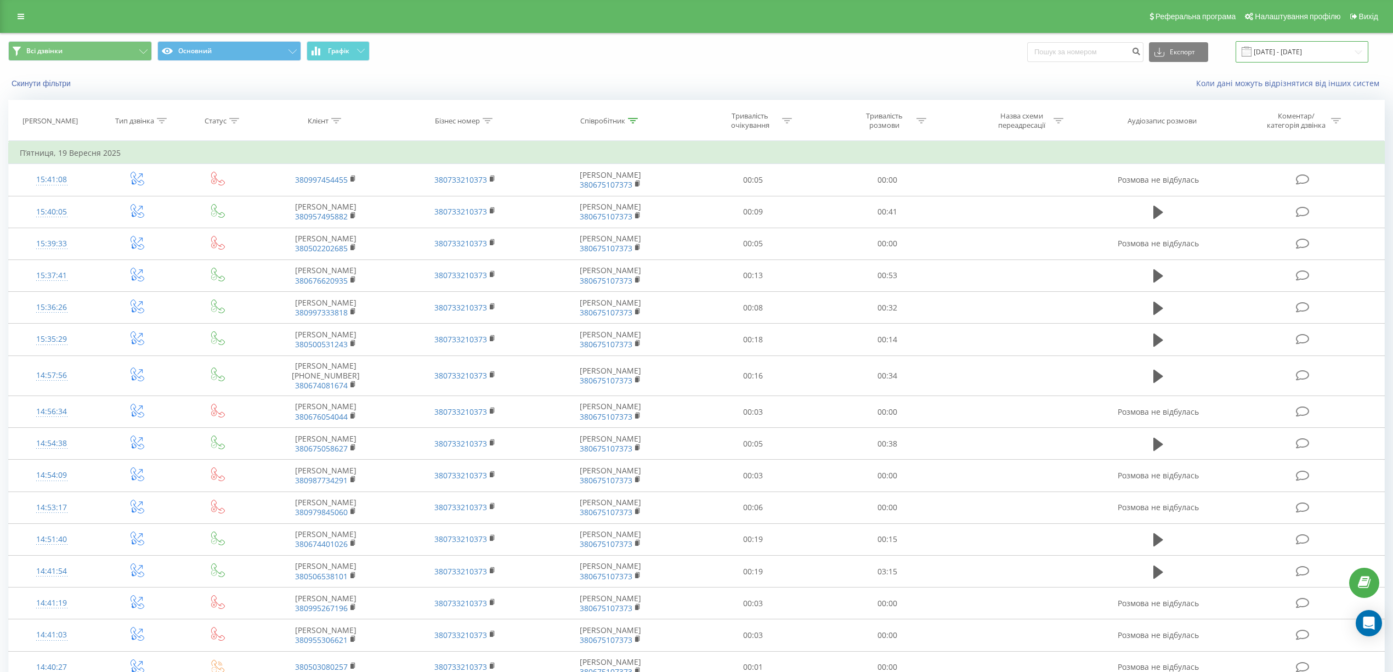
click at [1346, 54] on input "[DATE] - [DATE]" at bounding box center [1301, 51] width 133 height 21
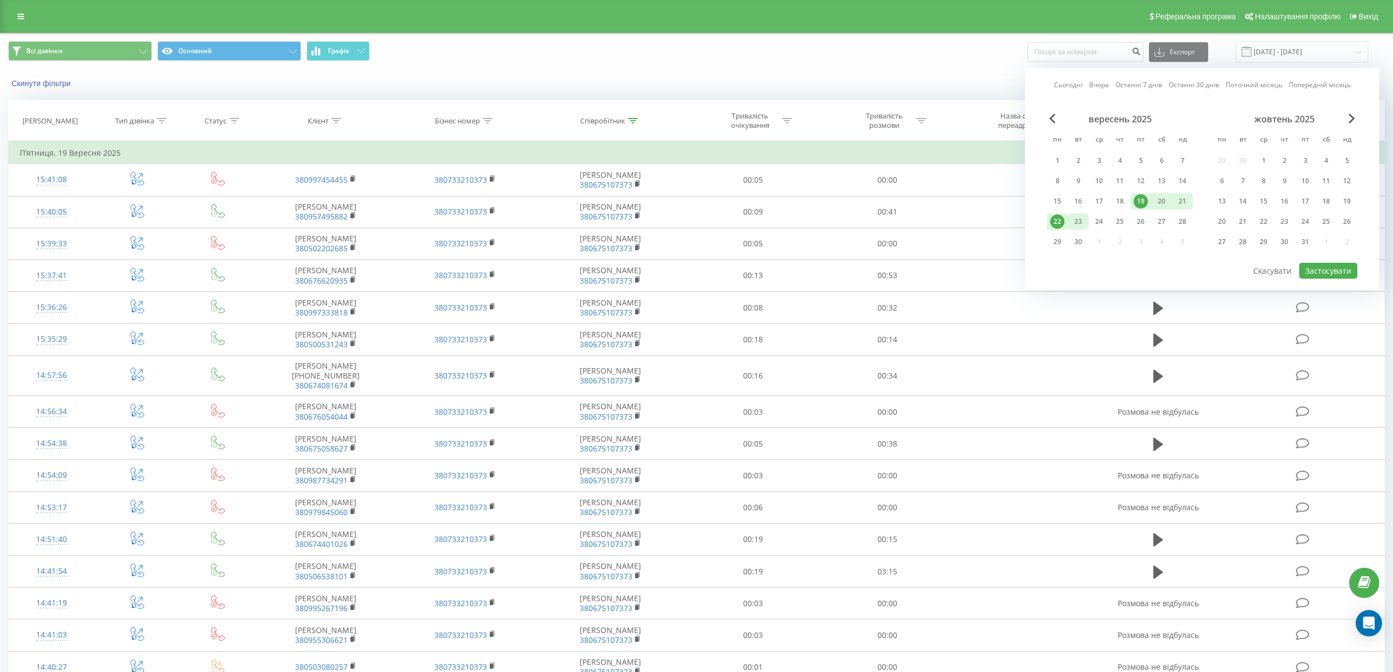
click at [1084, 216] on div "23" at bounding box center [1078, 221] width 14 height 14
click at [1343, 270] on button "Застосувати" at bounding box center [1328, 271] width 58 height 16
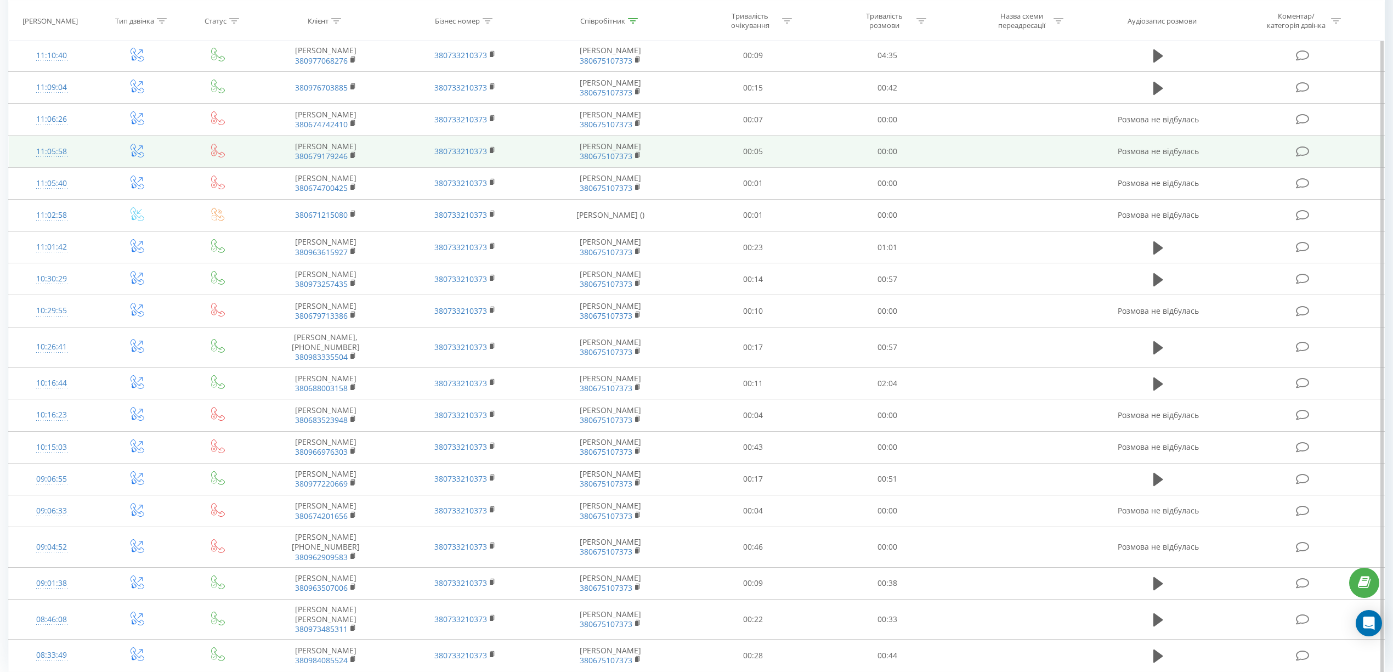
scroll to position [293, 0]
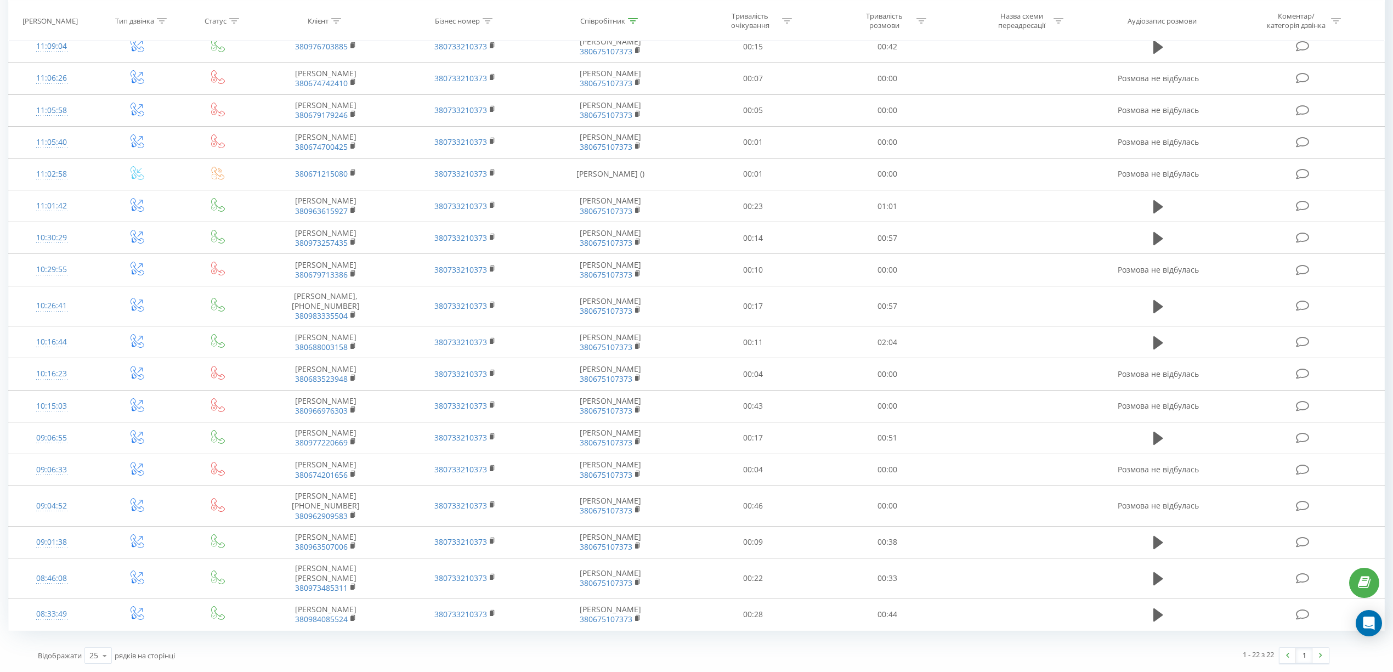
click at [1132, 652] on div "1 - 22 з 22 1" at bounding box center [1010, 655] width 653 height 32
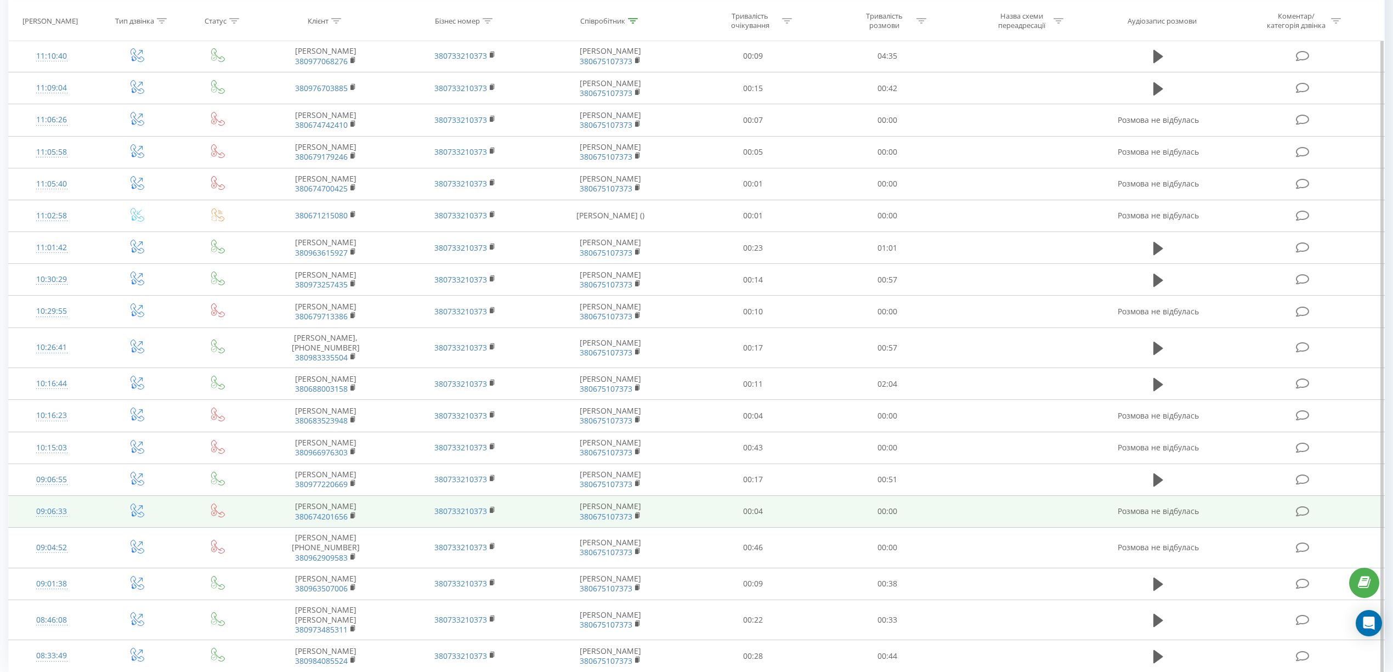
scroll to position [292, 0]
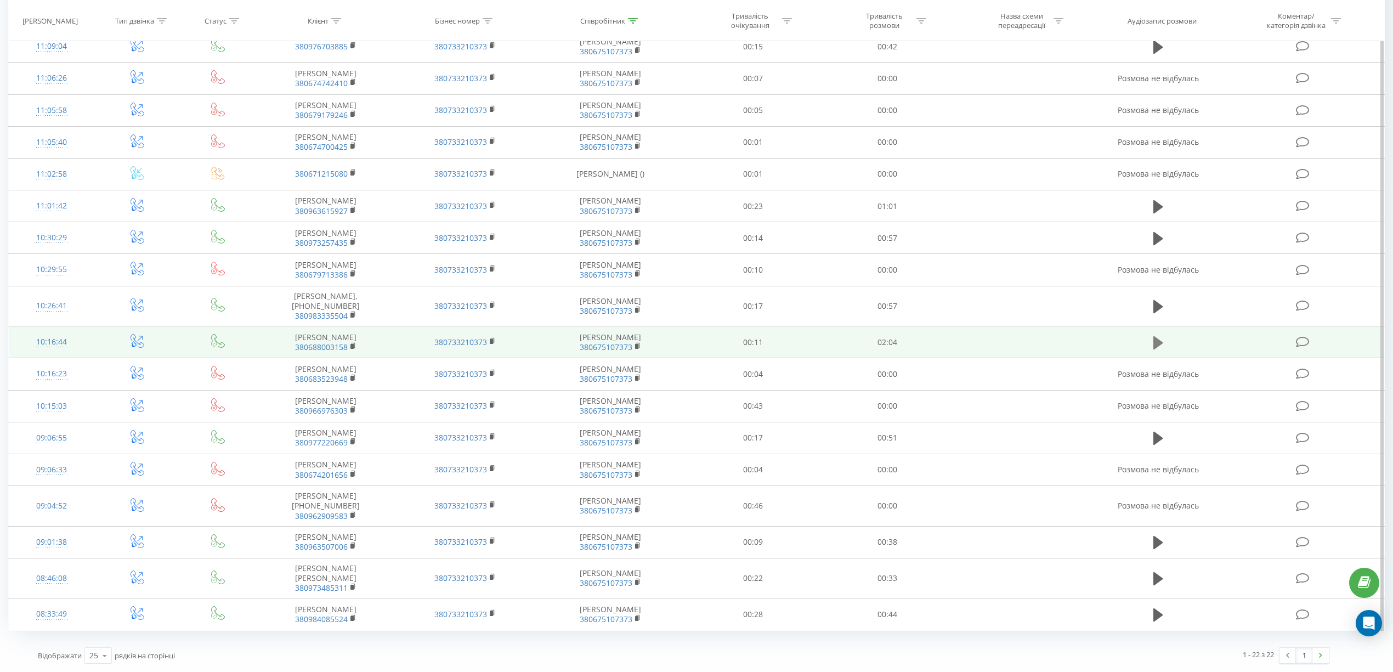
click at [1161, 335] on icon at bounding box center [1158, 342] width 10 height 15
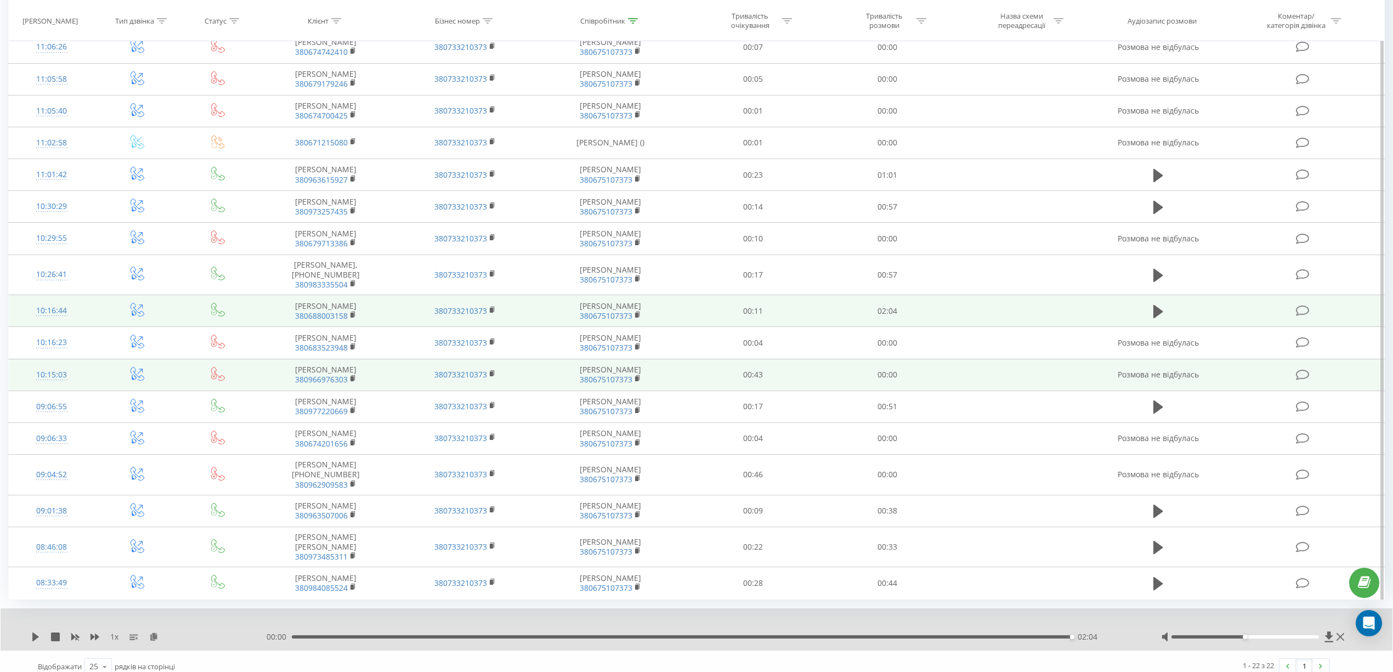
scroll to position [0, 0]
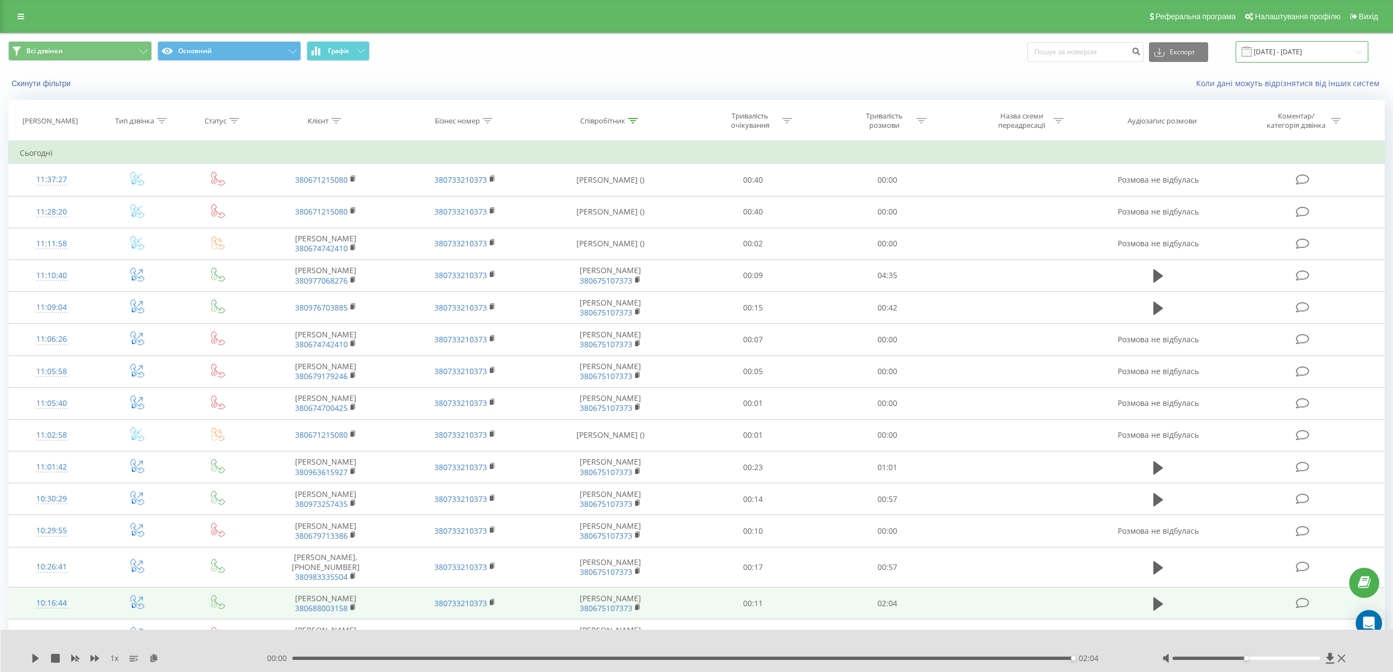
click at [1331, 48] on input "[DATE] - [DATE]" at bounding box center [1301, 51] width 133 height 21
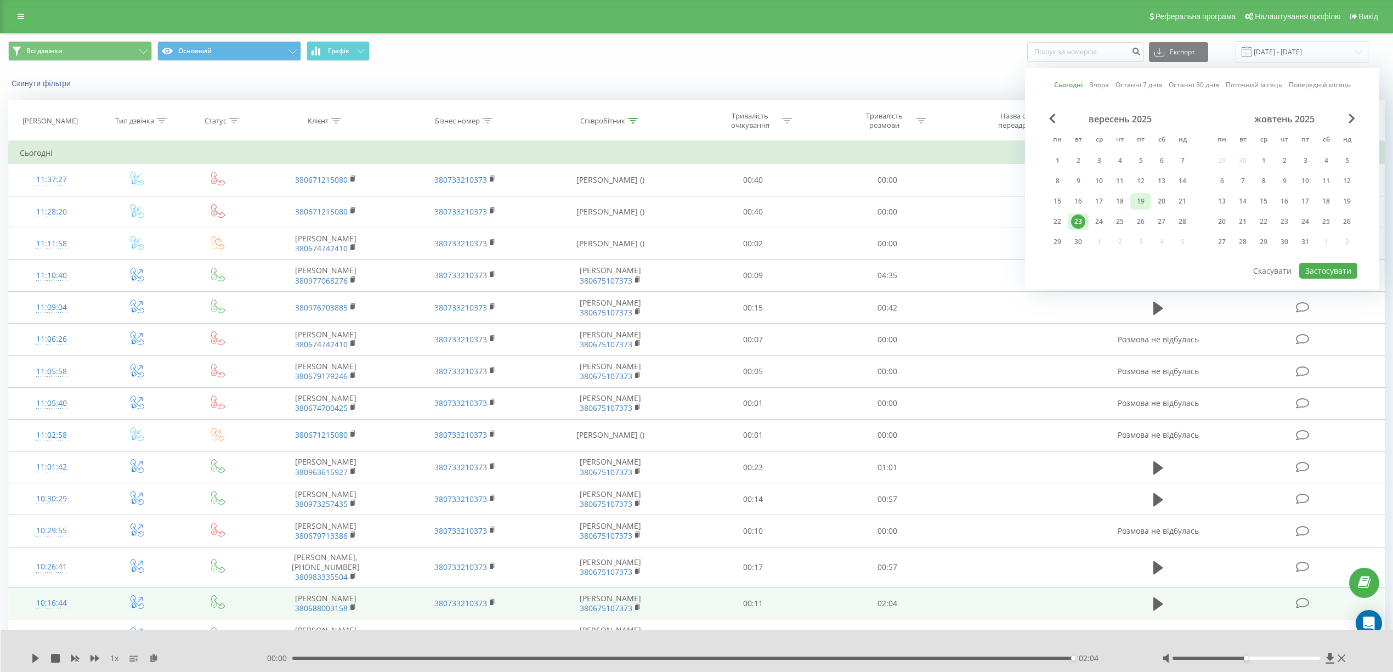
click at [1135, 200] on div "19" at bounding box center [1140, 201] width 14 height 14
click at [1326, 276] on button "Застосувати" at bounding box center [1328, 271] width 58 height 16
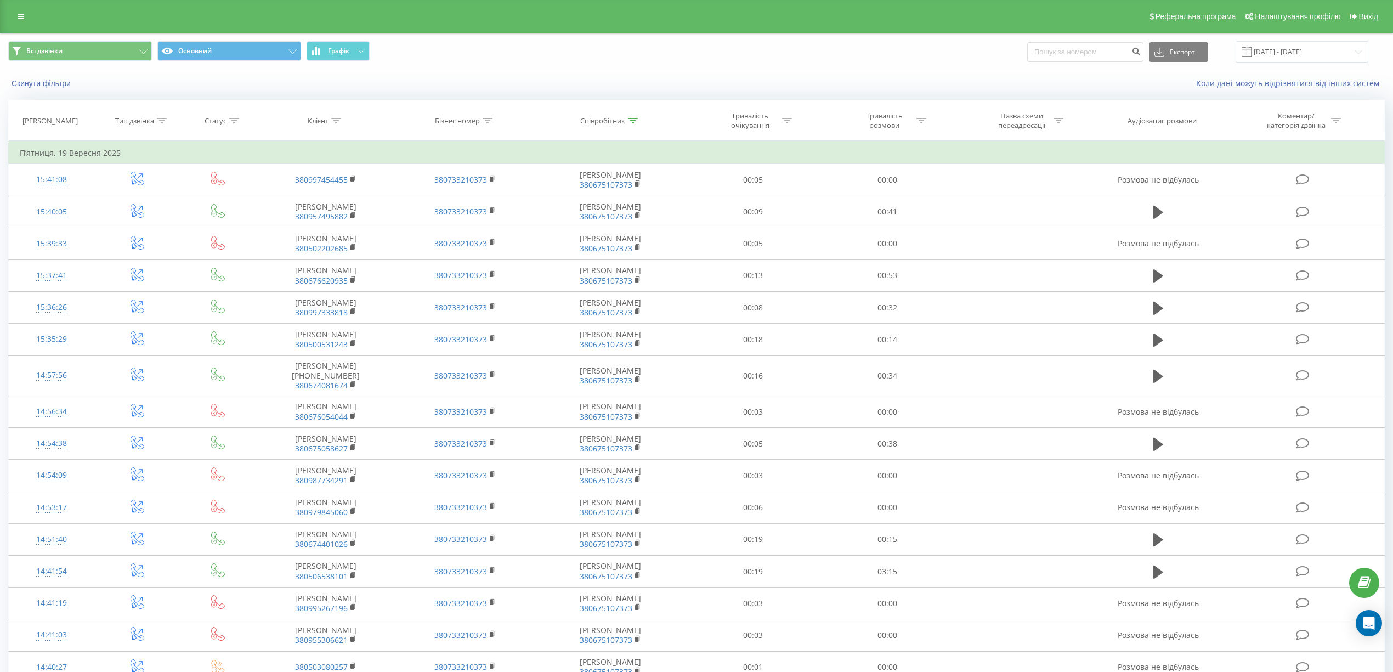
click at [237, 121] on icon at bounding box center [234, 120] width 10 height 5
click at [261, 198] on icon at bounding box center [257, 200] width 11 height 11
click at [209, 299] on div "Успішний" at bounding box center [217, 292] width 95 height 18
click at [242, 221] on span "OK" at bounding box center [241, 222] width 31 height 17
click at [1306, 54] on input "[DATE] - [DATE]" at bounding box center [1301, 51] width 133 height 21
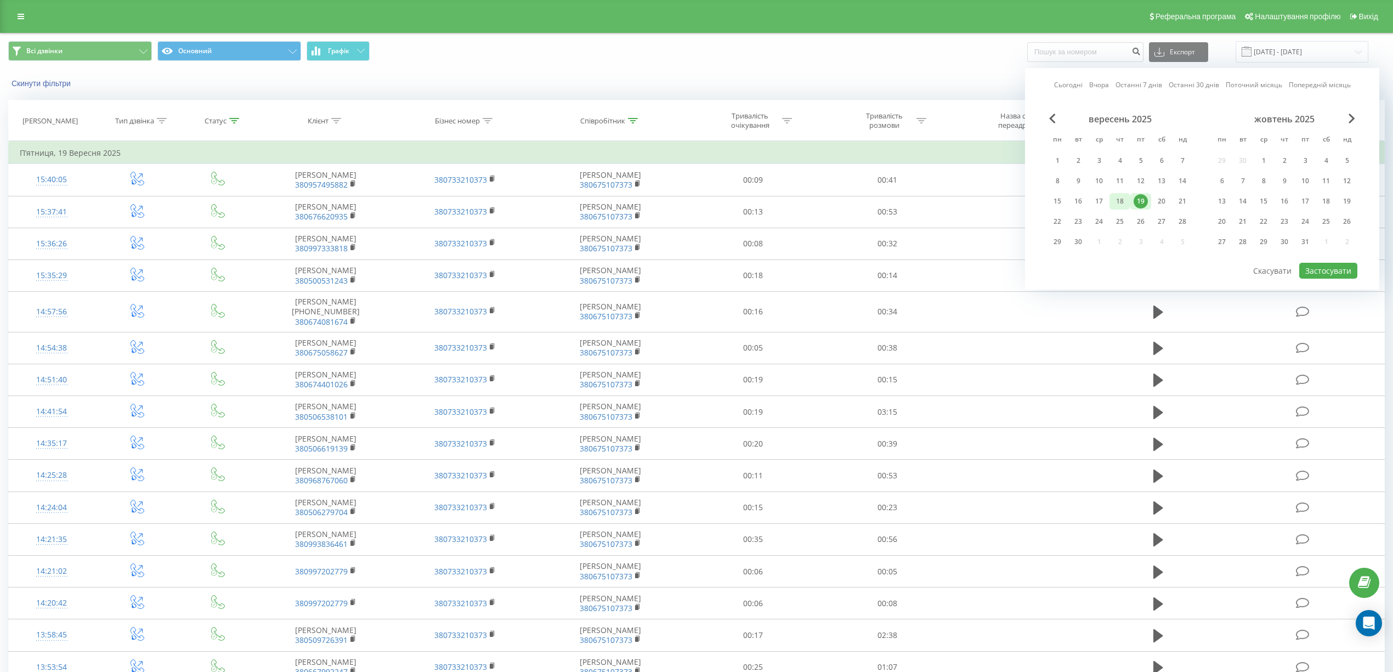
click at [1115, 196] on div "18" at bounding box center [1119, 201] width 14 height 14
click at [1334, 270] on button "Застосувати" at bounding box center [1328, 271] width 58 height 16
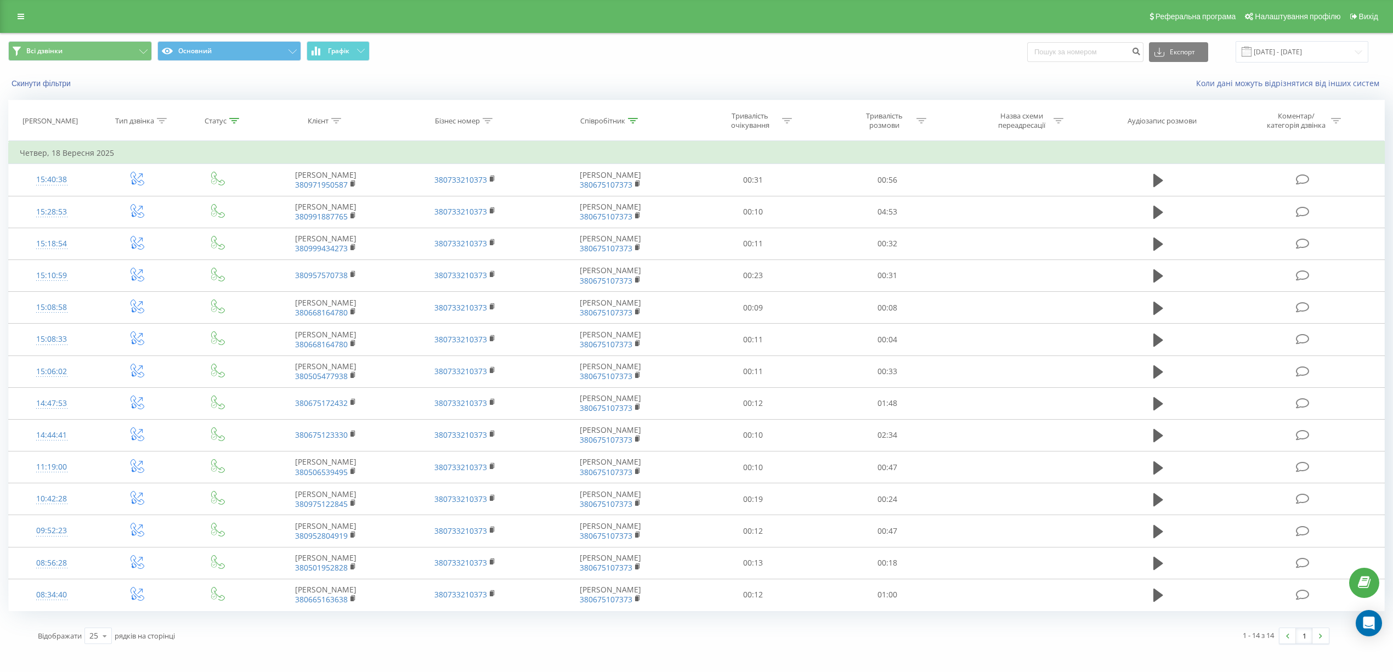
scroll to position [19, 0]
click at [1356, 41] on input "[DATE] - [DATE]" at bounding box center [1301, 51] width 133 height 21
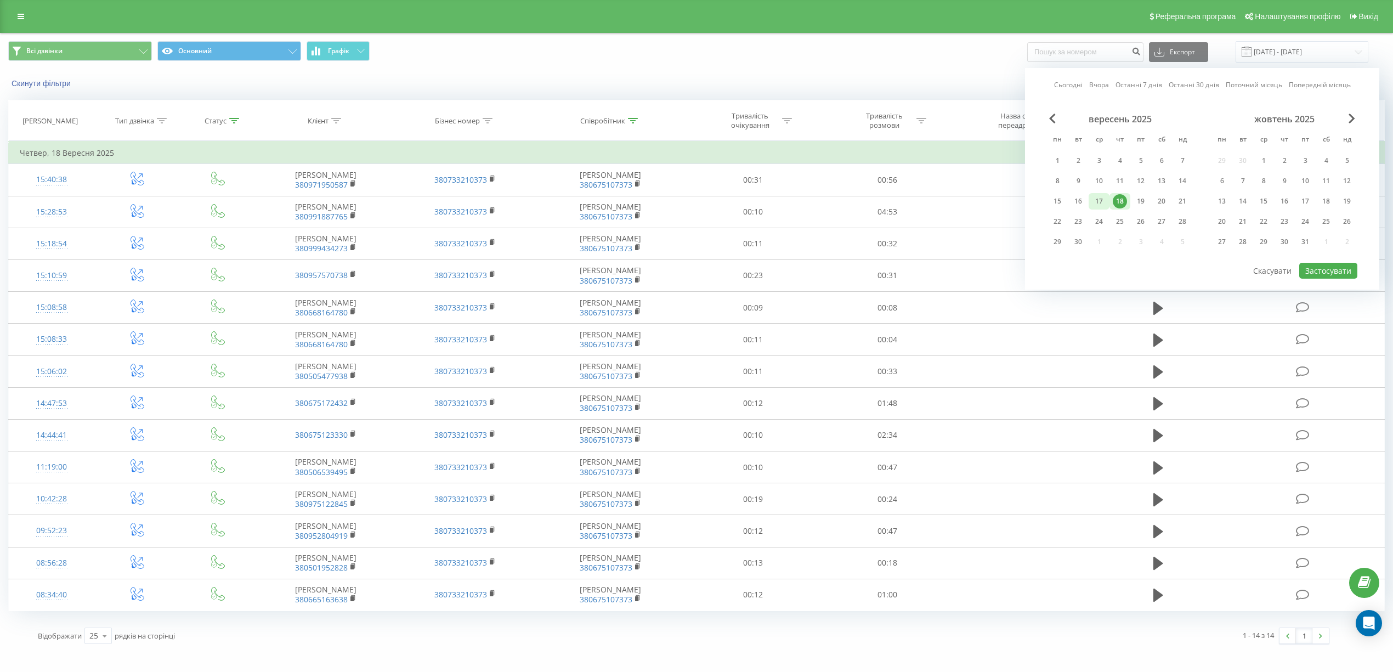
click at [1105, 194] on div "17" at bounding box center [1099, 201] width 14 height 14
click at [1340, 263] on button "Застосувати" at bounding box center [1328, 271] width 58 height 16
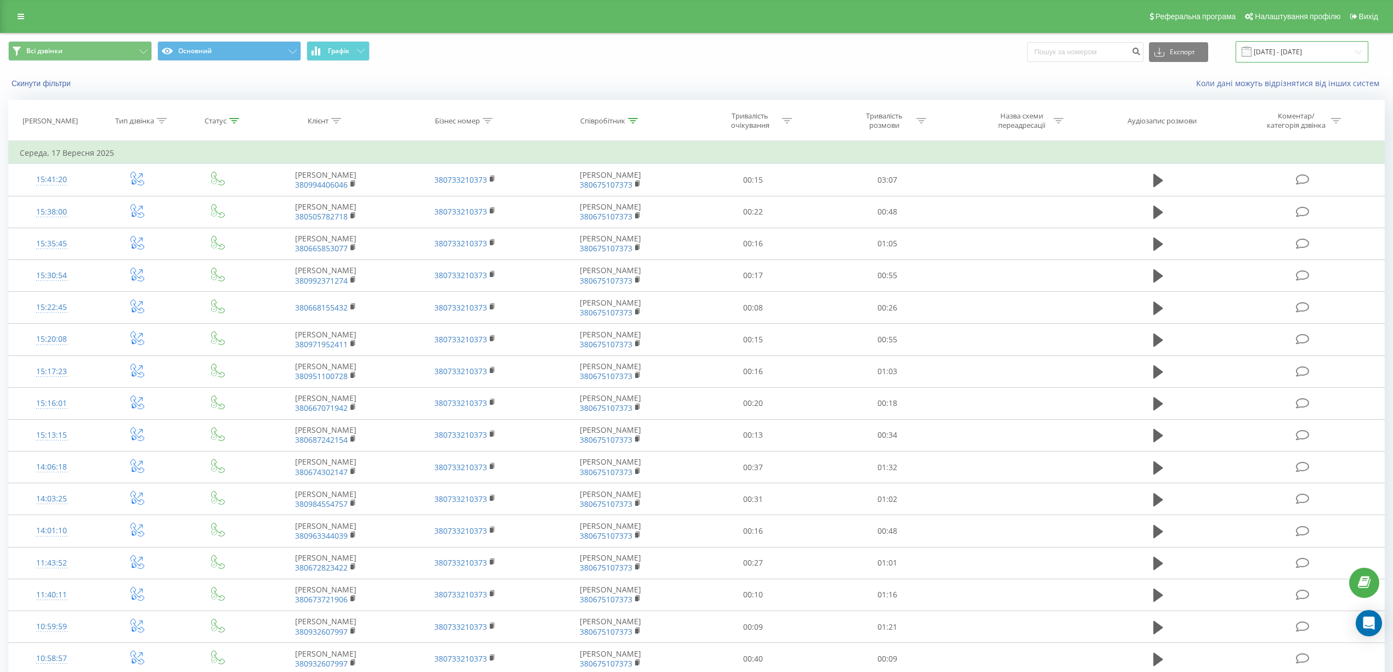
click at [1352, 44] on input "[DATE] - [DATE]" at bounding box center [1301, 51] width 133 height 21
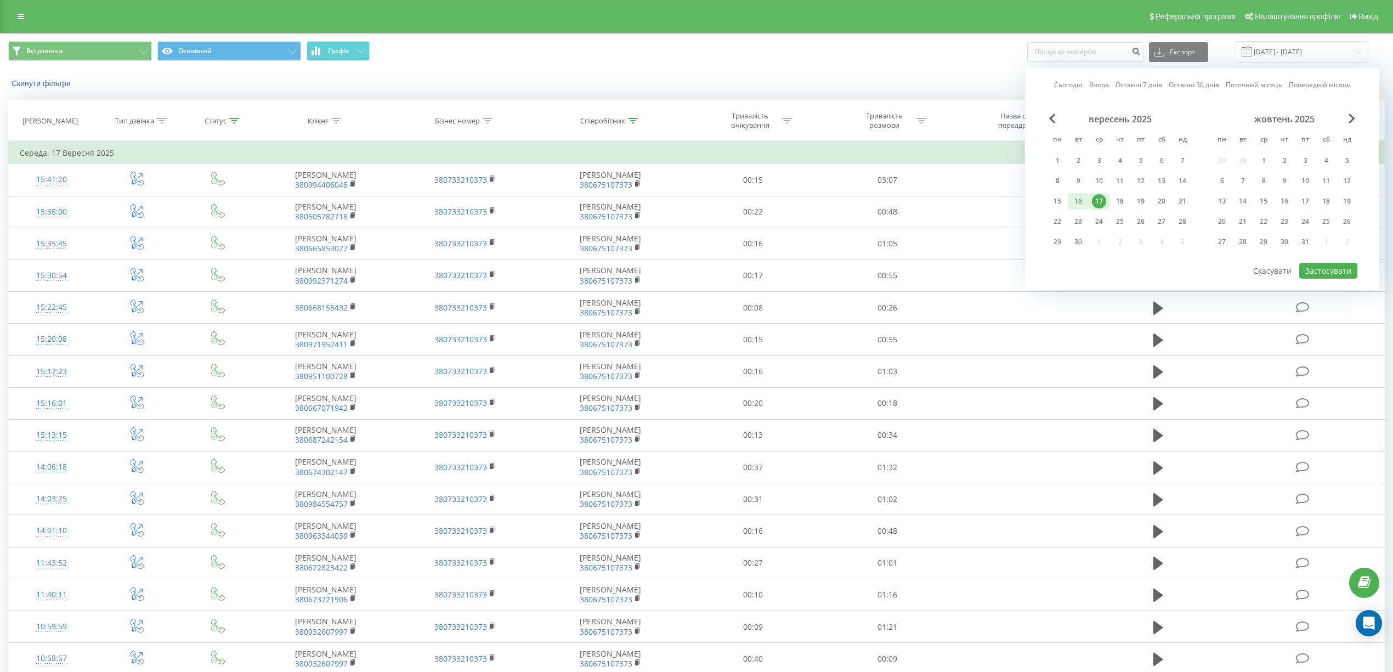
click at [1075, 202] on div "16" at bounding box center [1078, 201] width 14 height 14
click at [1323, 275] on button "Застосувати" at bounding box center [1328, 271] width 58 height 16
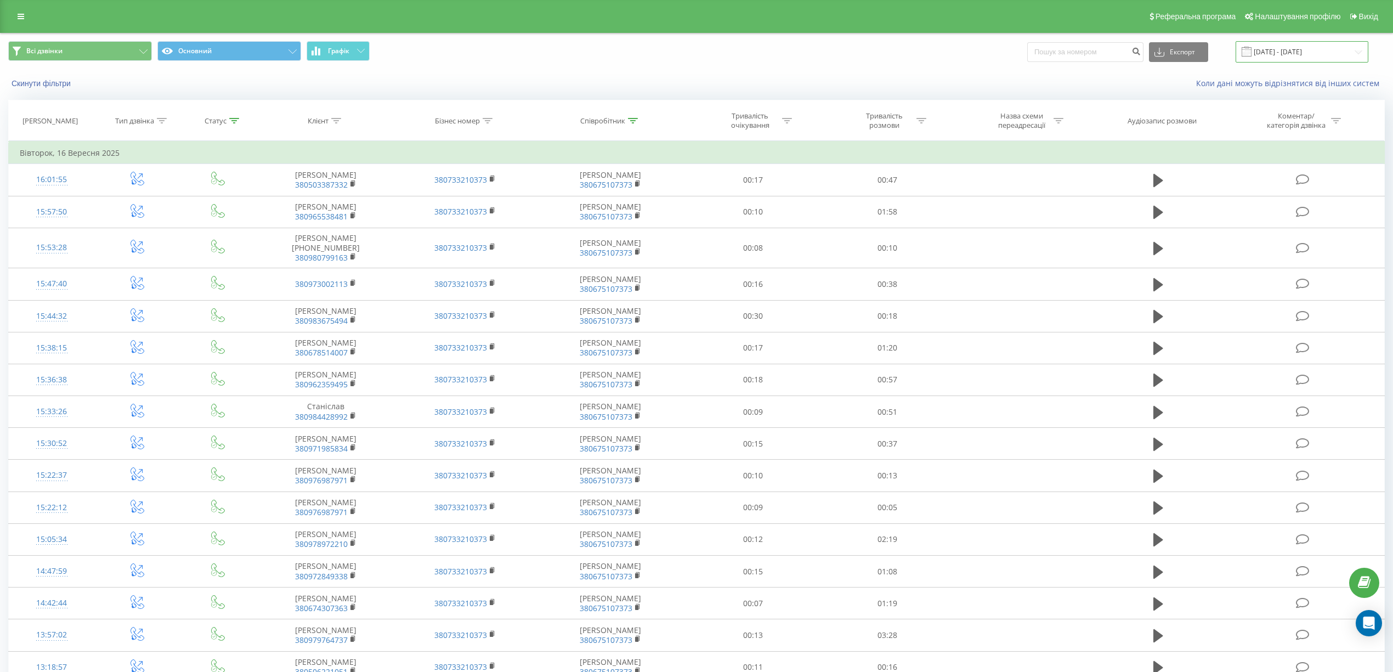
click at [1354, 51] on input "[DATE] - [DATE]" at bounding box center [1301, 51] width 133 height 21
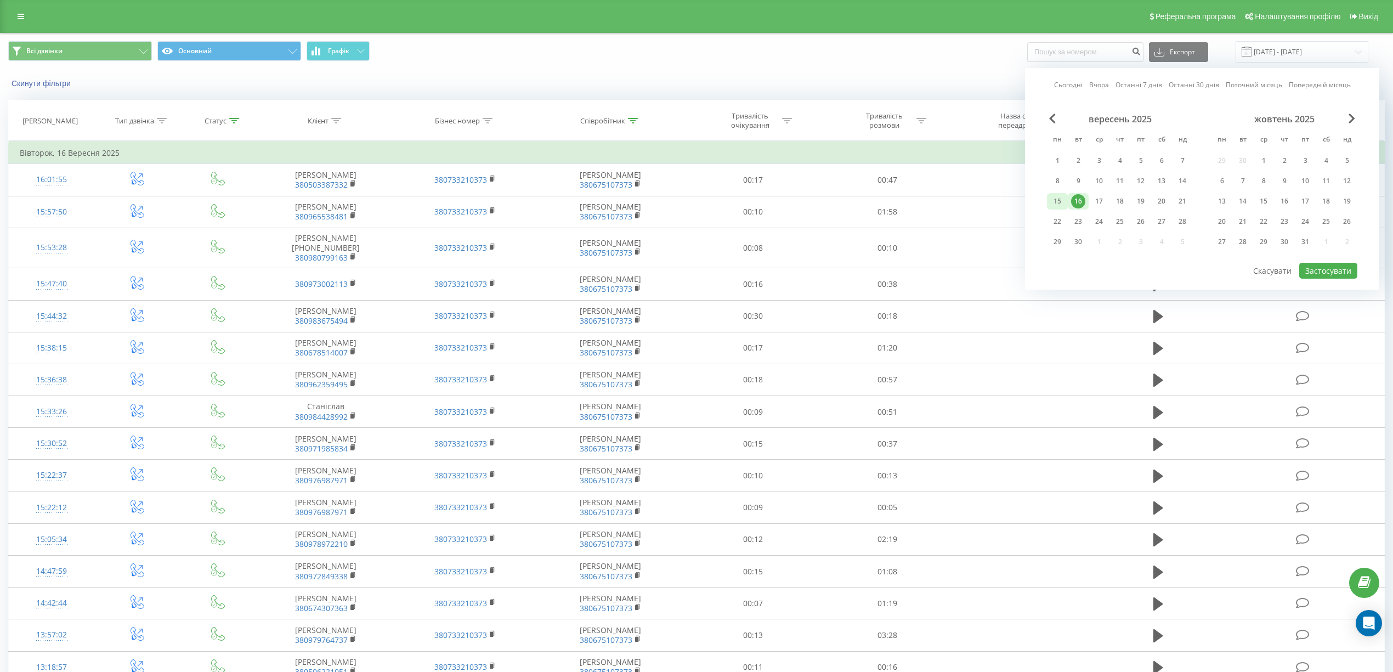
click at [1062, 200] on div "15" at bounding box center [1057, 201] width 14 height 14
click at [1340, 271] on button "Застосувати" at bounding box center [1328, 271] width 58 height 16
type input "[DATE] - [DATE]"
